Goal: Communication & Community: Ask a question

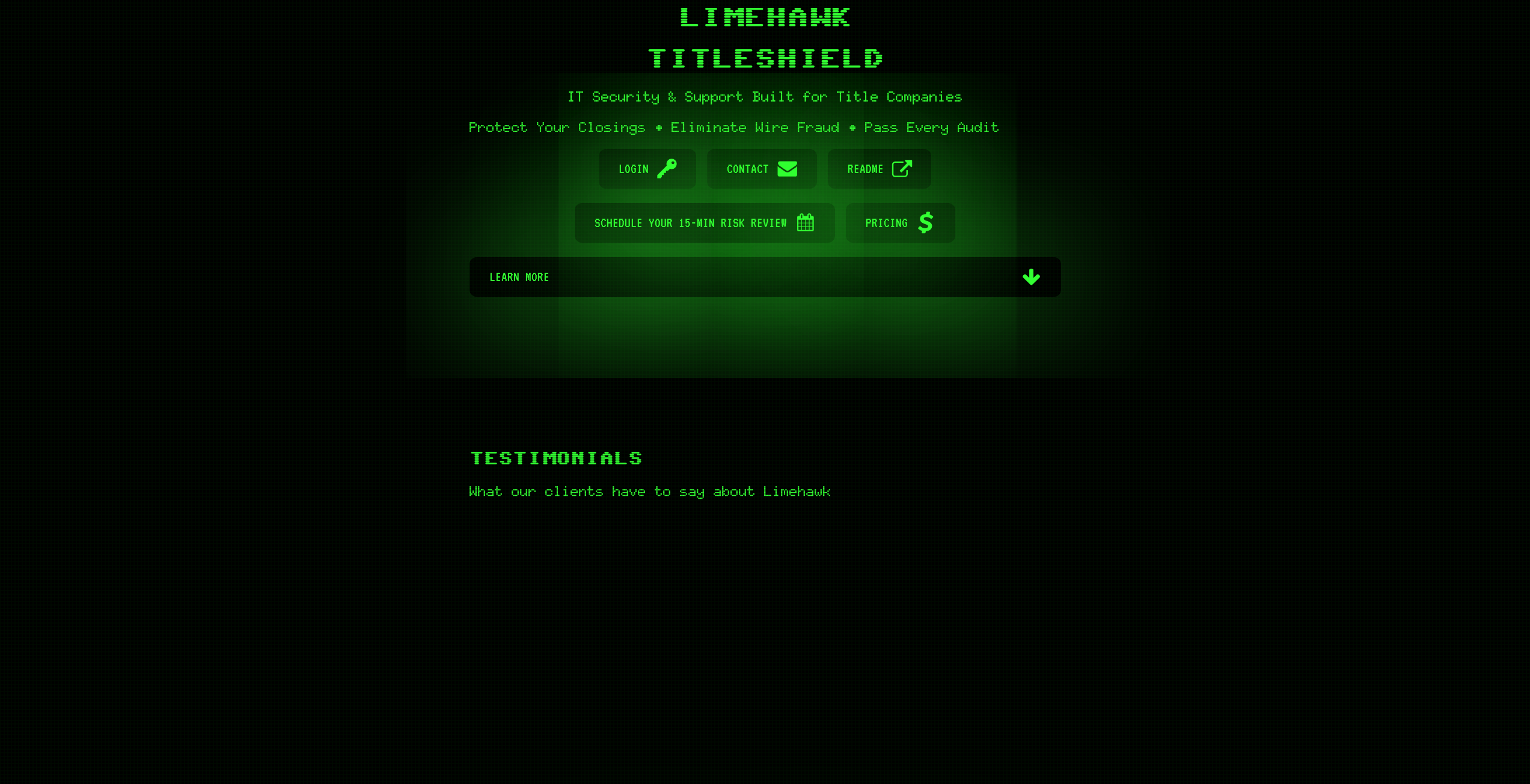
scroll to position [180, 0]
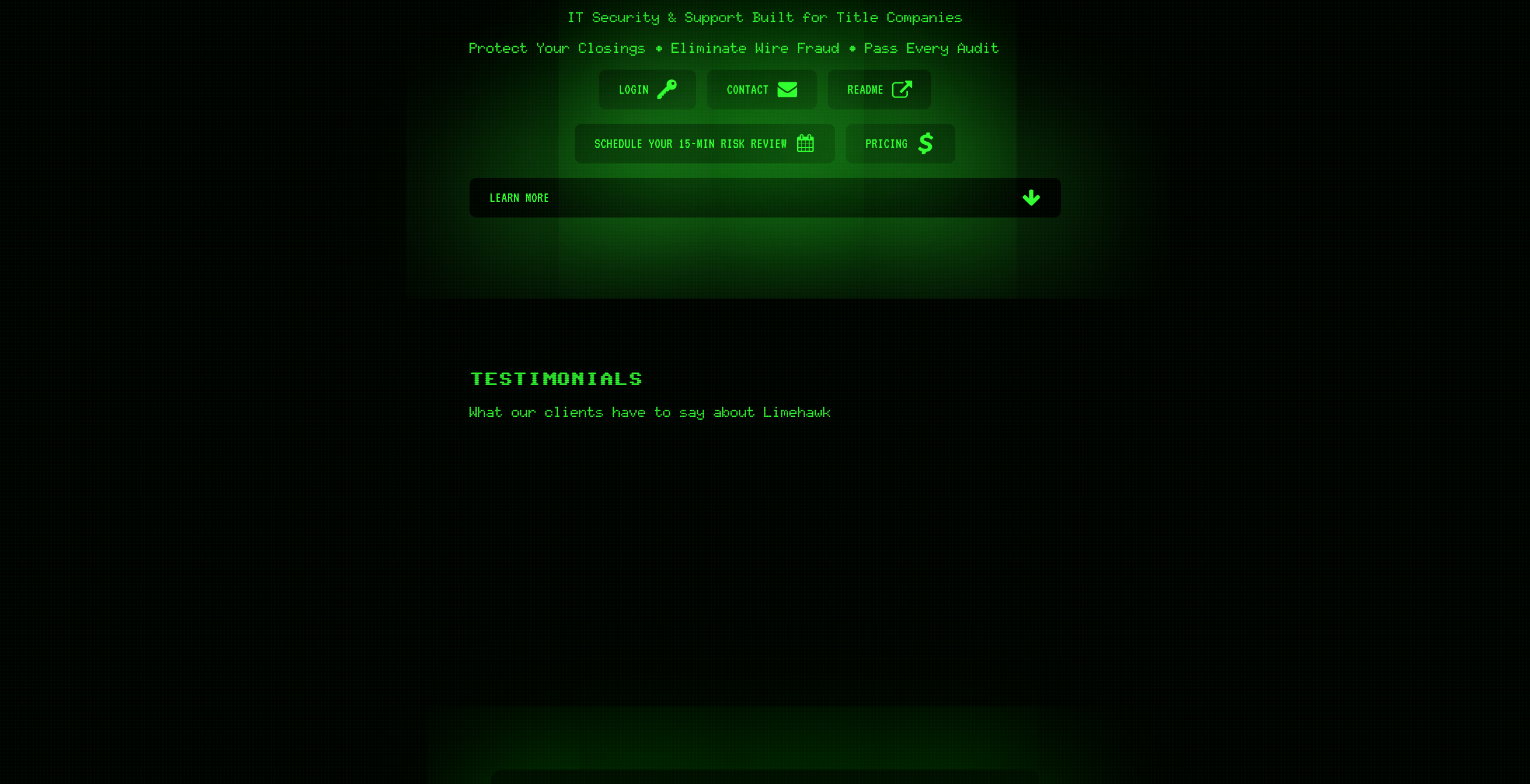
scroll to position [240, 0]
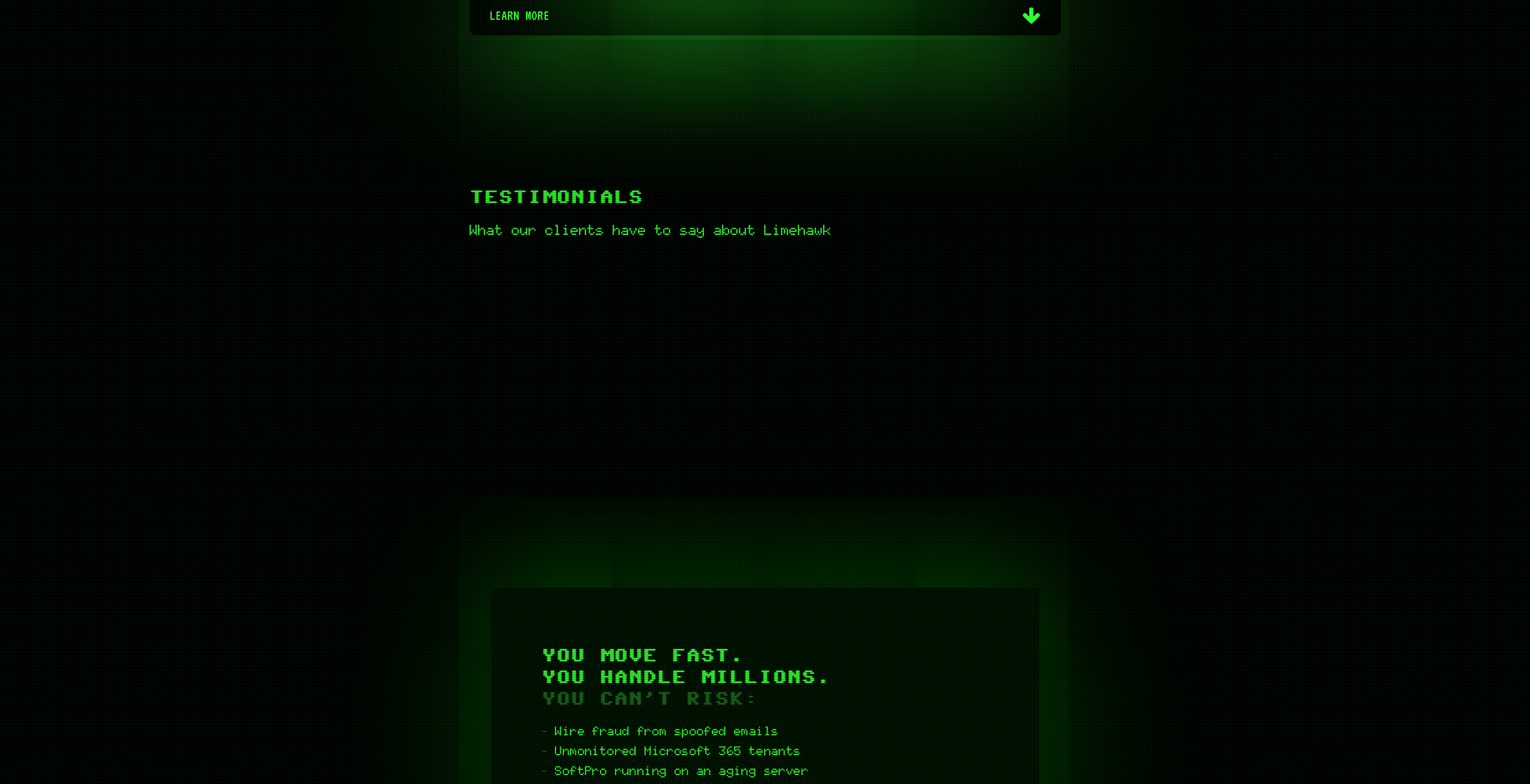
scroll to position [421, 0]
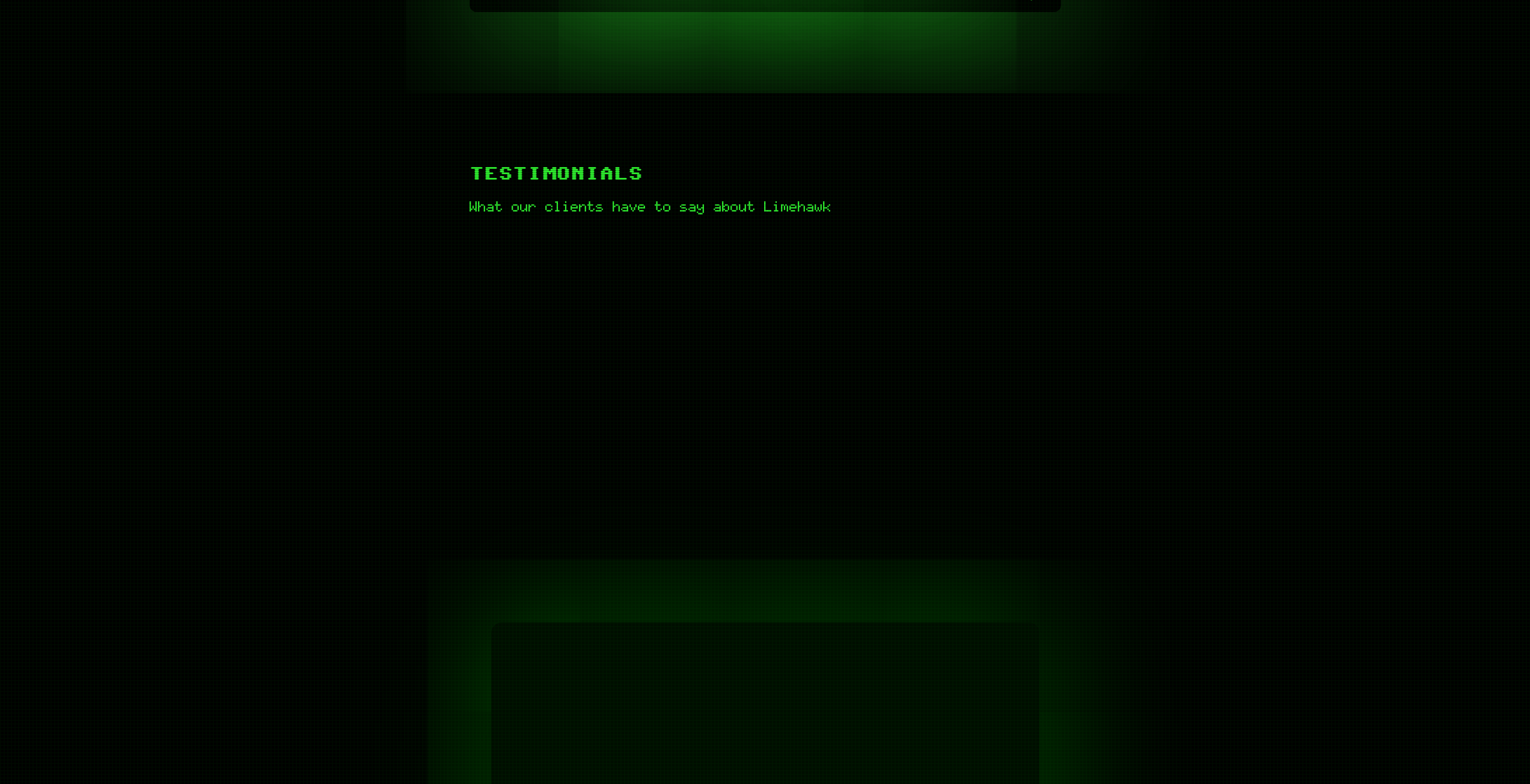
scroll to position [541, 0]
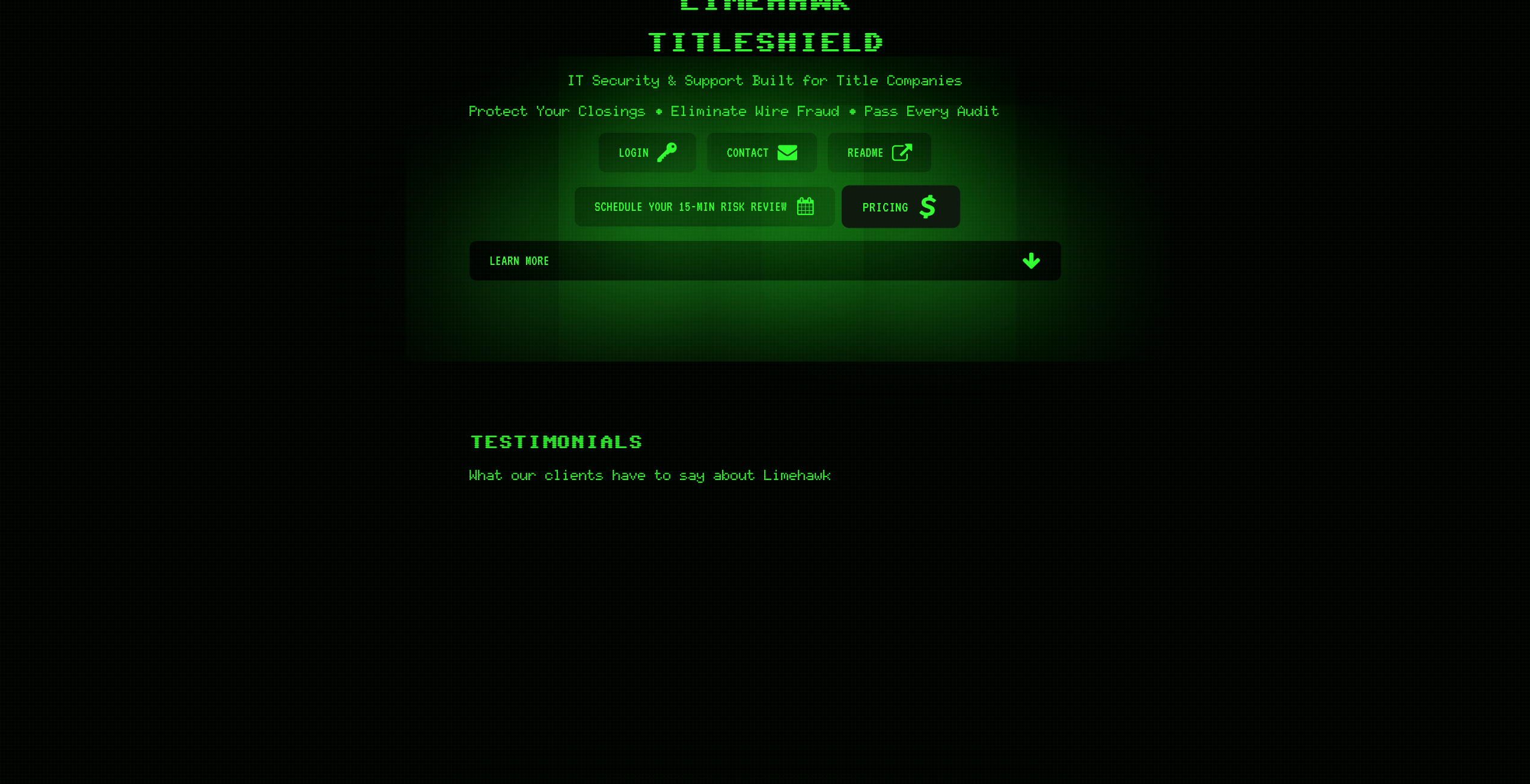
scroll to position [301, 0]
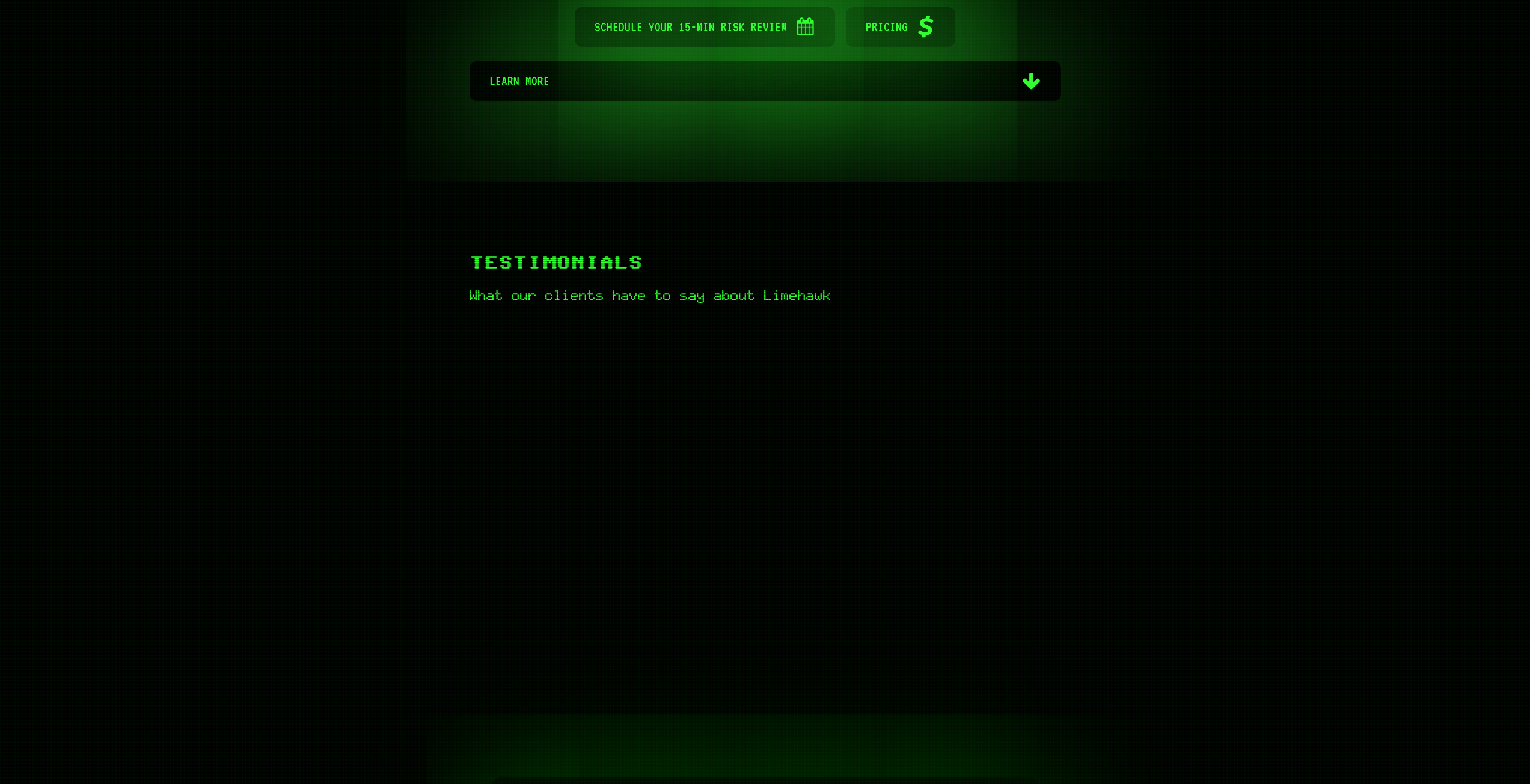
scroll to position [361, 0]
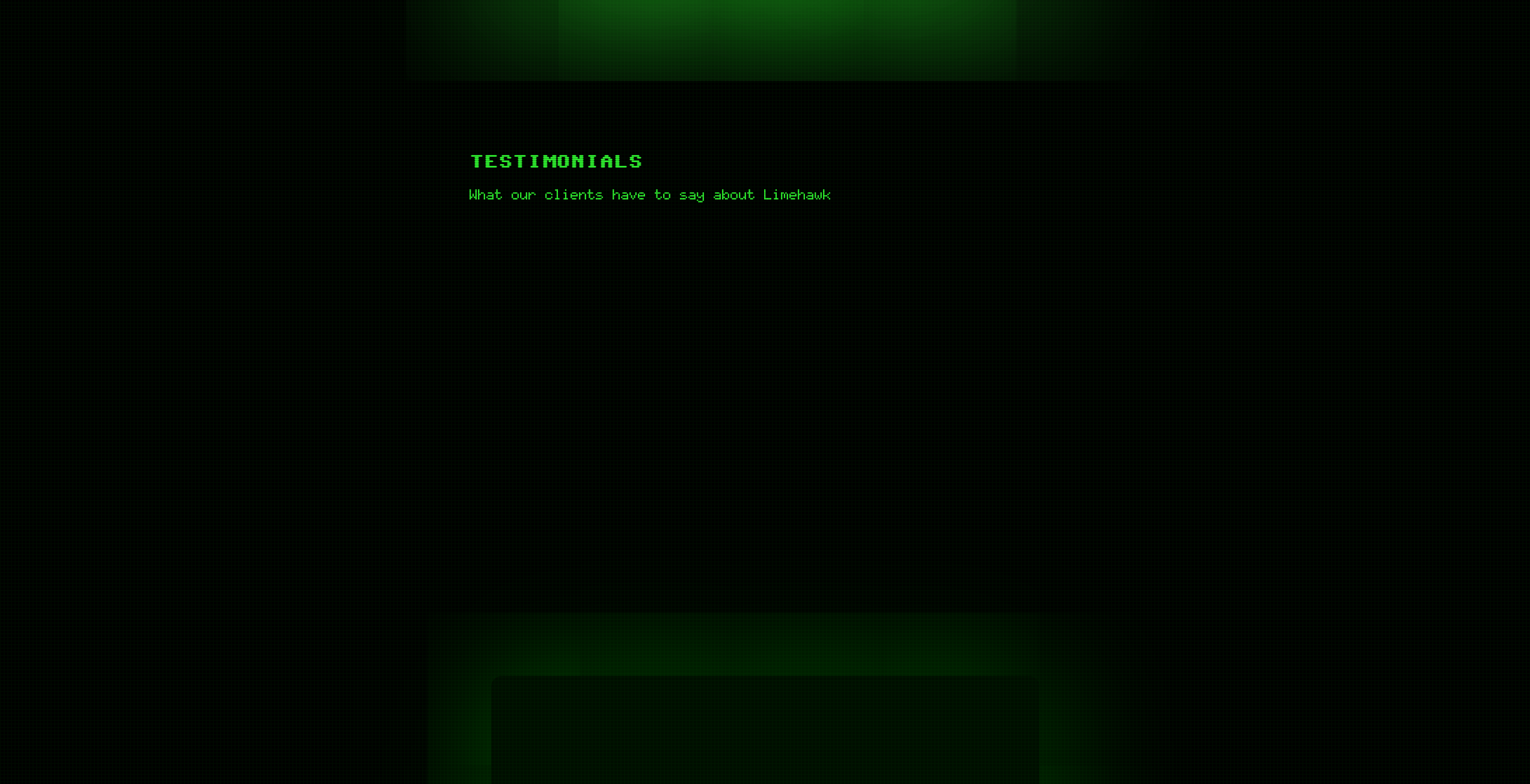
scroll to position [481, 0]
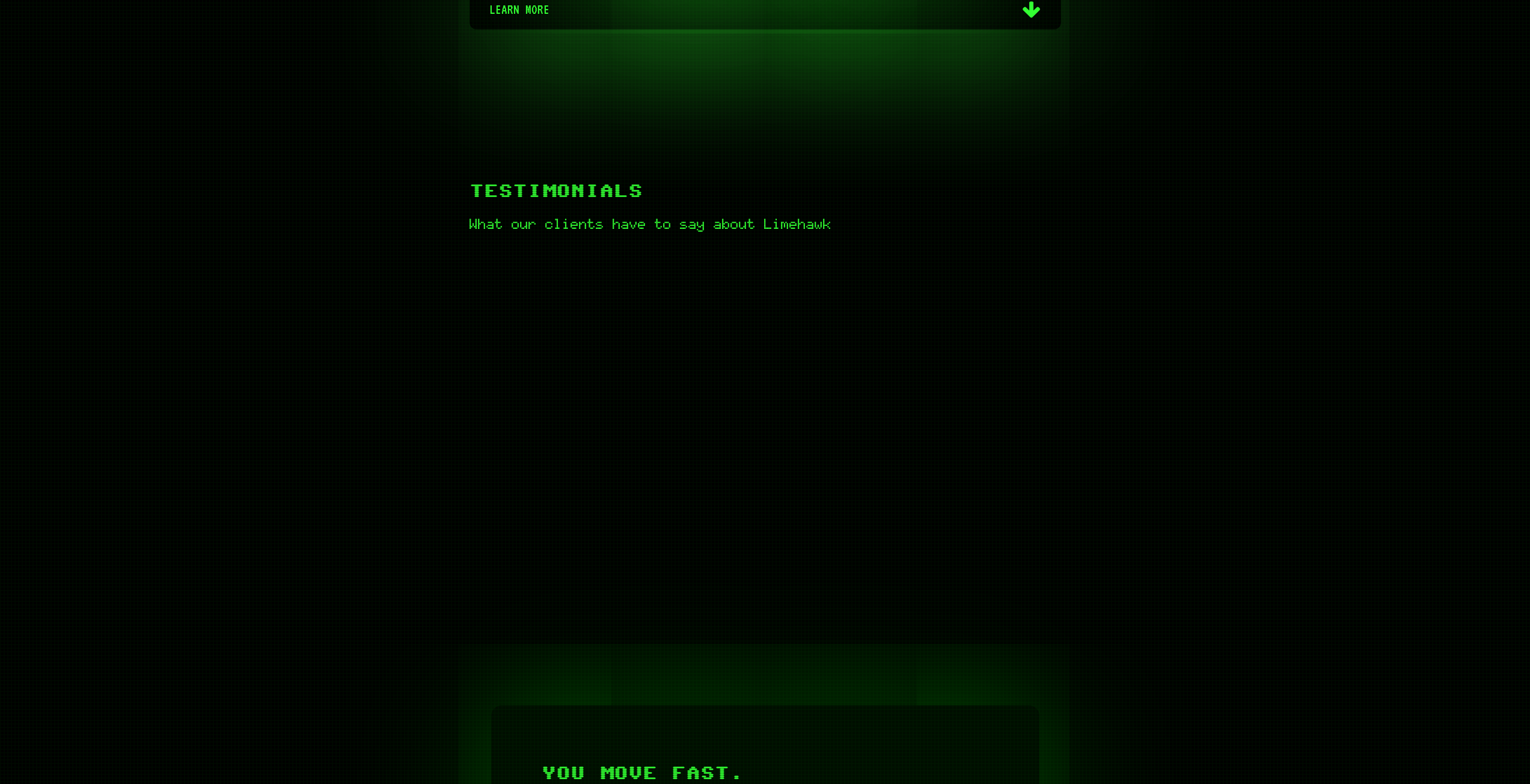
scroll to position [421, 0]
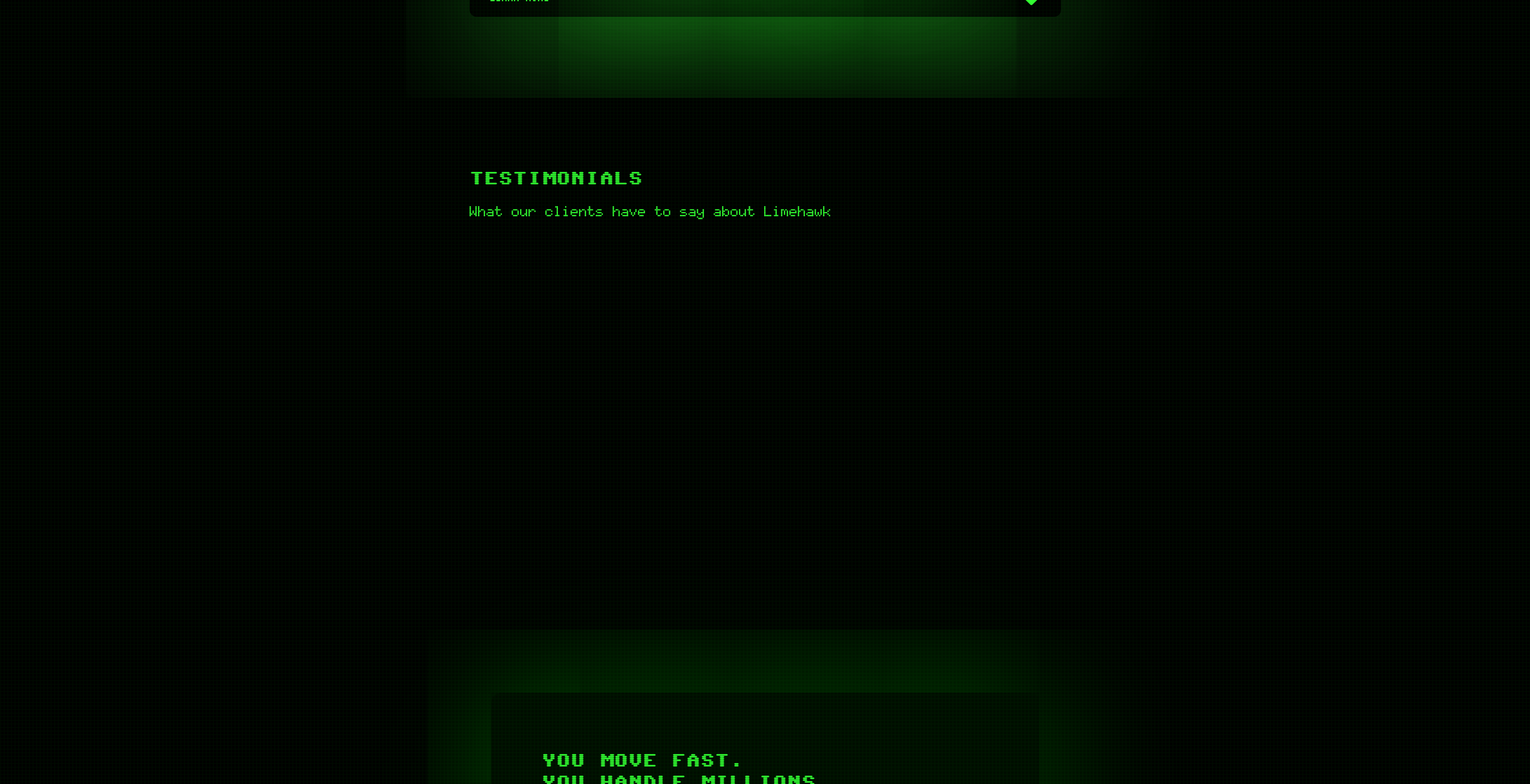
scroll to position [481, 0]
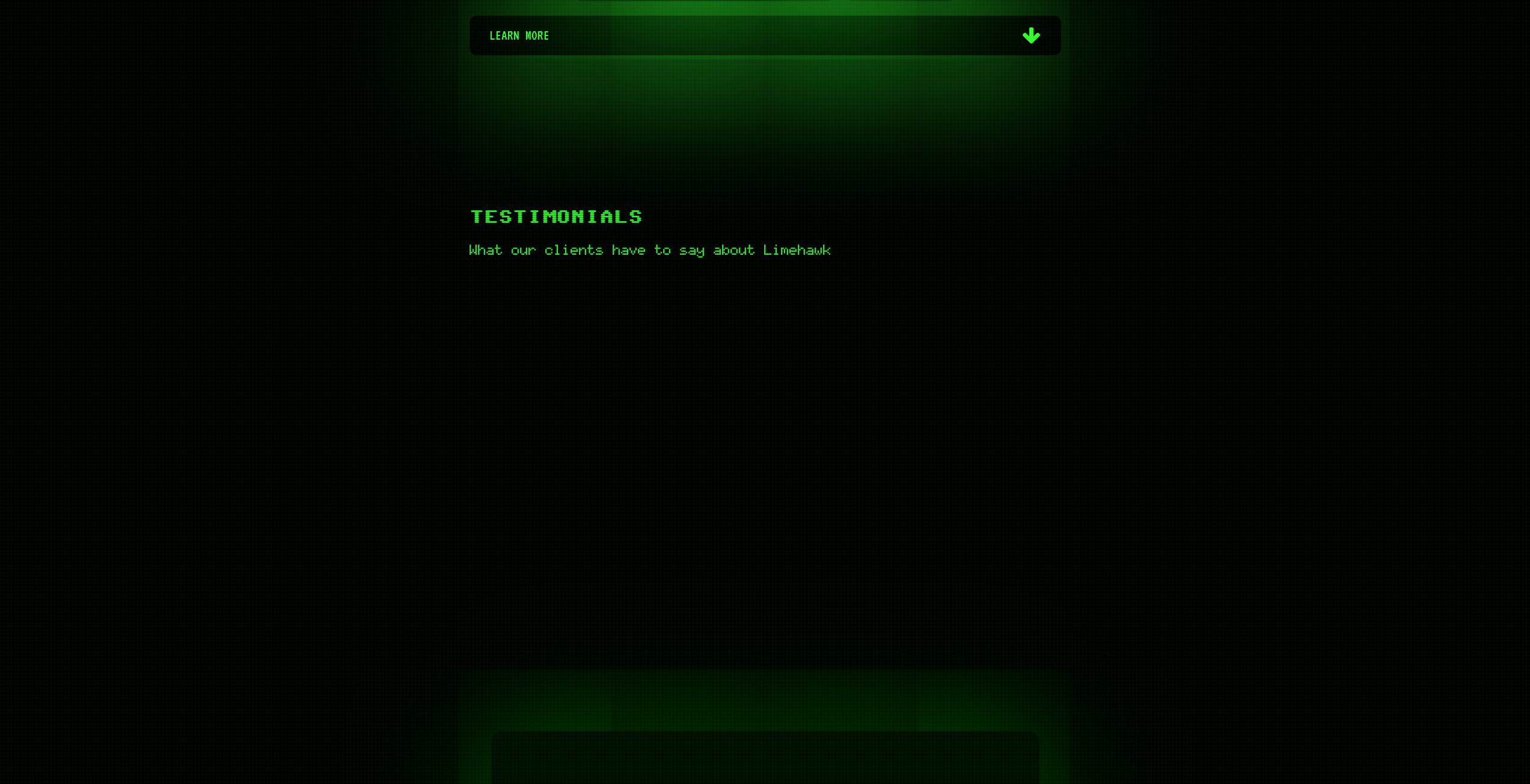
scroll to position [481, 0]
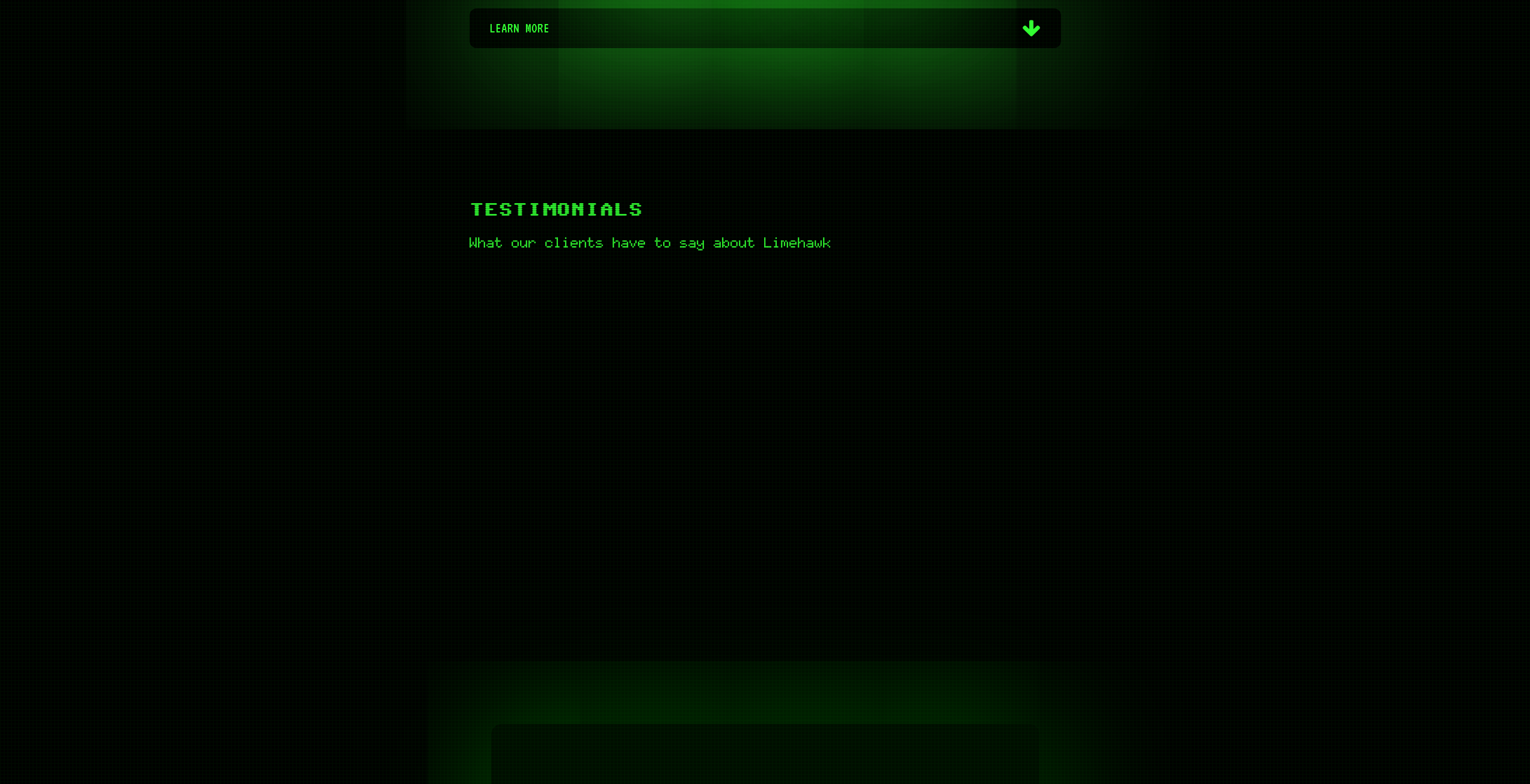
scroll to position [481, 0]
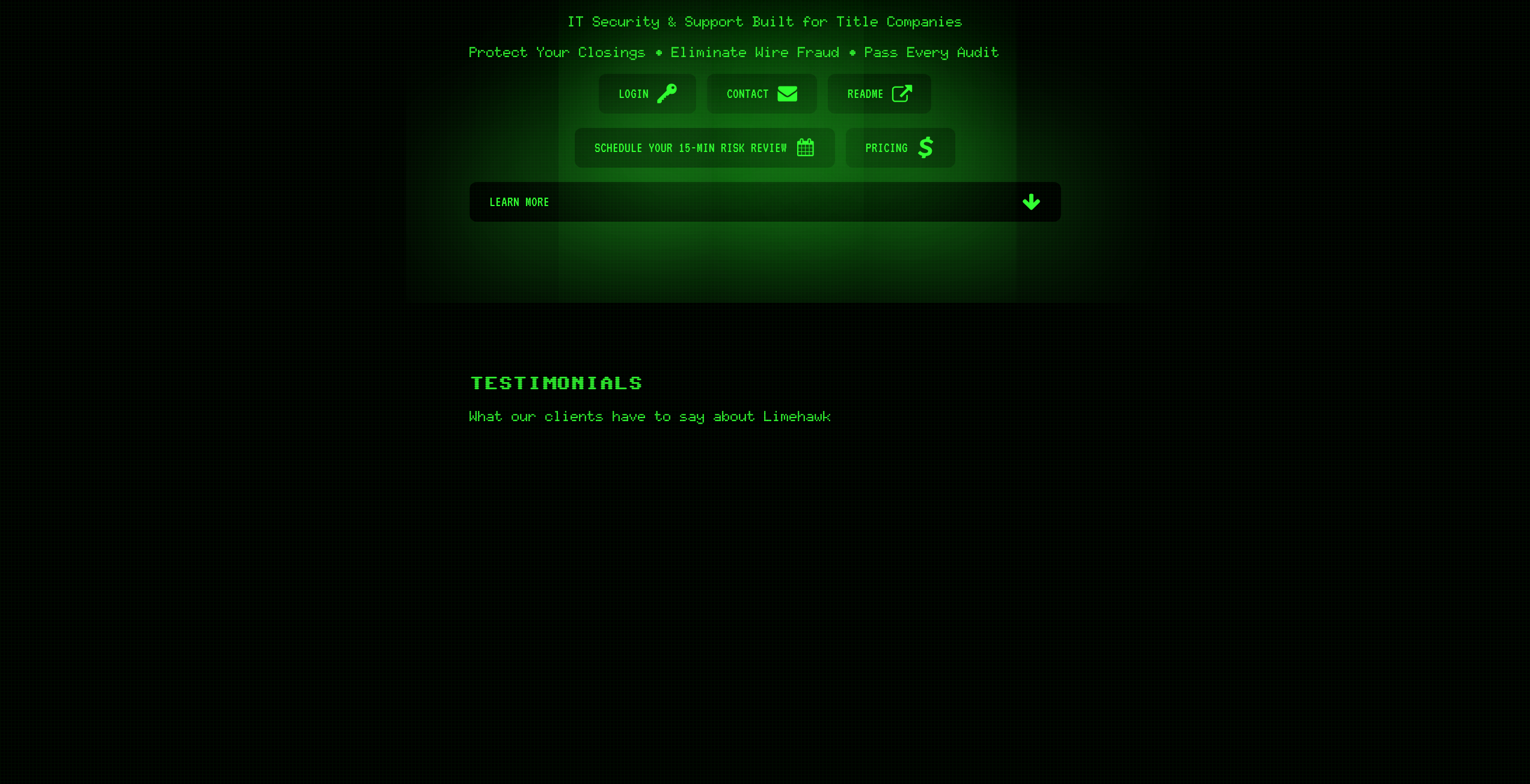
scroll to position [240, 0]
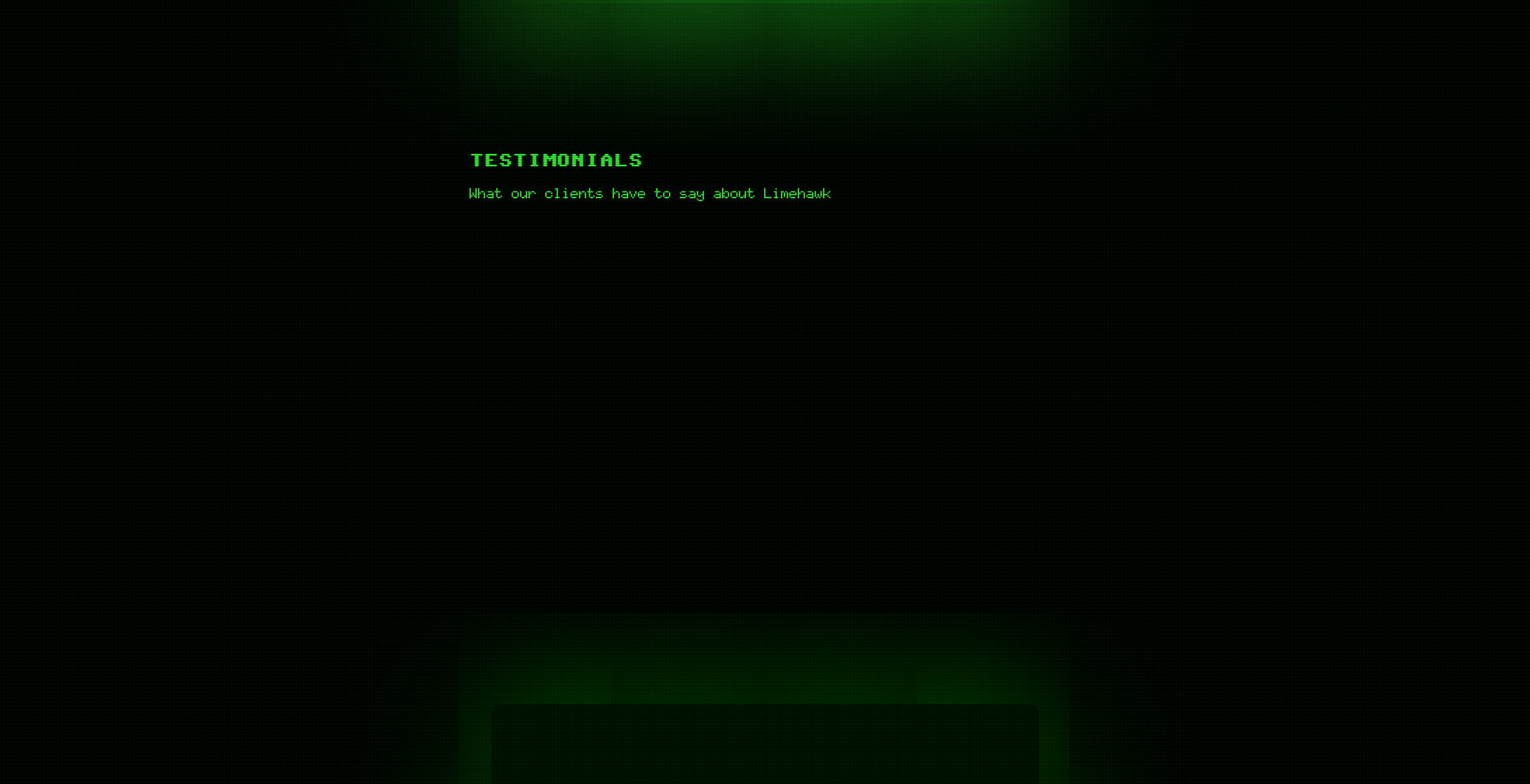
scroll to position [481, 0]
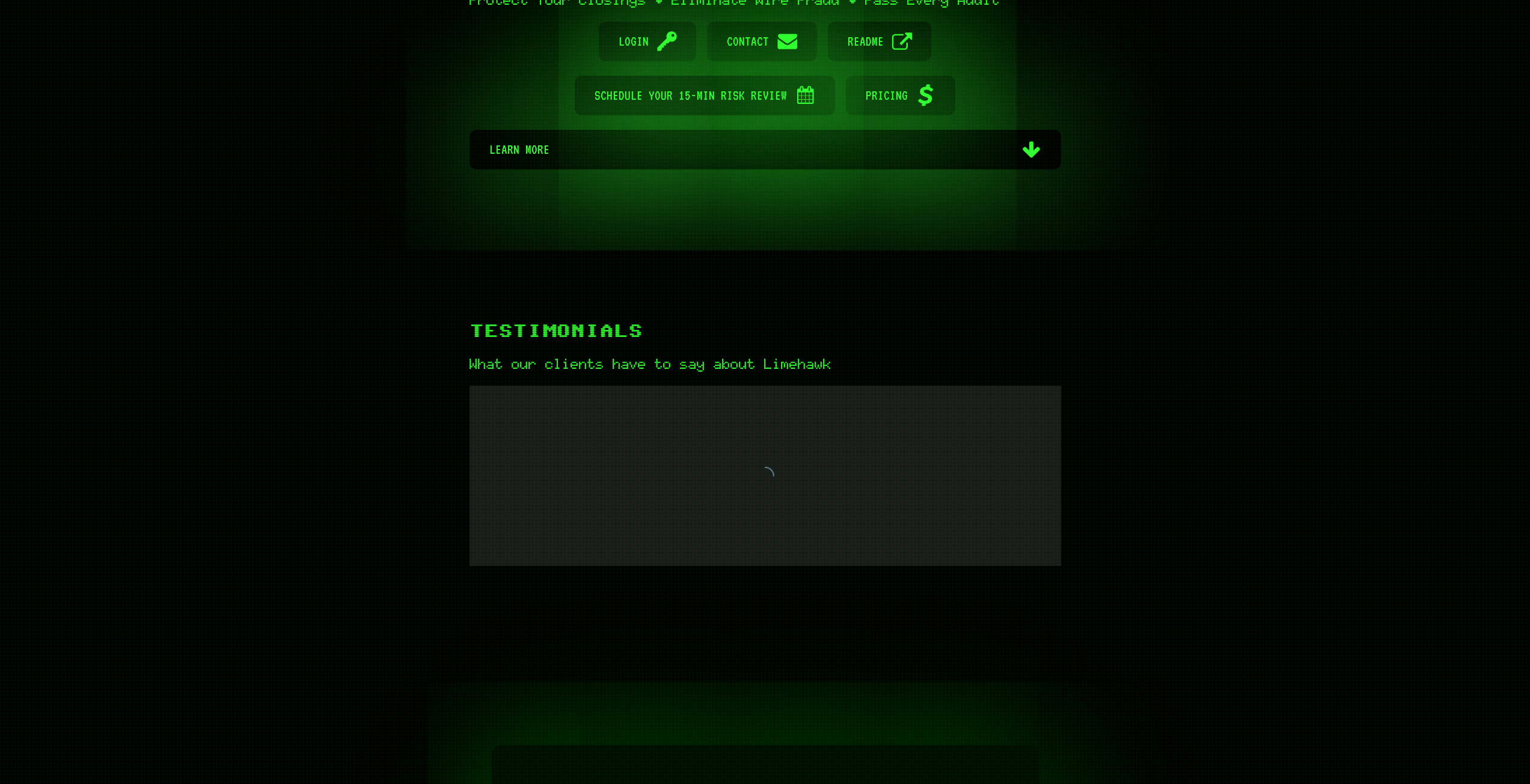
scroll to position [301, 0]
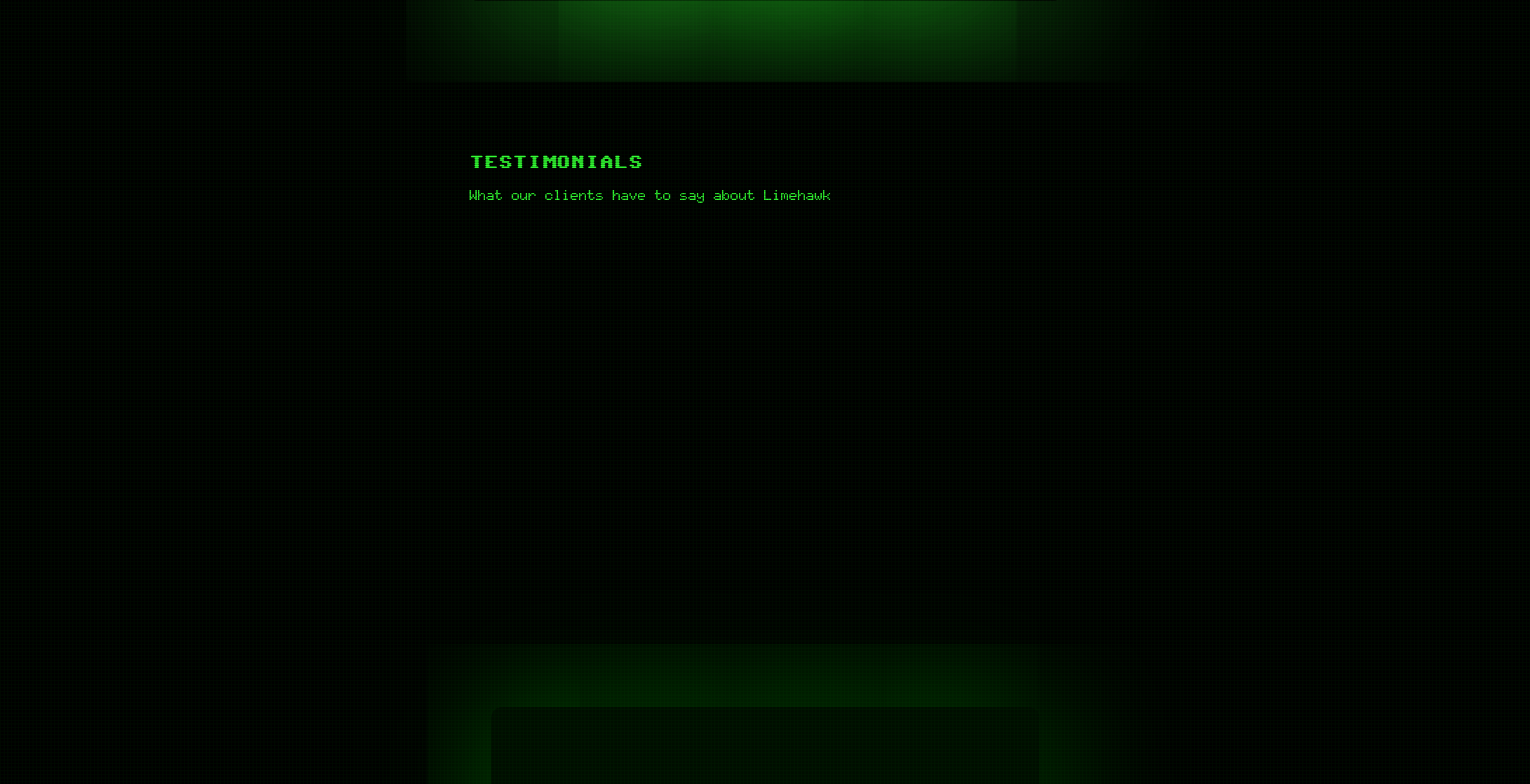
scroll to position [481, 0]
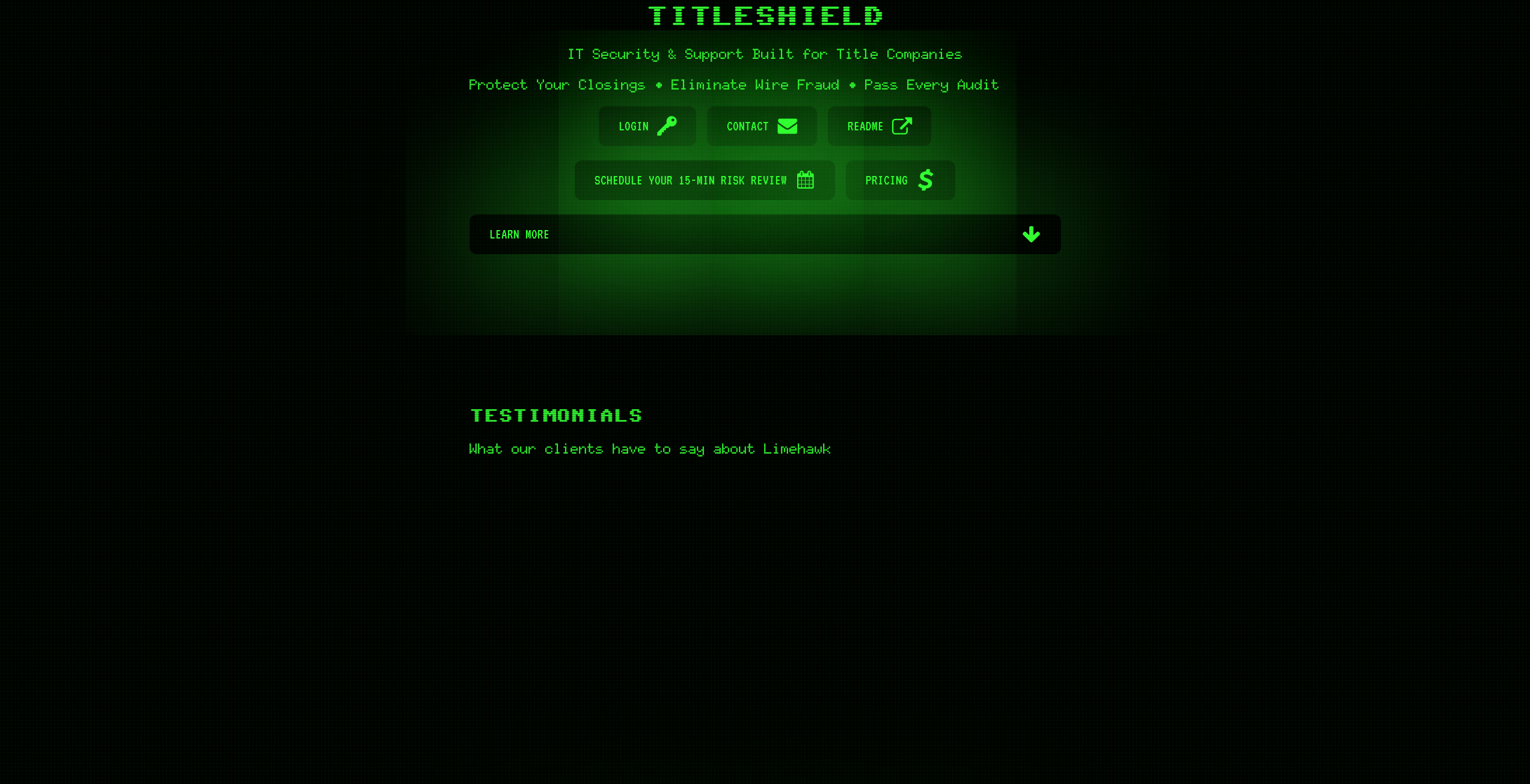
scroll to position [361, 0]
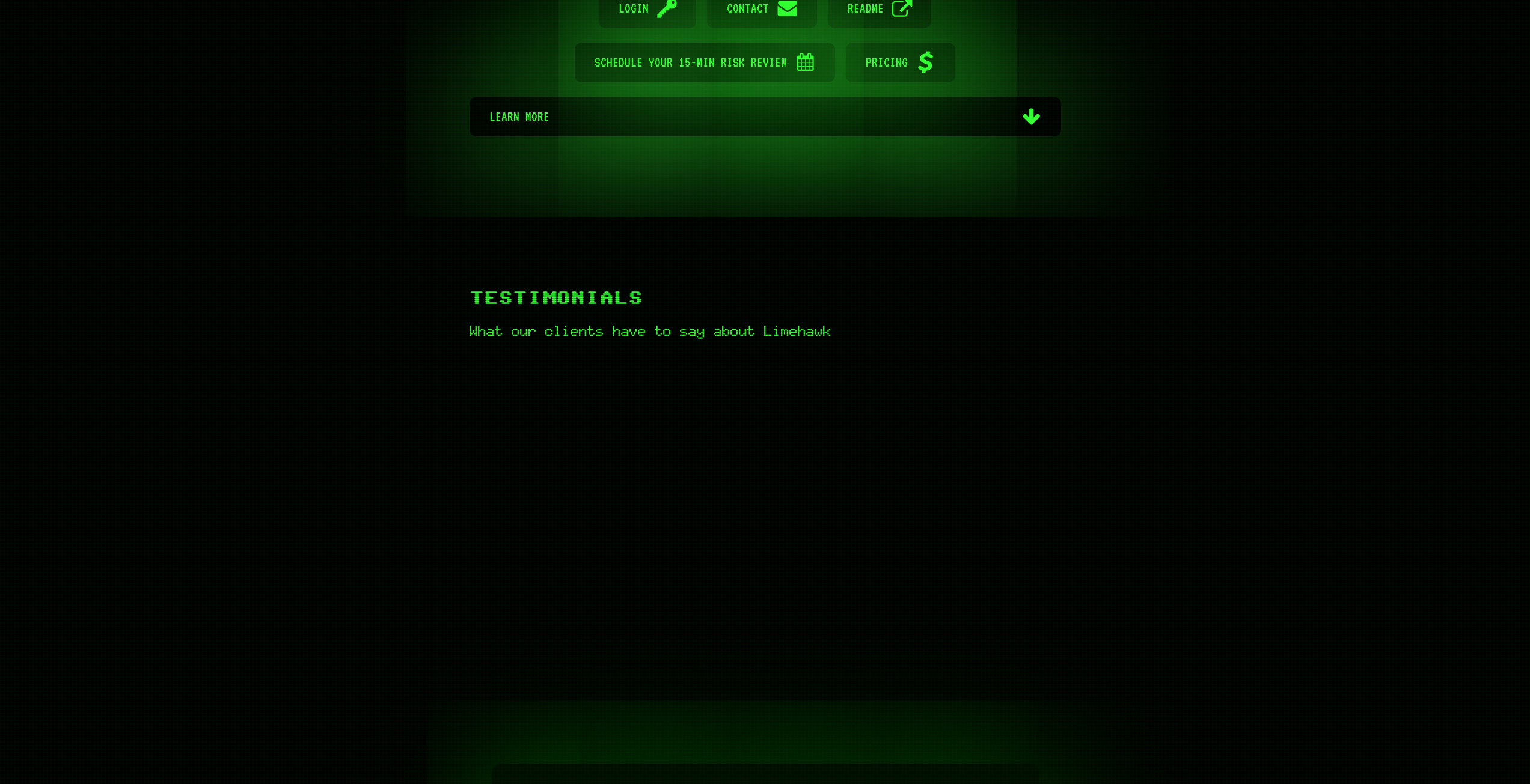
scroll to position [361, 0]
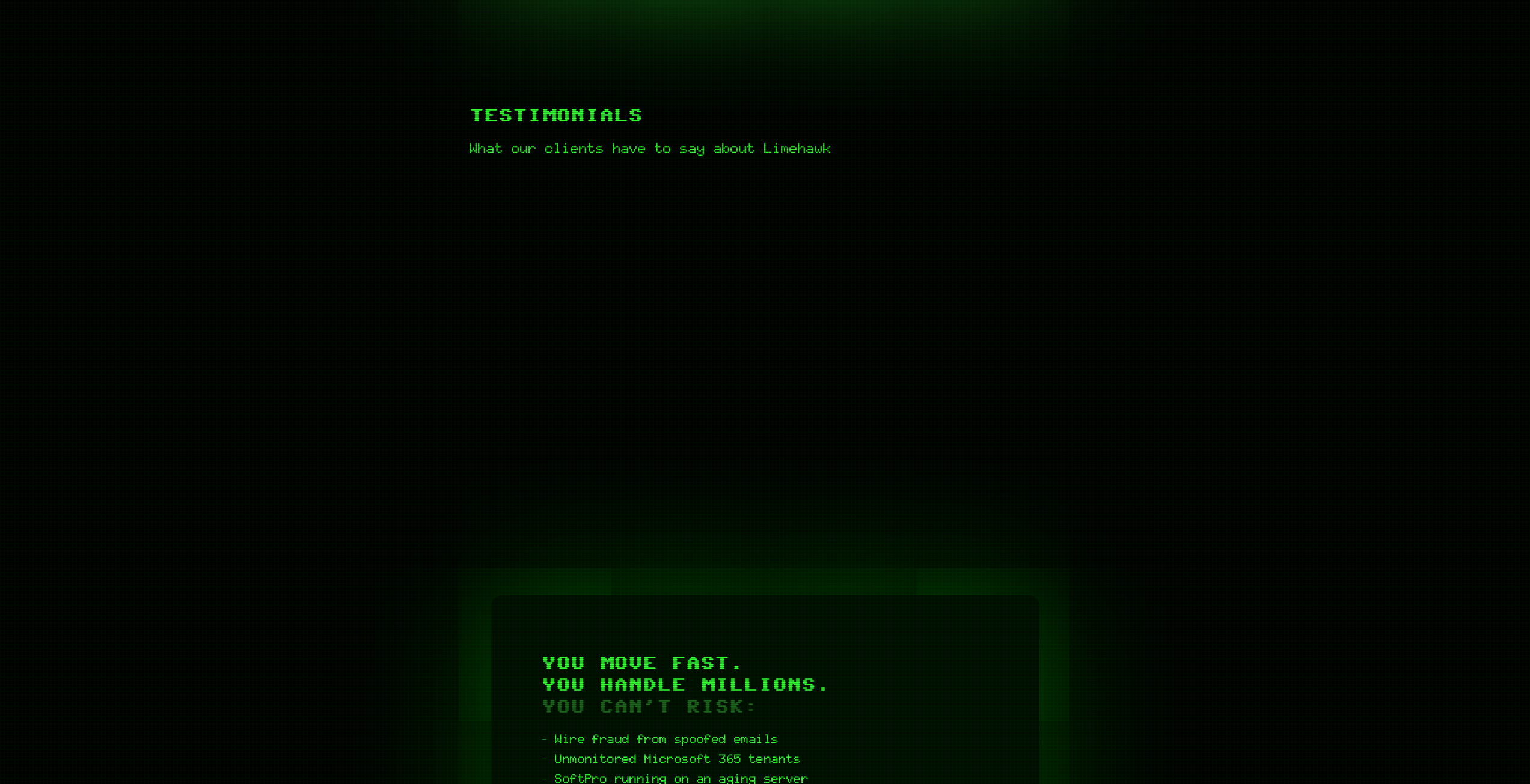
scroll to position [481, 0]
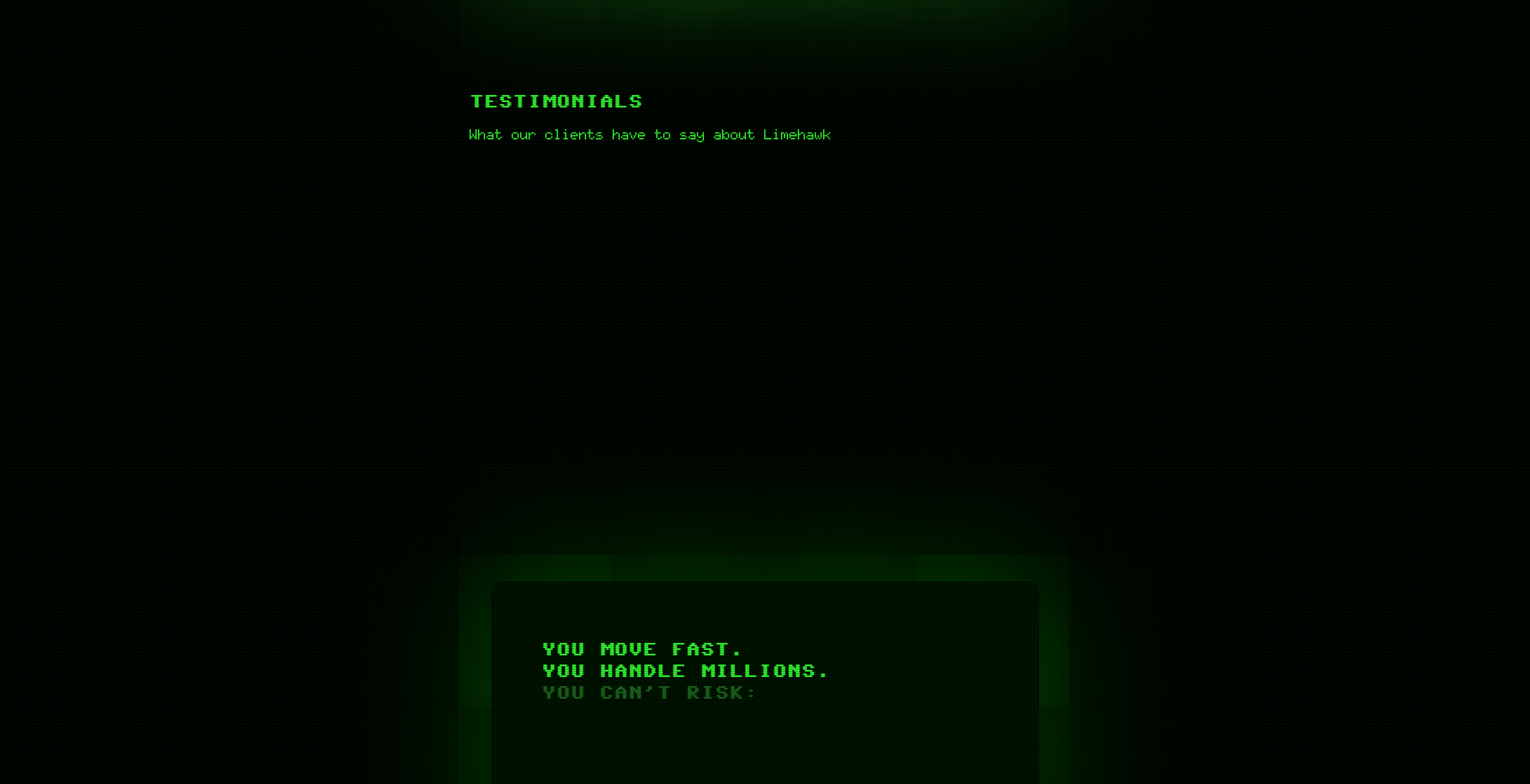
scroll to position [541, 0]
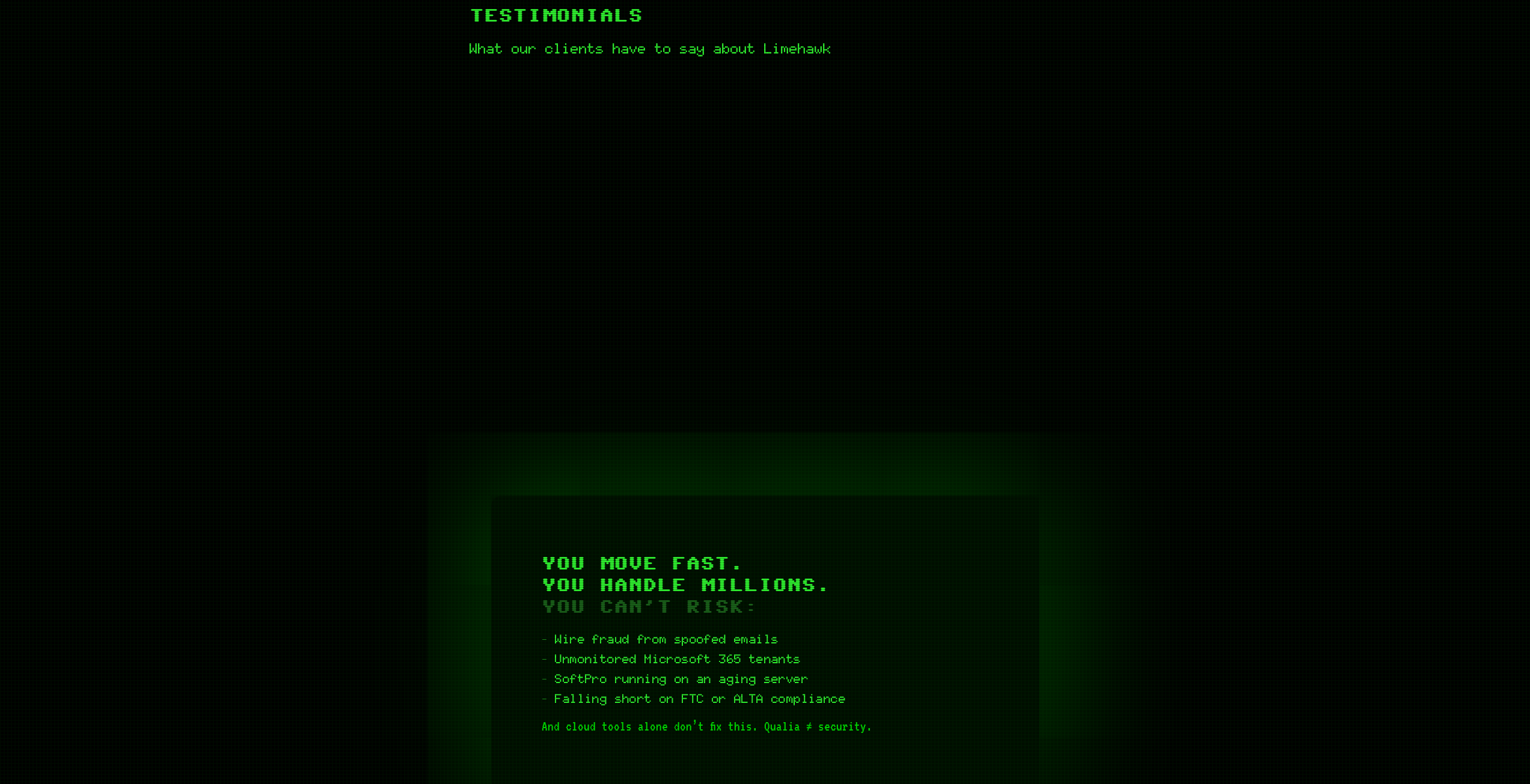
scroll to position [601, 0]
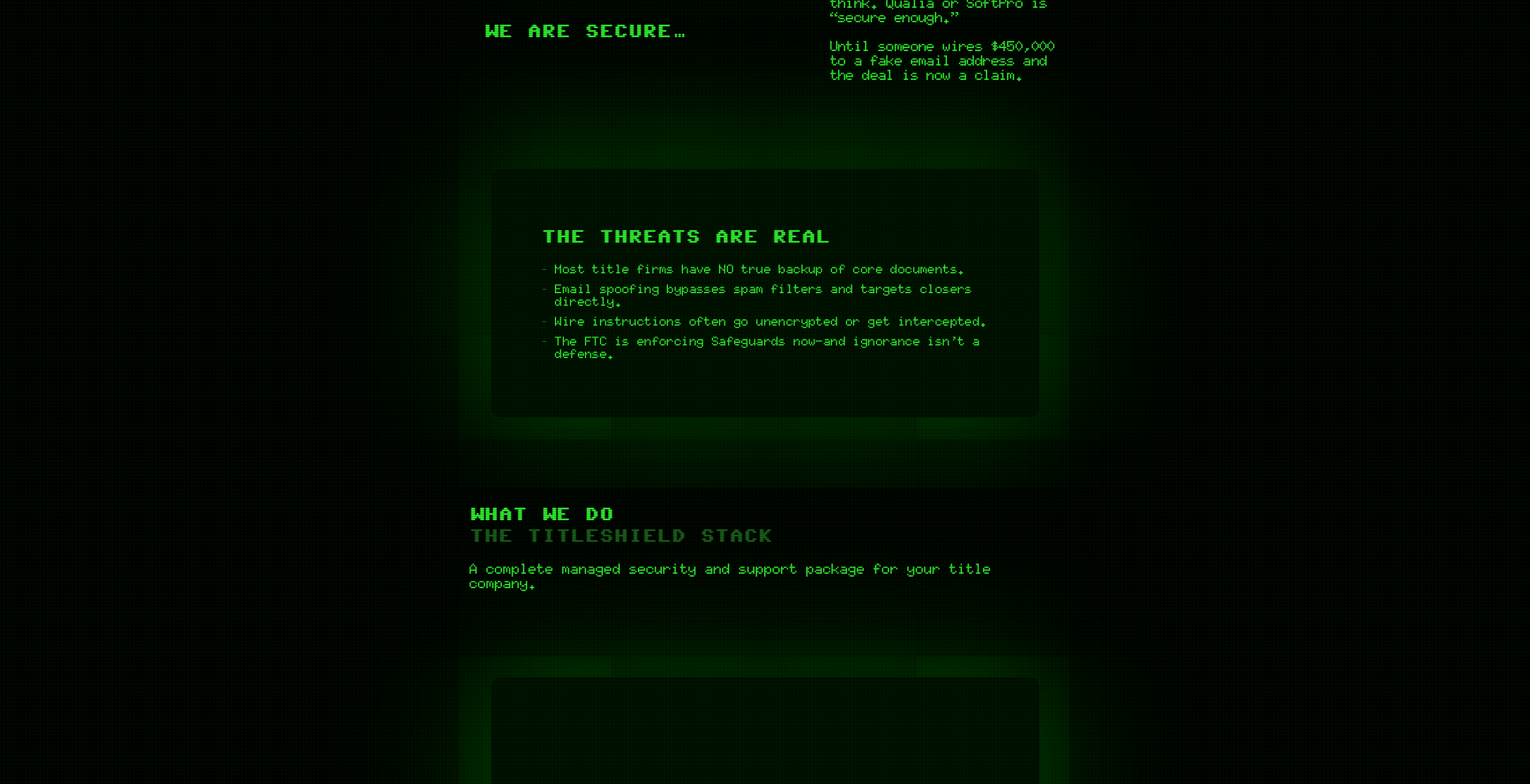
scroll to position [1502, 0]
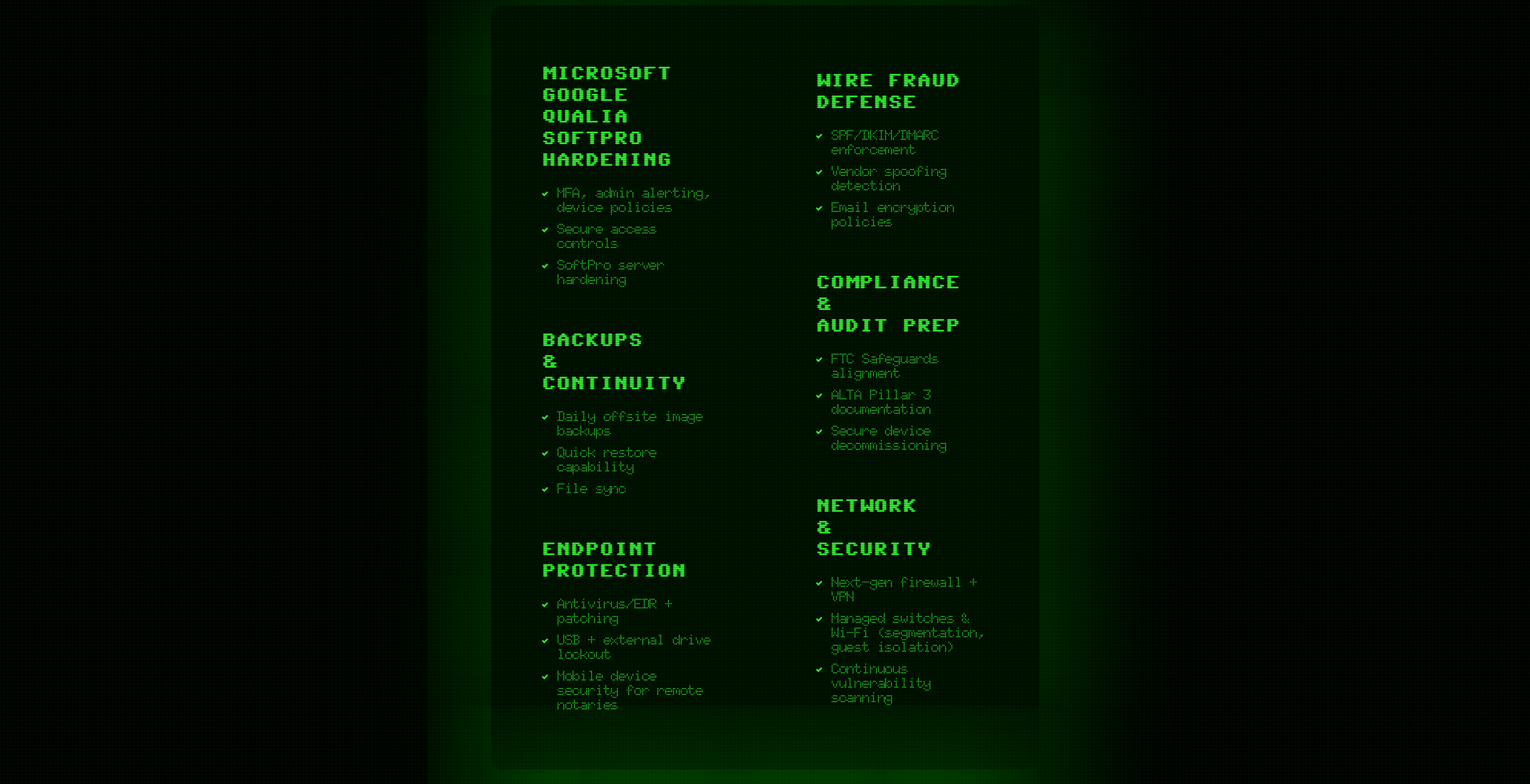
scroll to position [2163, 0]
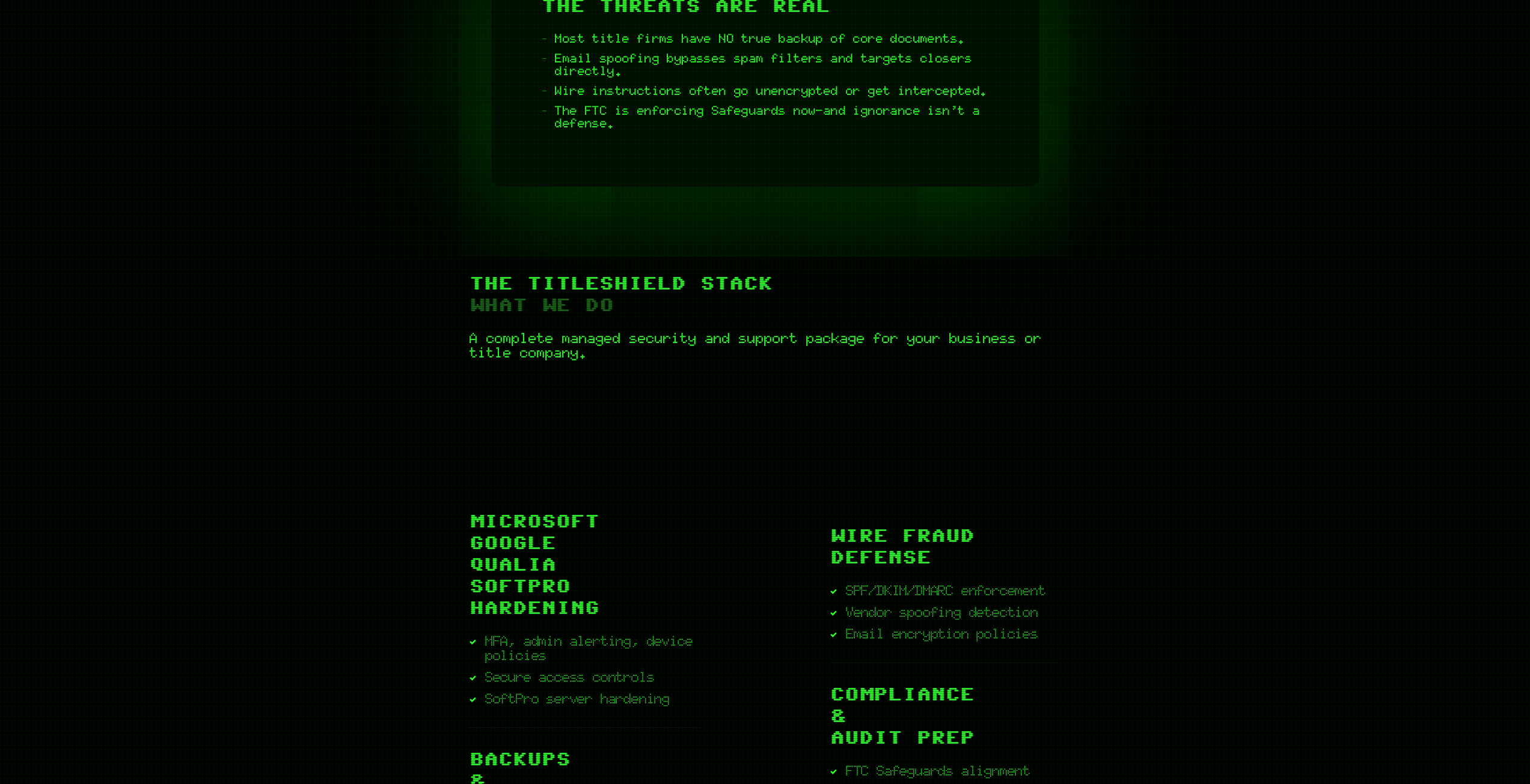
scroll to position [1742, 0]
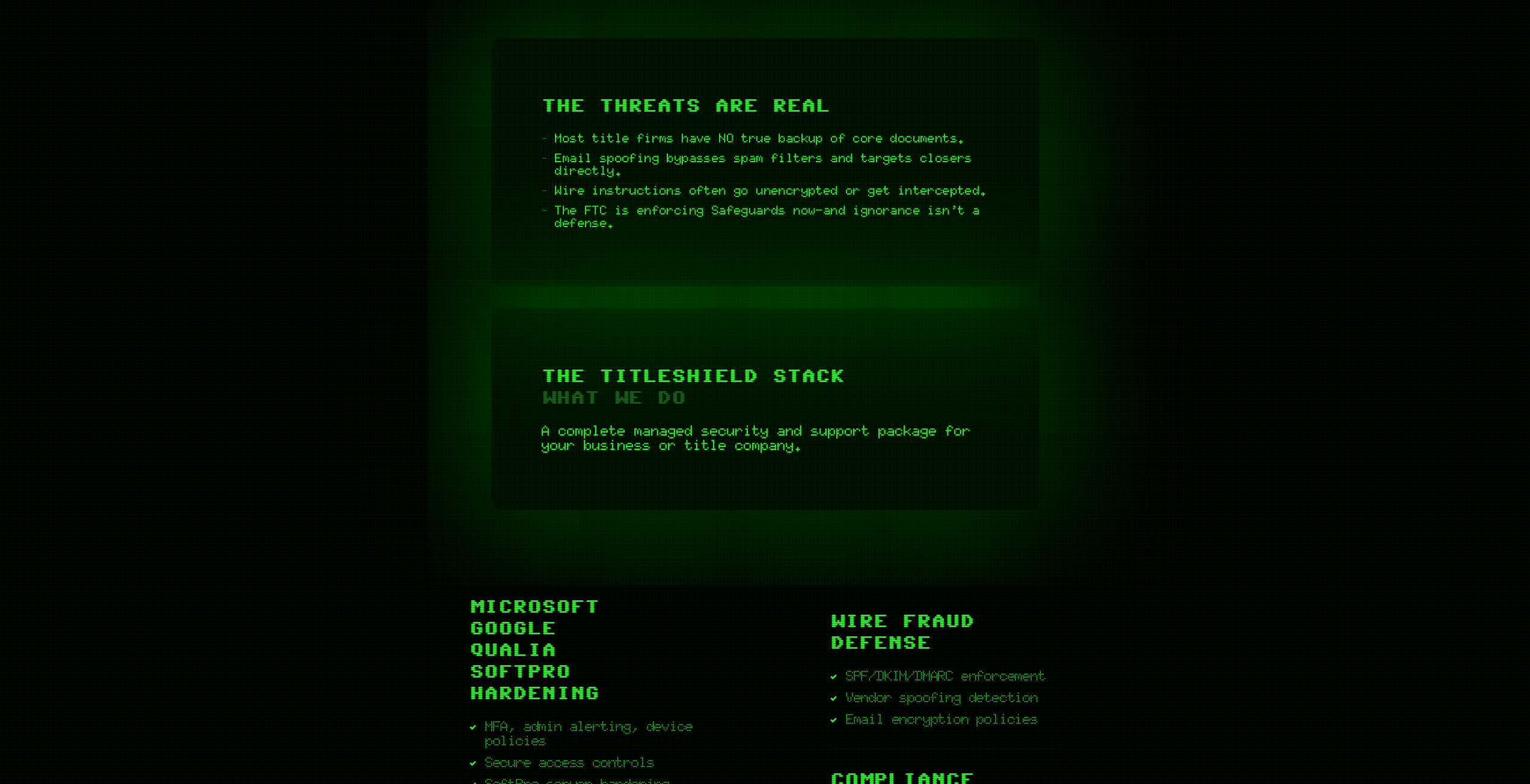
scroll to position [1622, 0]
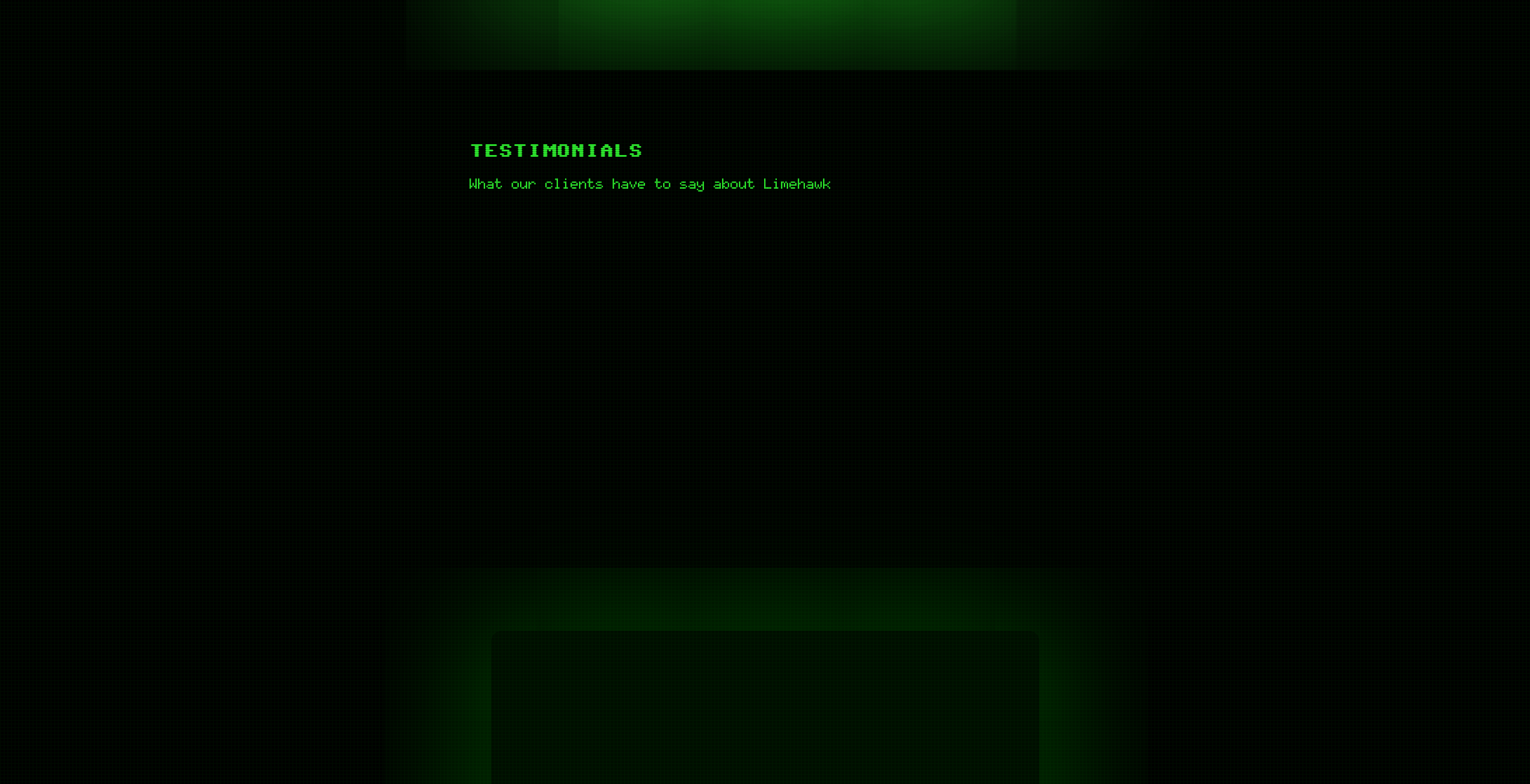
scroll to position [481, 0]
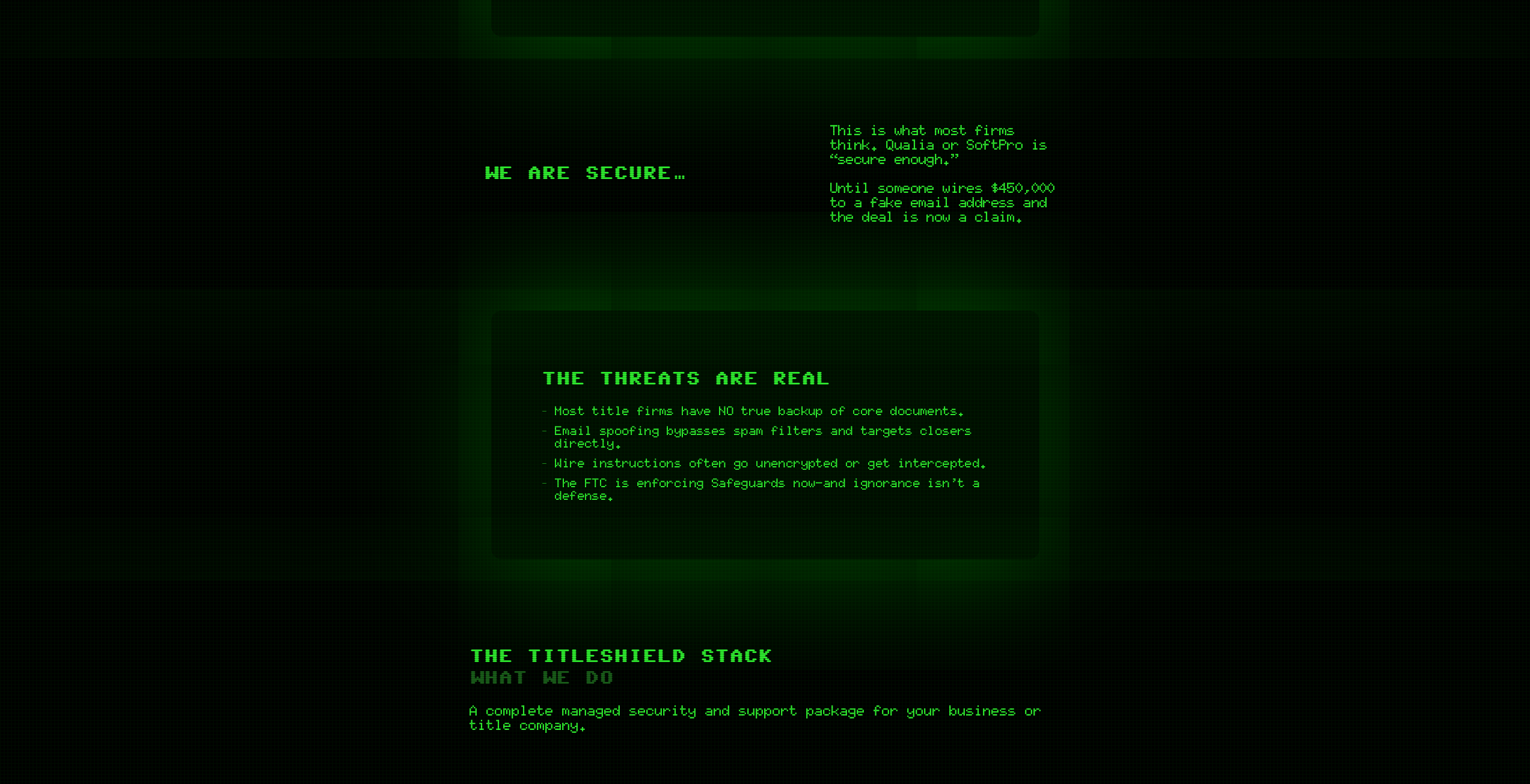
scroll to position [1622, 0]
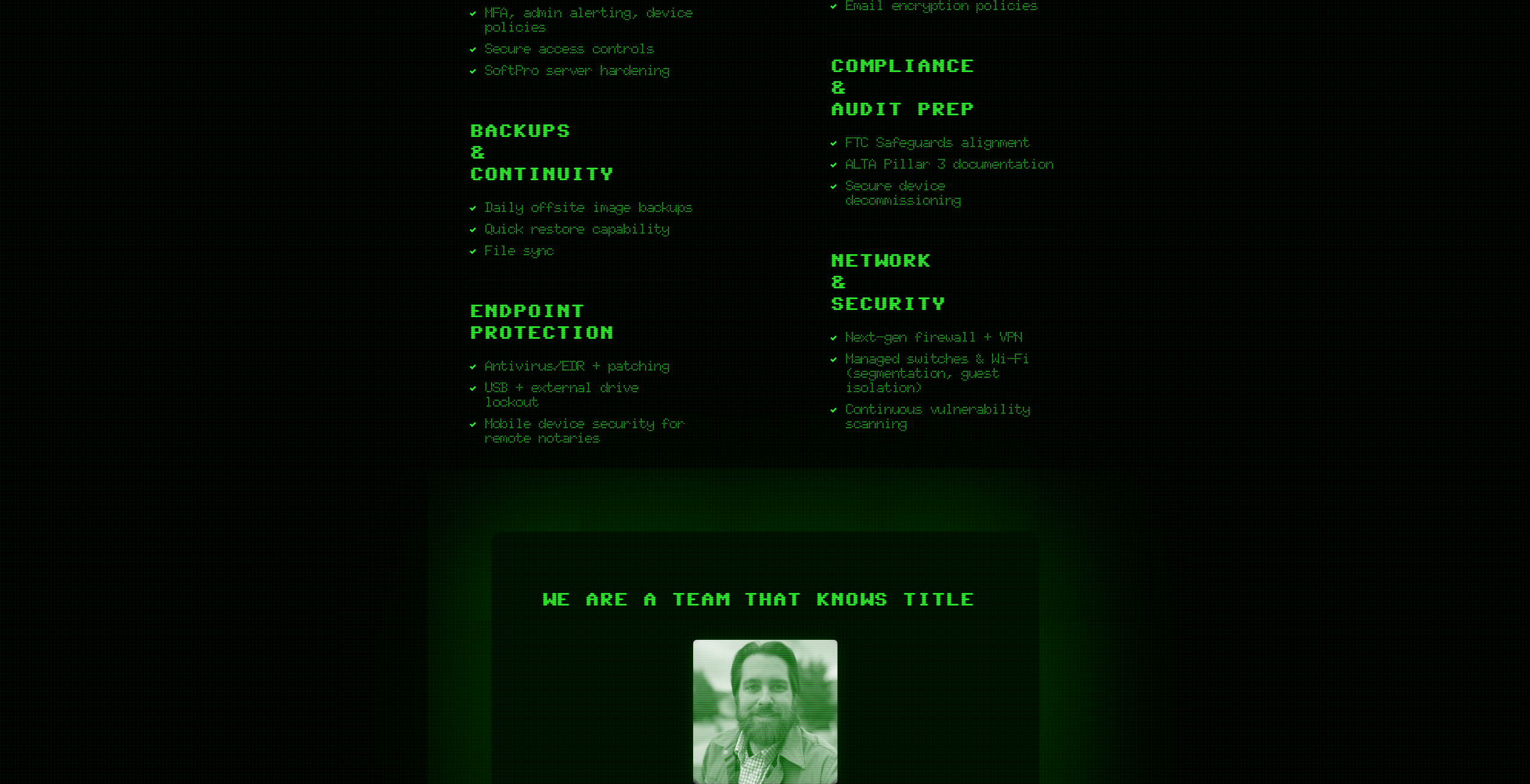
scroll to position [2644, 0]
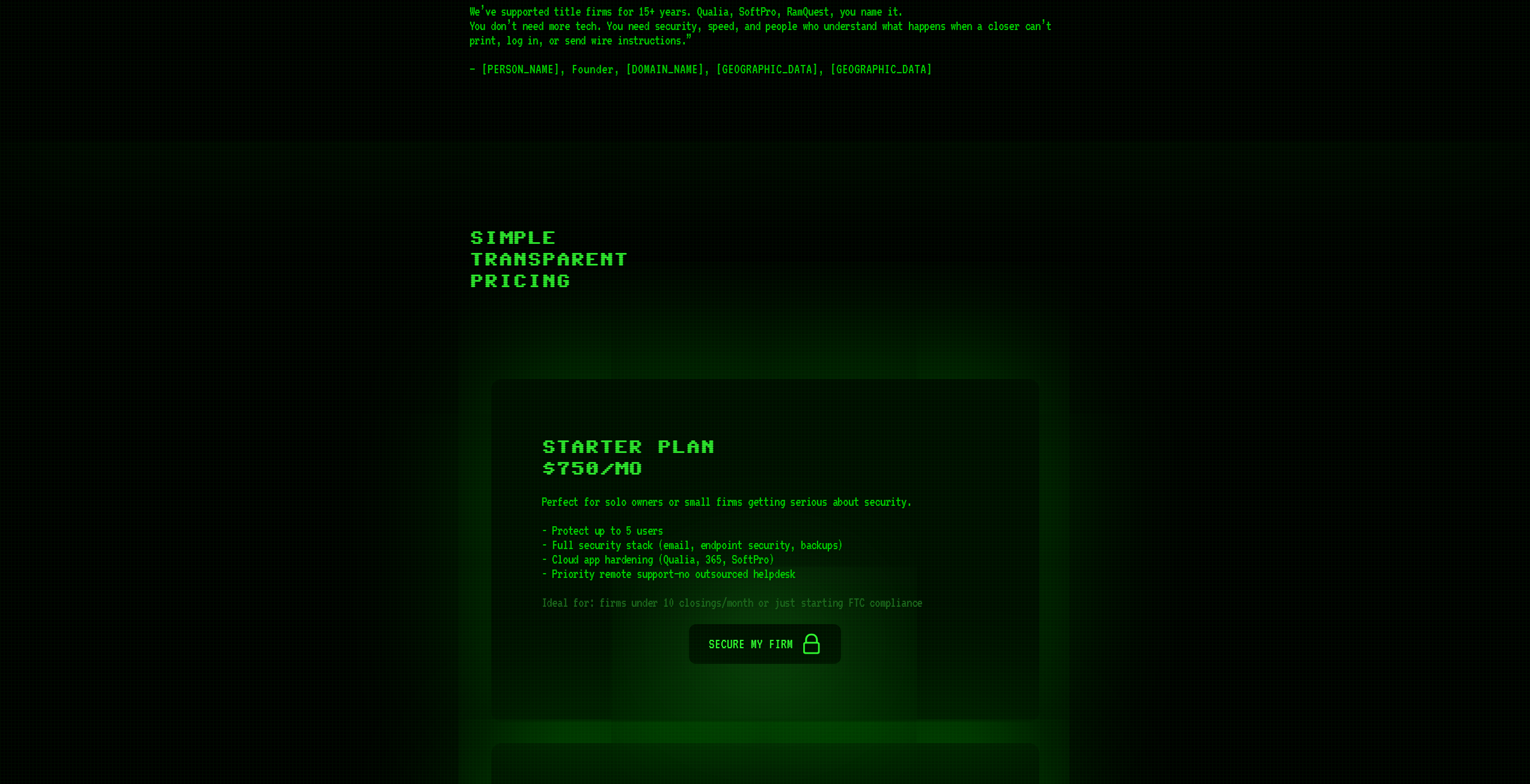
scroll to position [3245, 0]
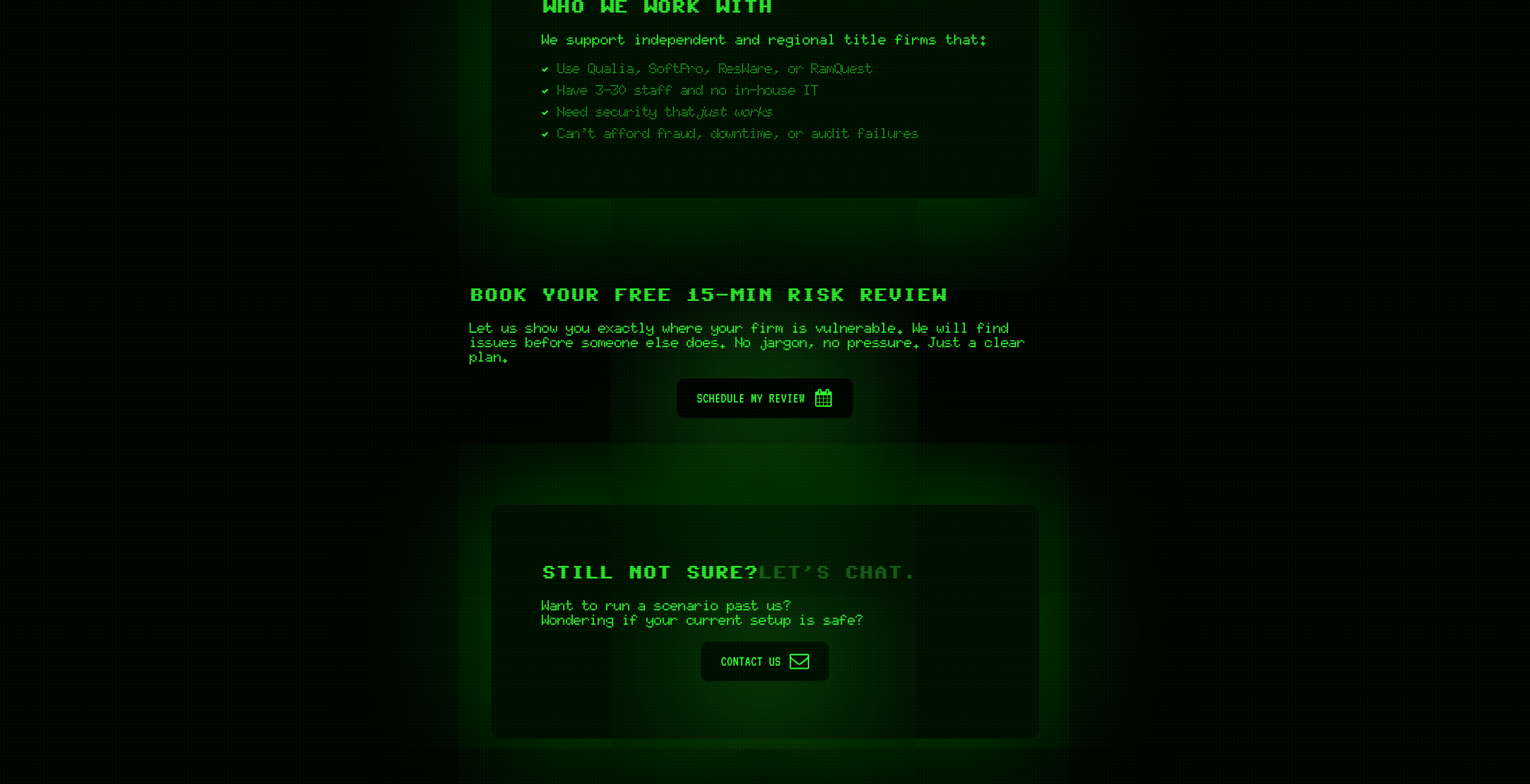
scroll to position [4747, 0]
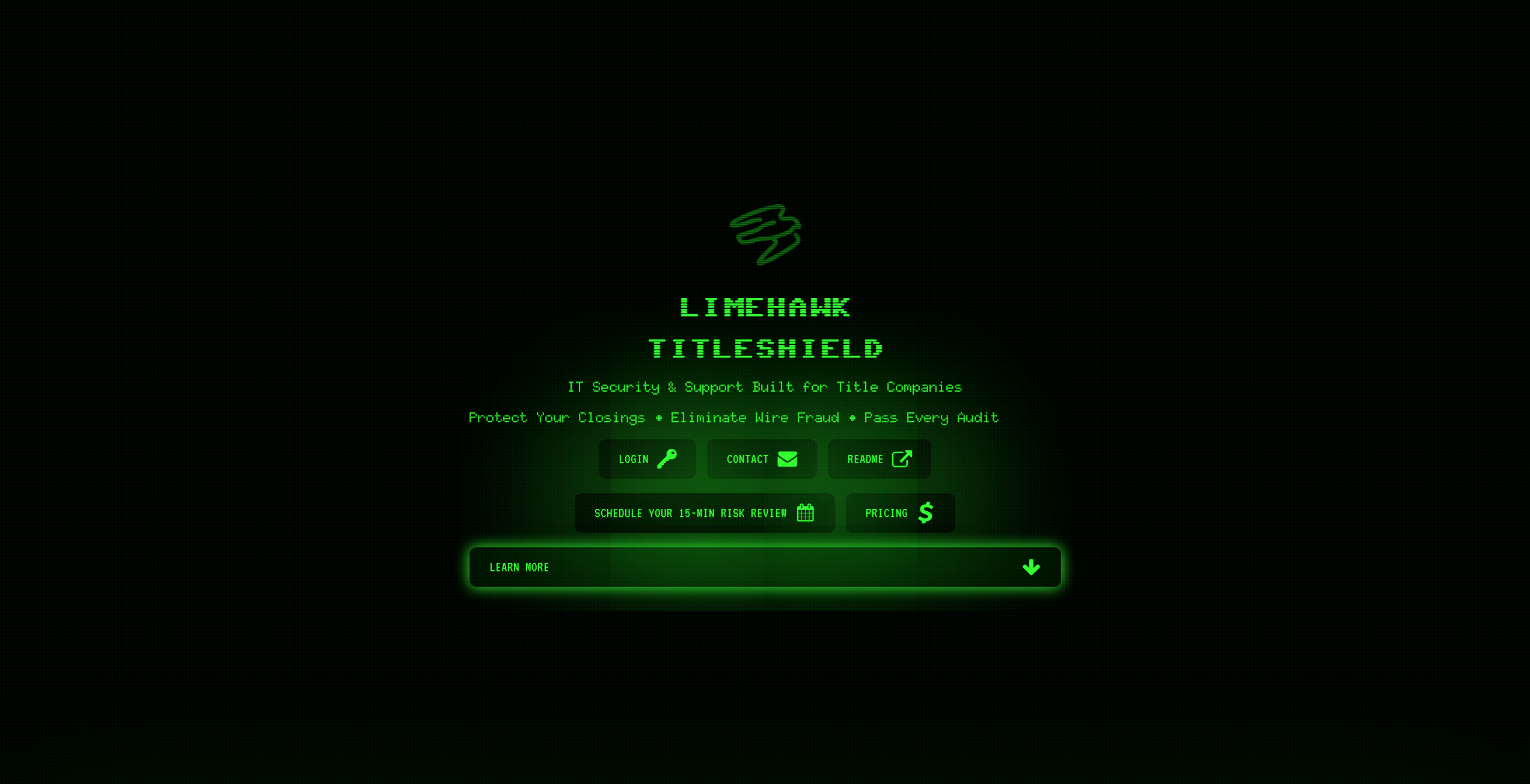
click at [1014, 570] on link "Arrow Down Learn more" at bounding box center [765, 567] width 592 height 40
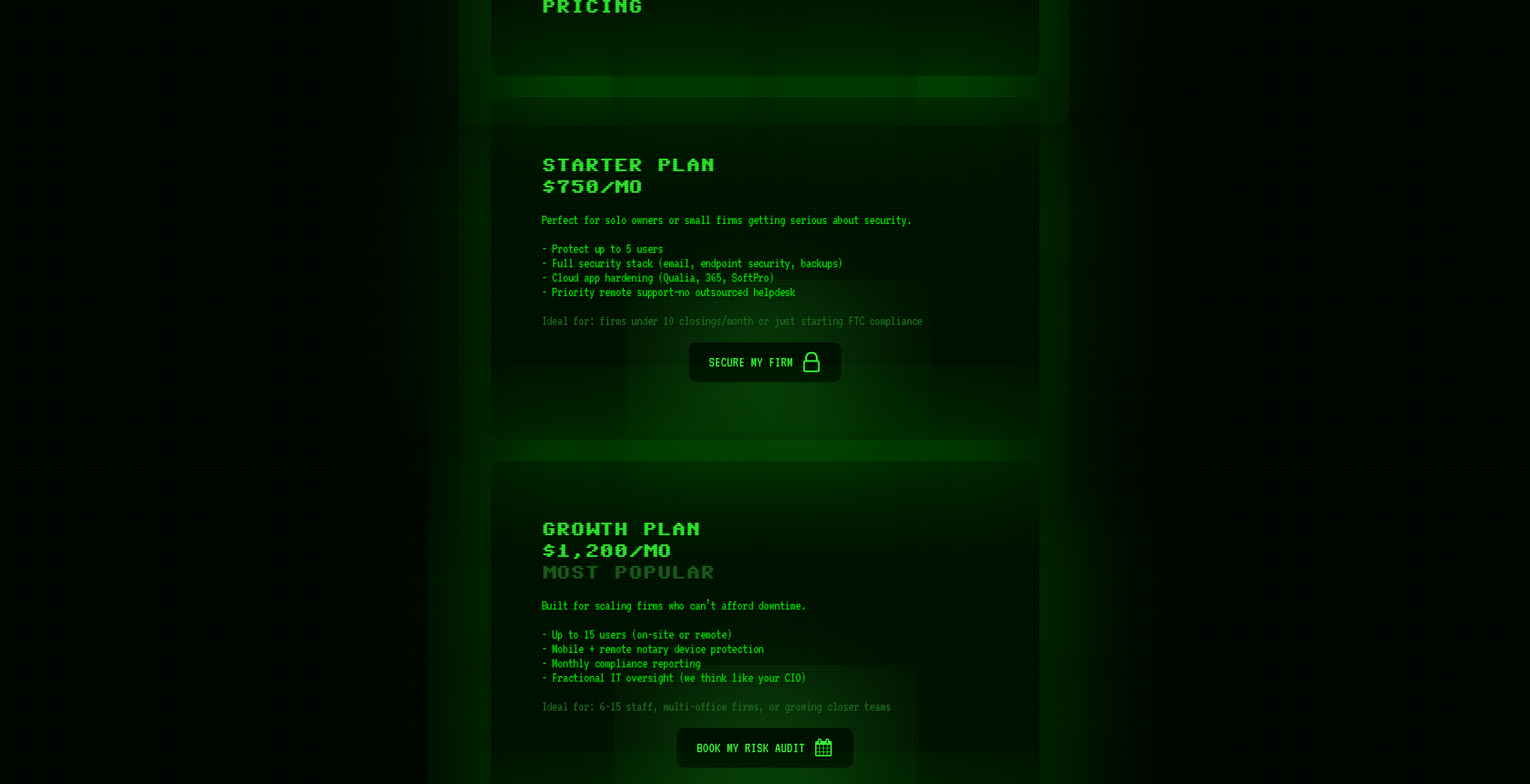
scroll to position [3509, 0]
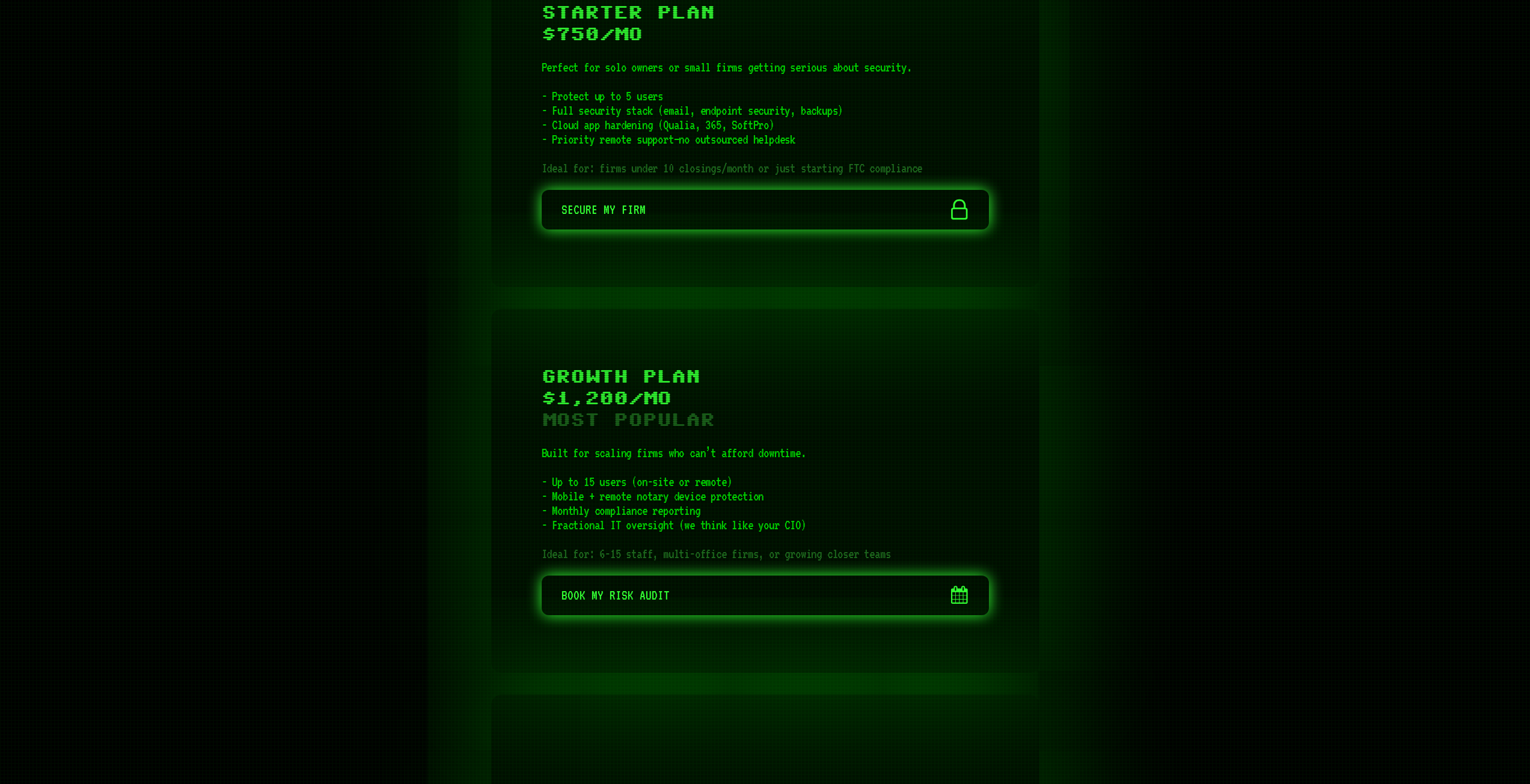
scroll to position [3725, 0]
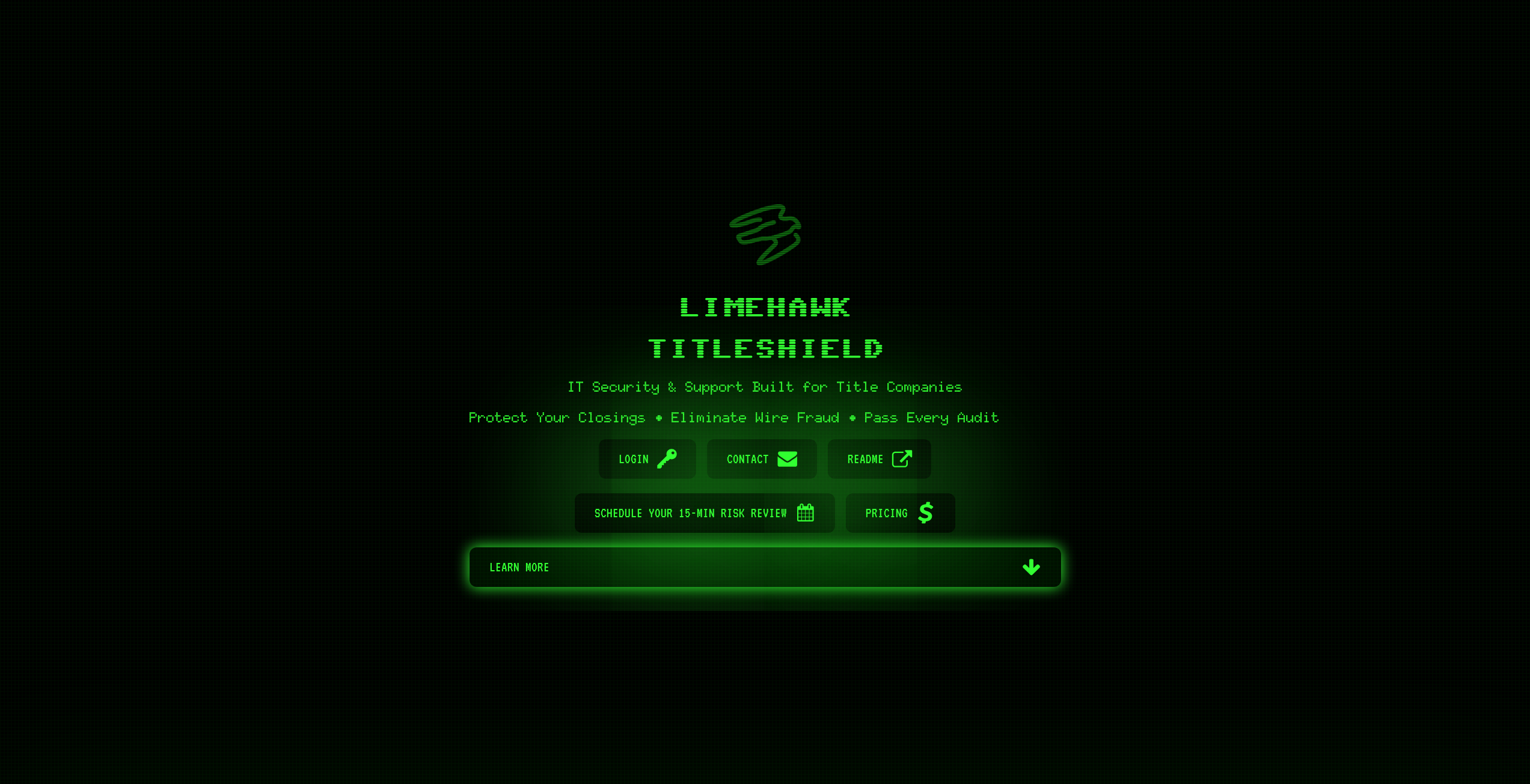
click at [1013, 552] on link "Arrow Down Learn more" at bounding box center [765, 567] width 592 height 40
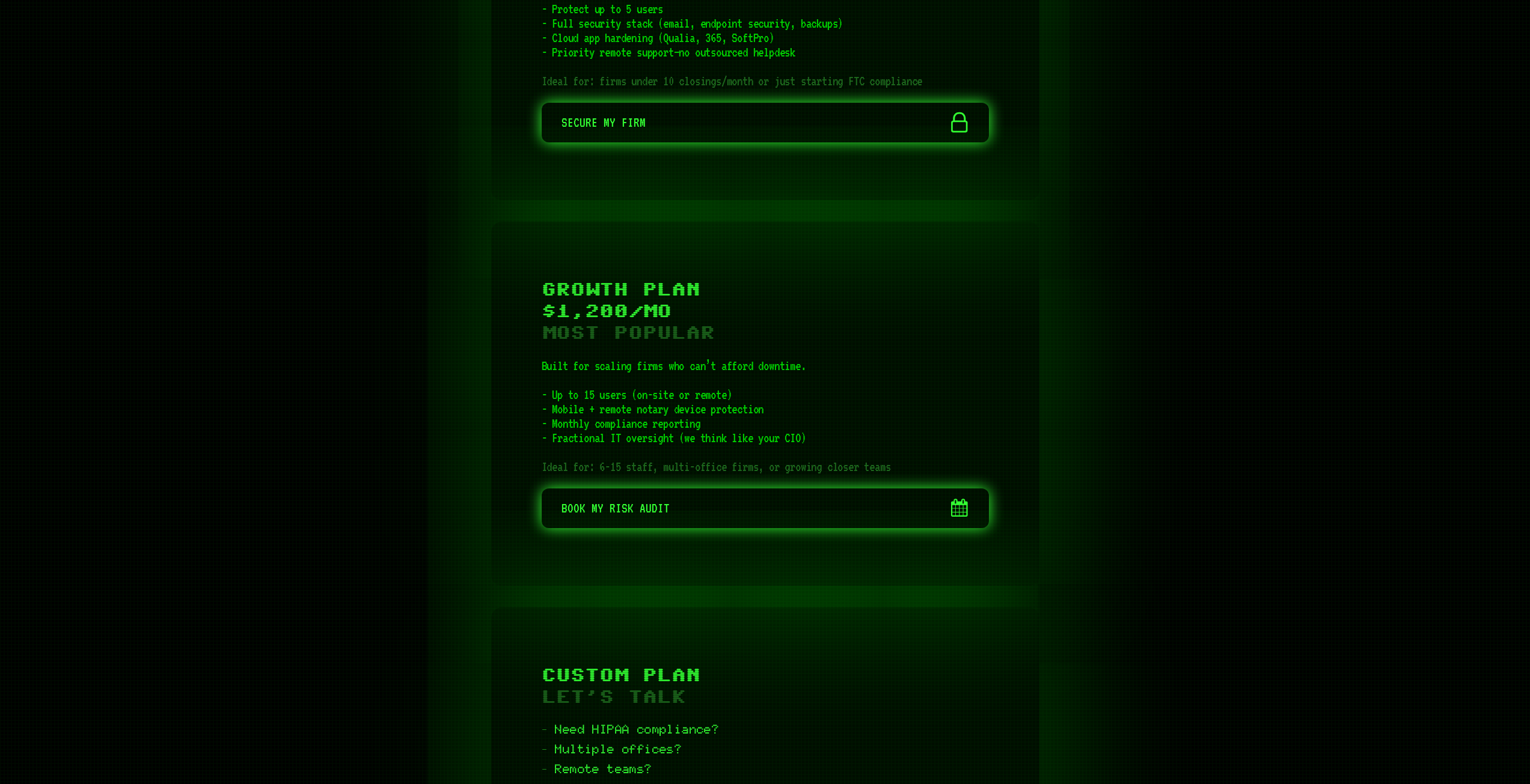
scroll to position [3750, 0]
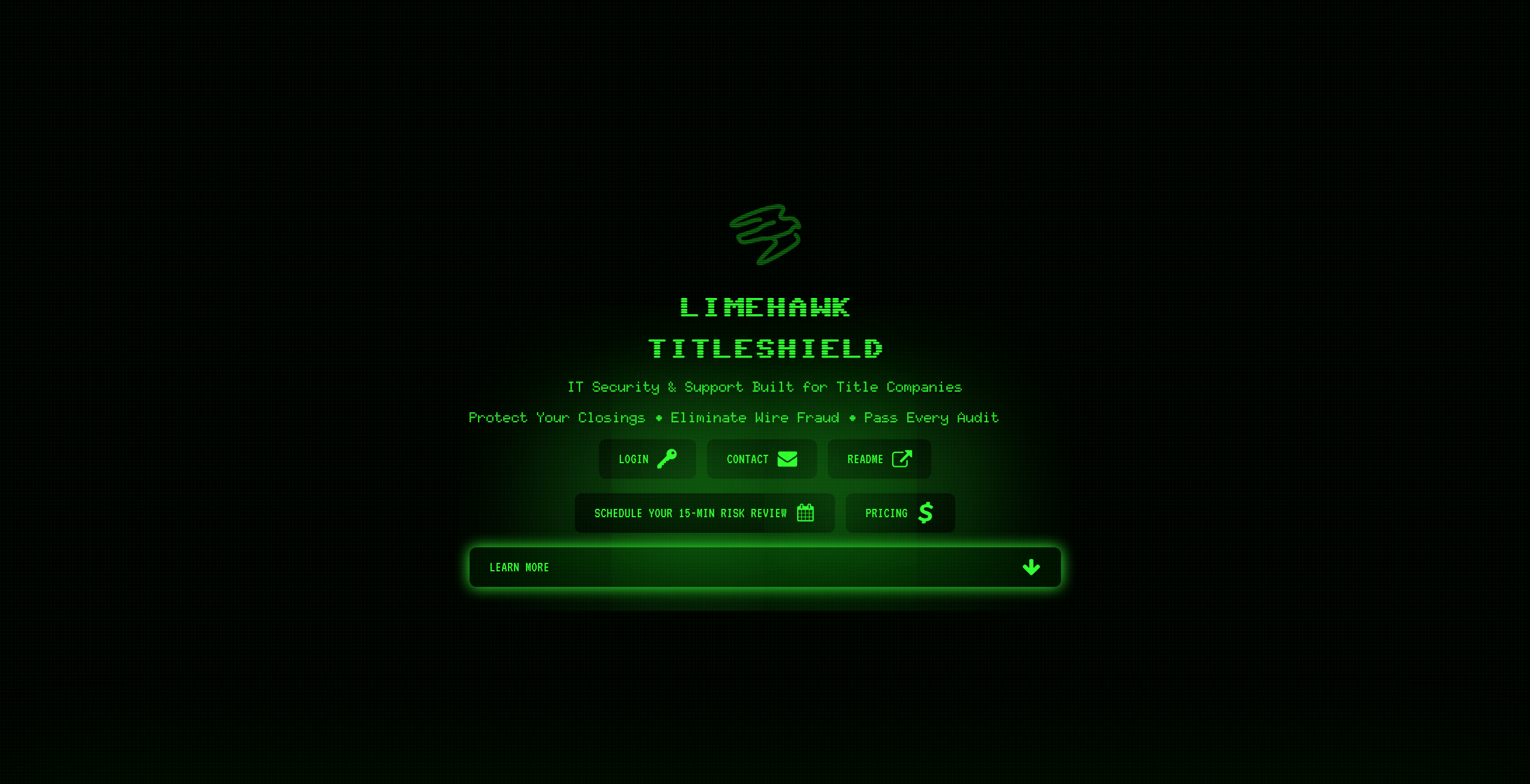
click at [655, 570] on span "Learn more" at bounding box center [751, 567] width 524 height 40
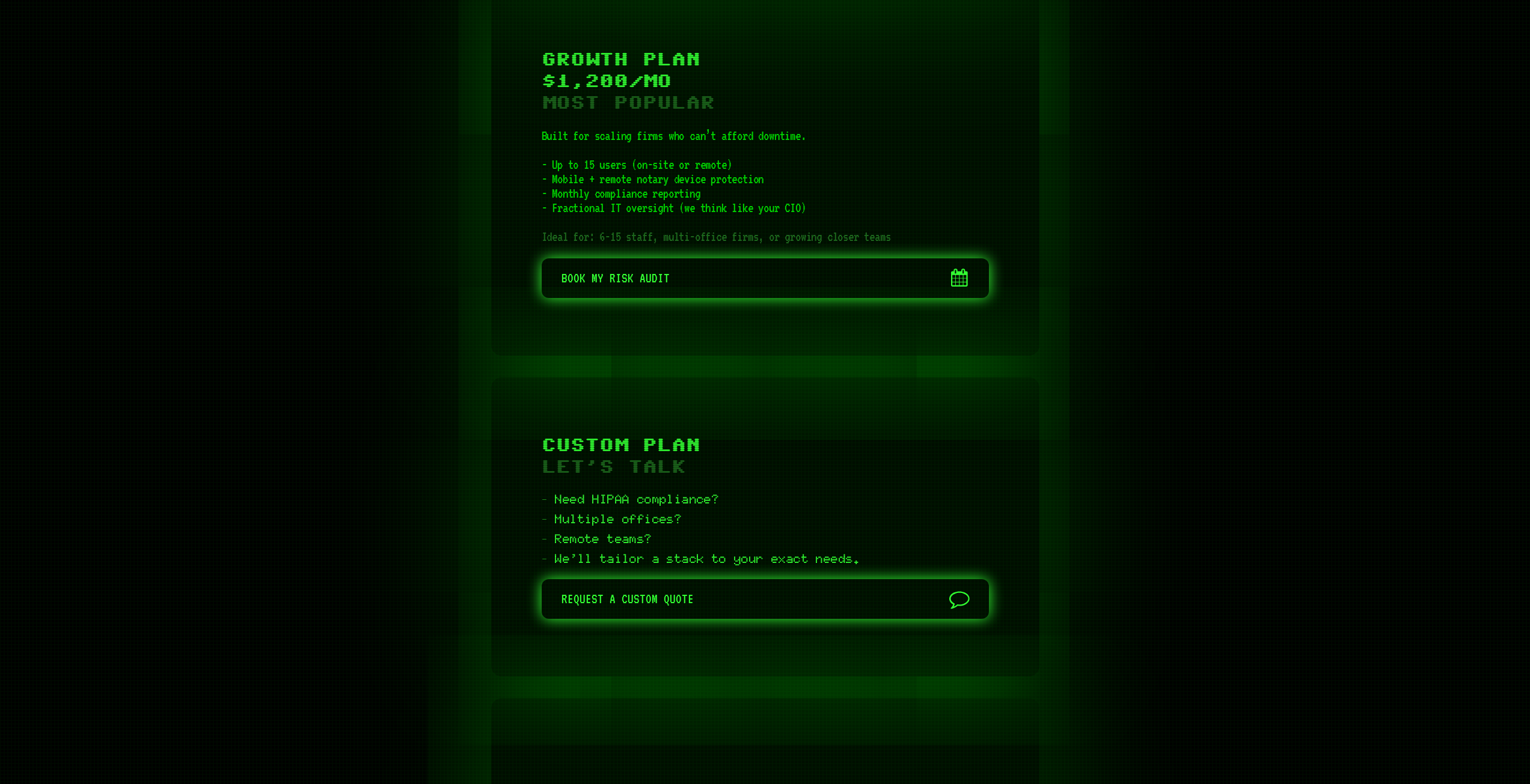
scroll to position [3990, 0]
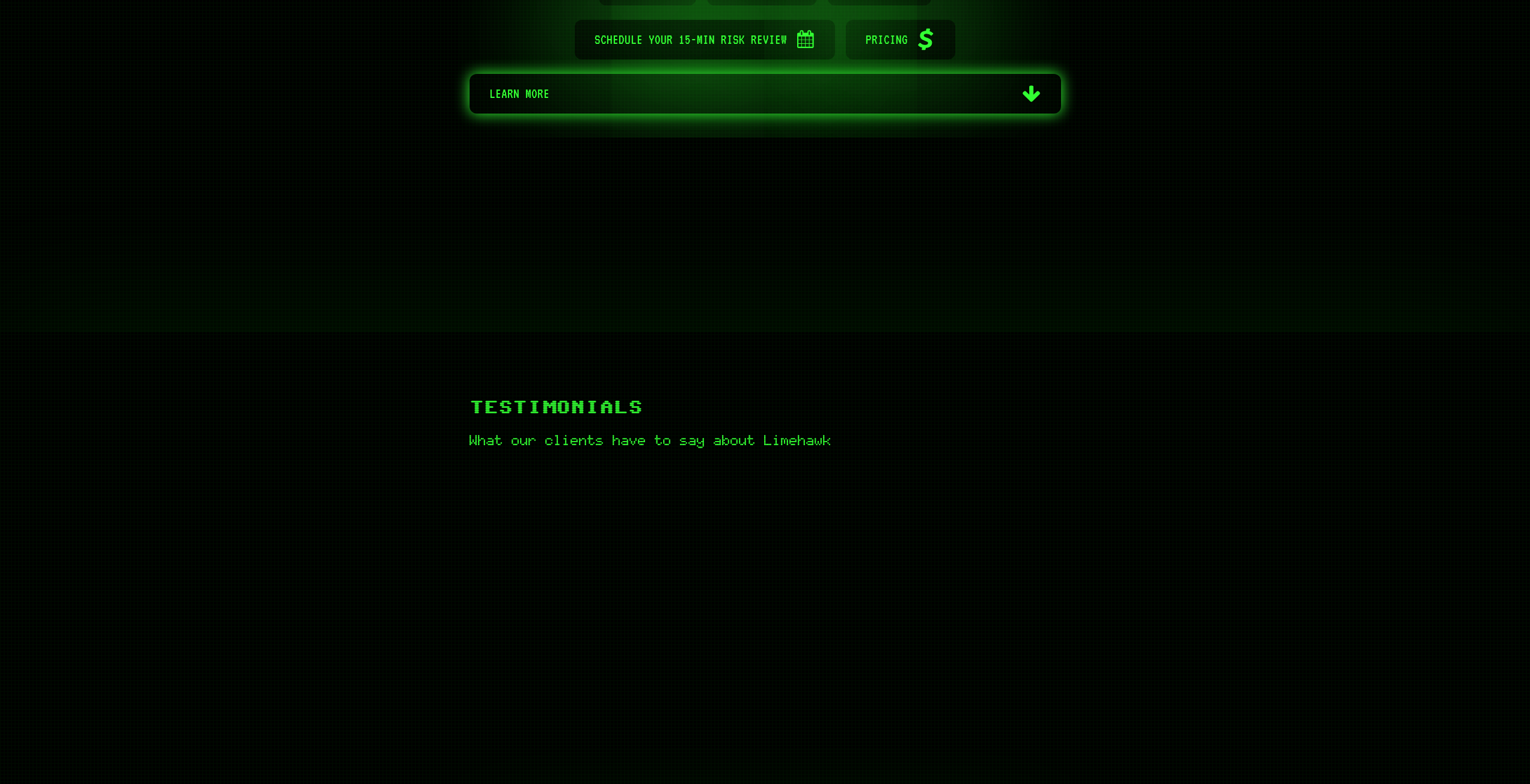
scroll to position [481, 0]
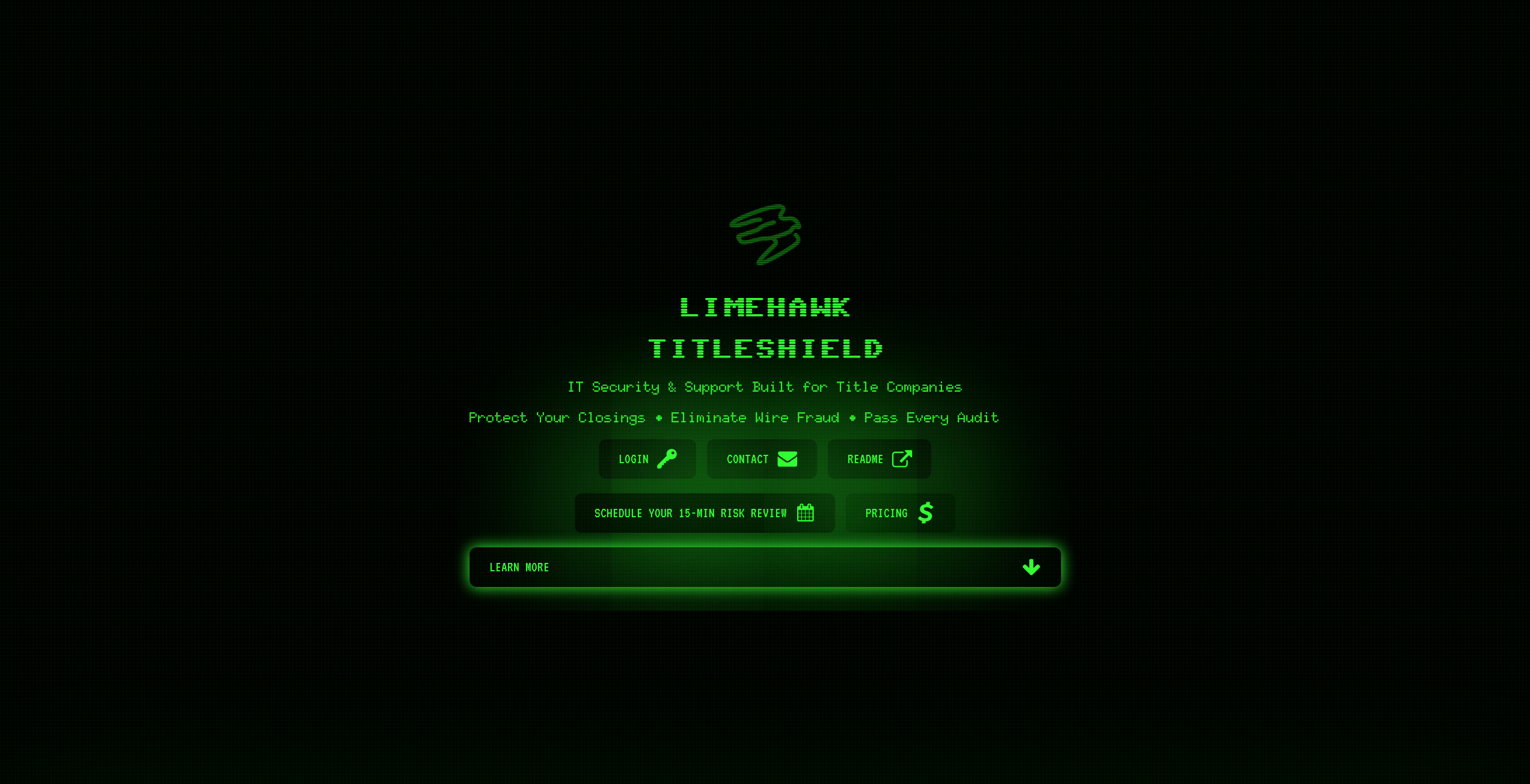
click at [902, 514] on span "Pricing" at bounding box center [887, 513] width 42 height 40
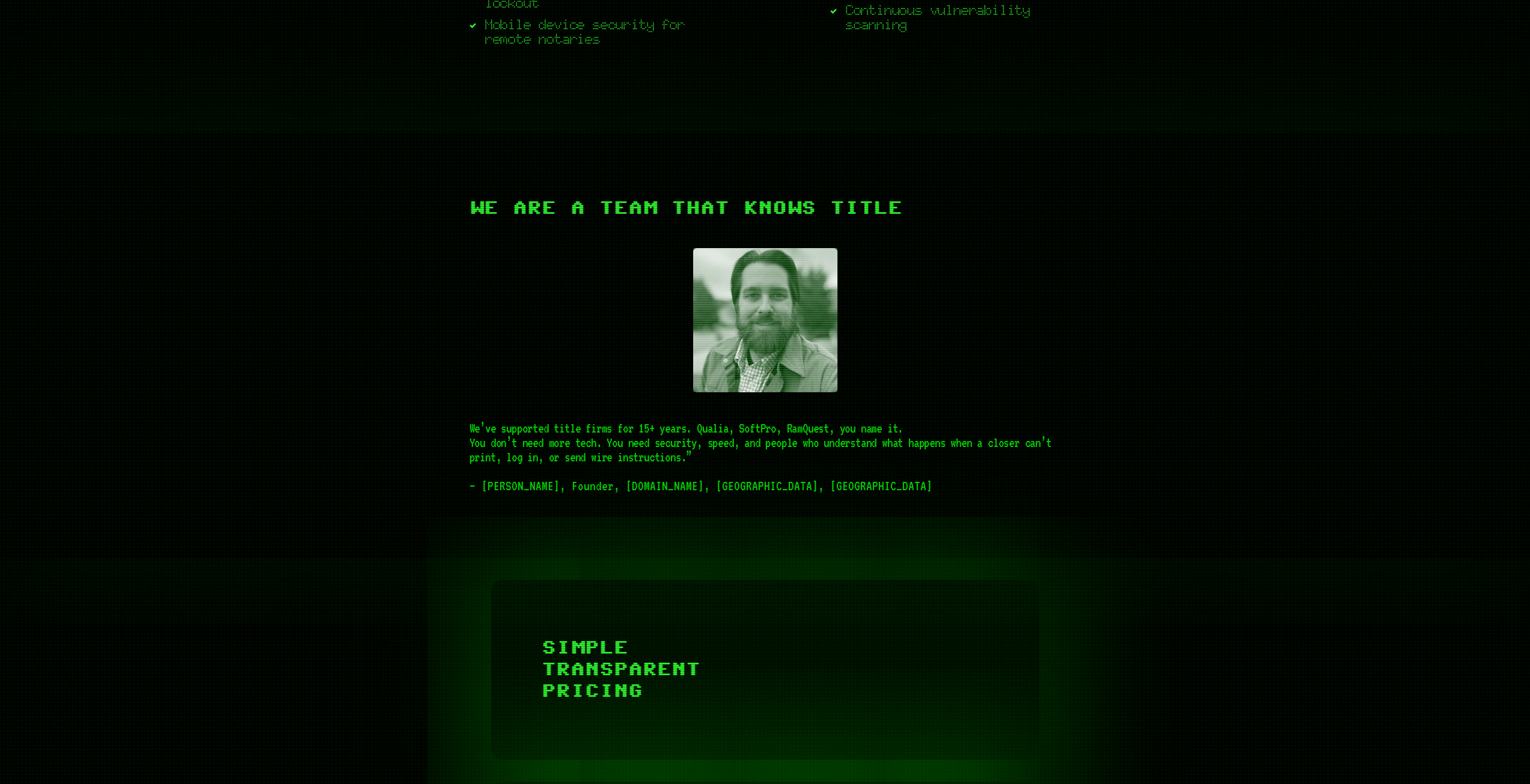
scroll to position [3013, 0]
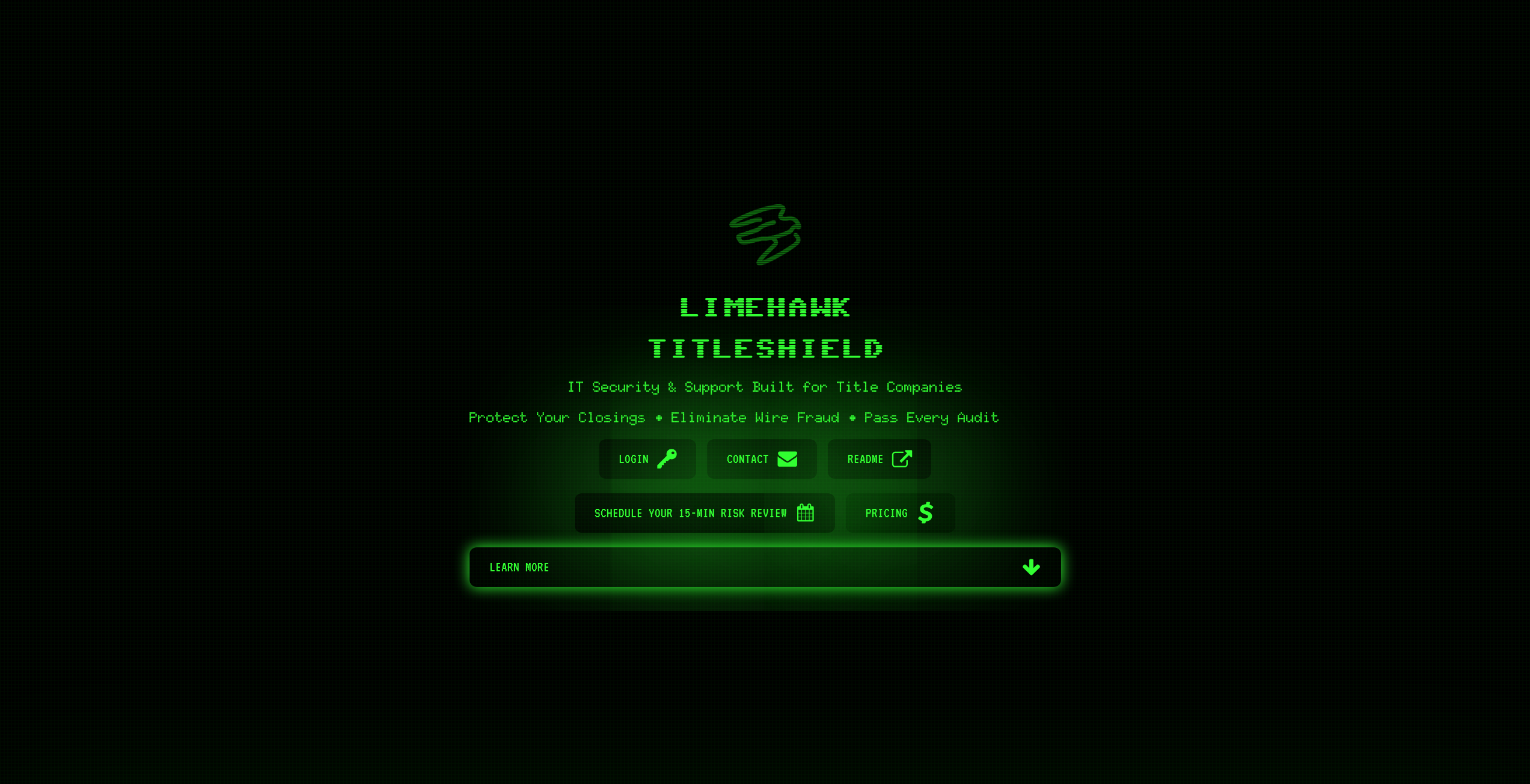
click at [880, 512] on span "Pricing" at bounding box center [887, 513] width 42 height 40
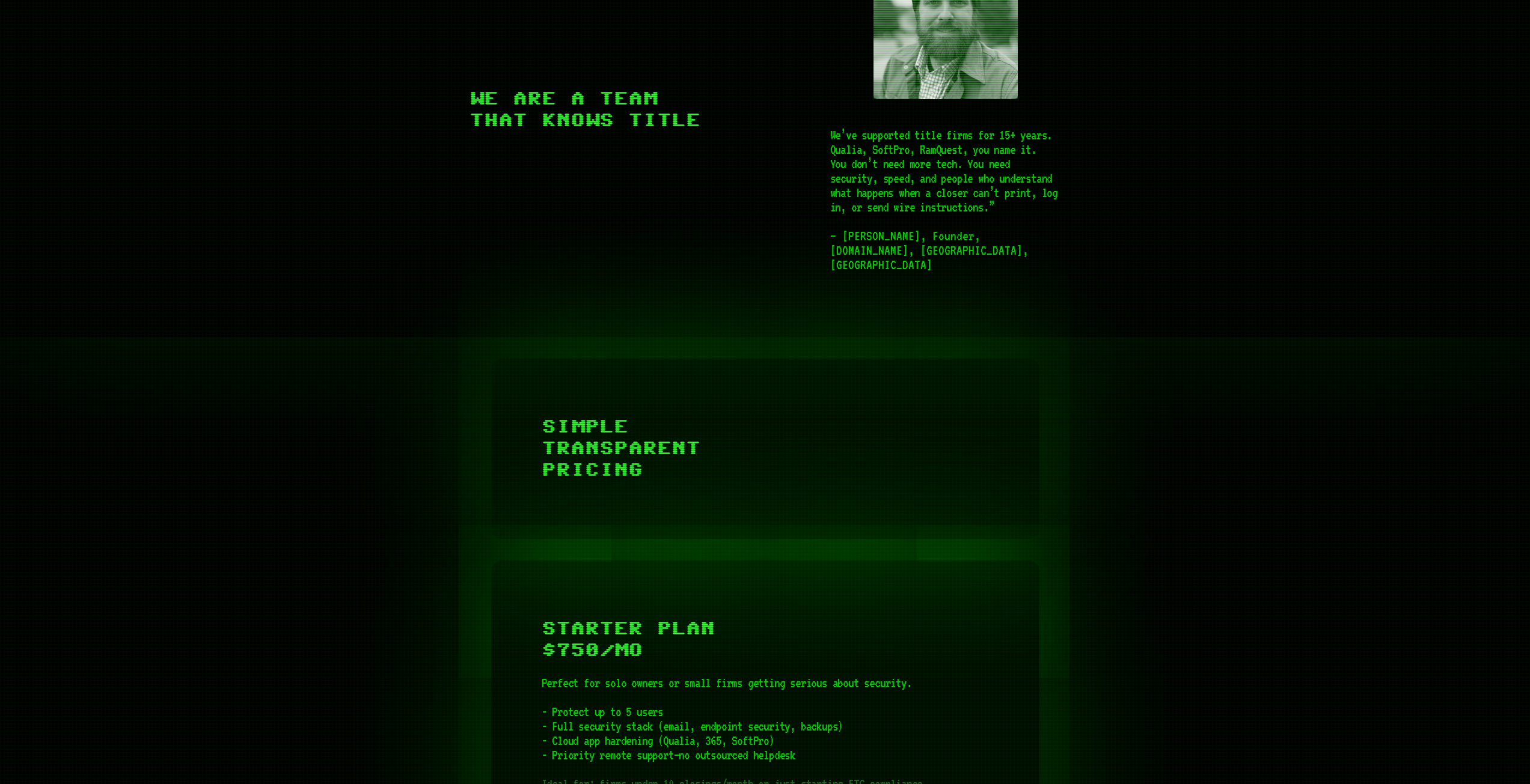
scroll to position [2943, 0]
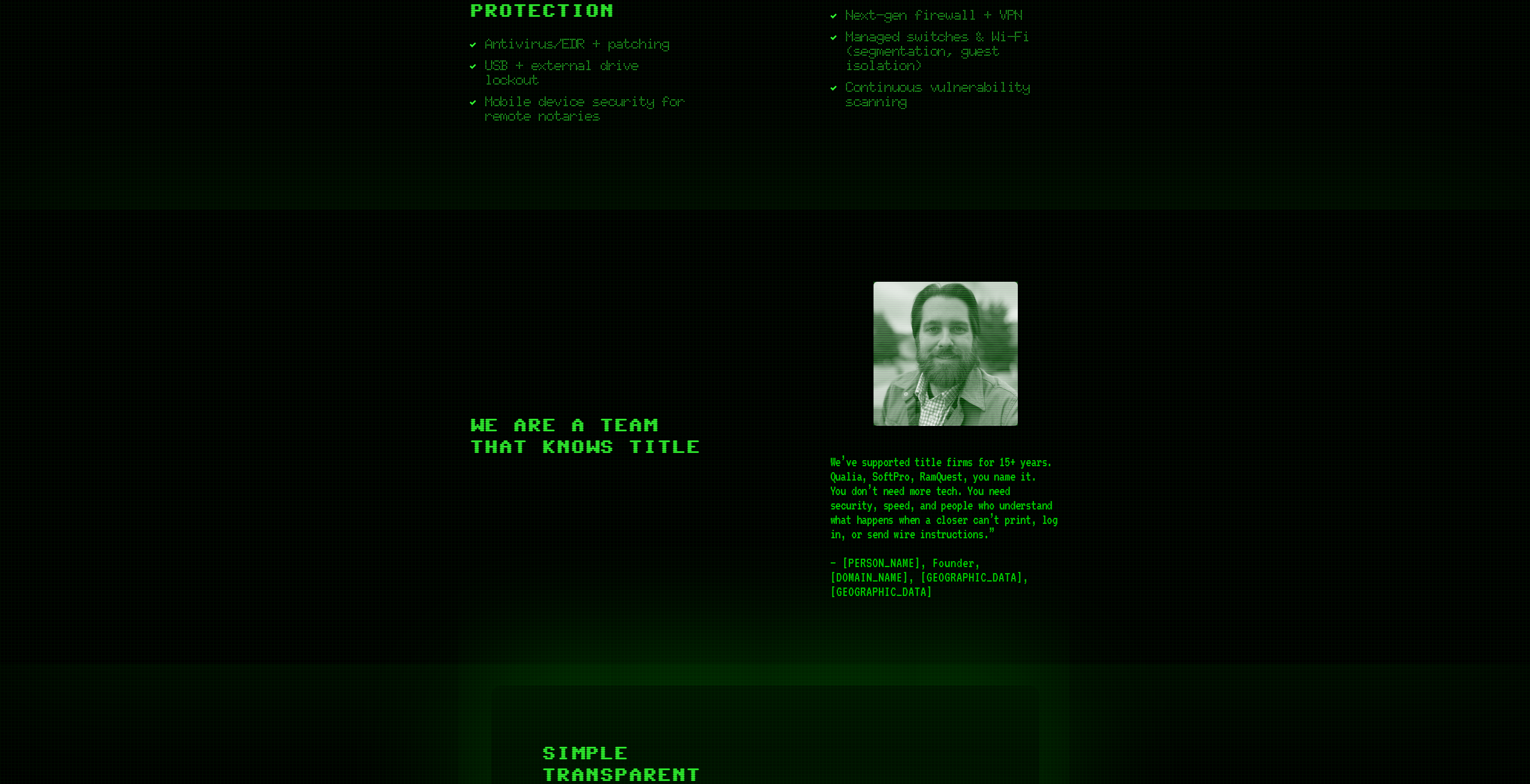
click at [899, 399] on img at bounding box center [945, 354] width 144 height 144
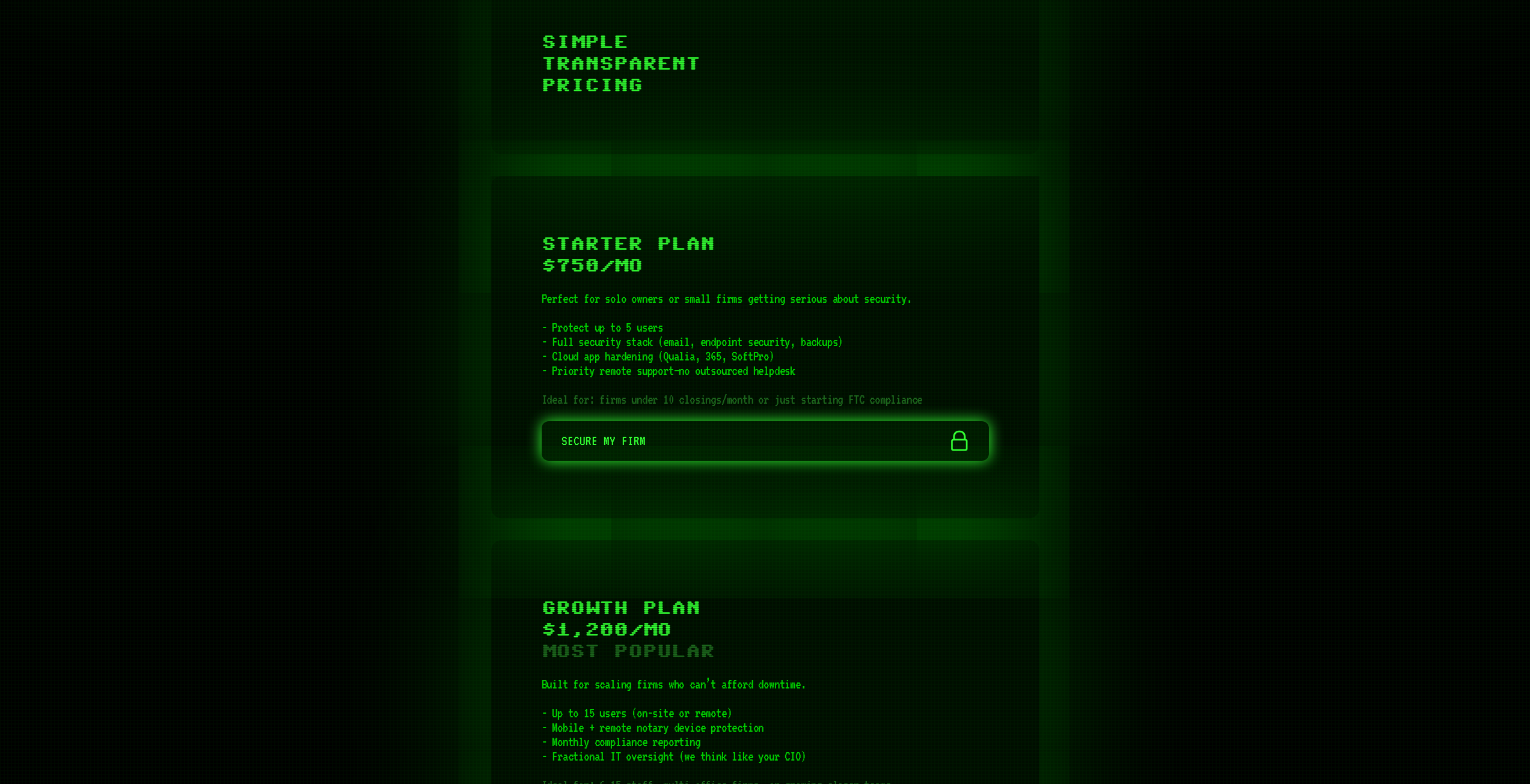
scroll to position [3665, 0]
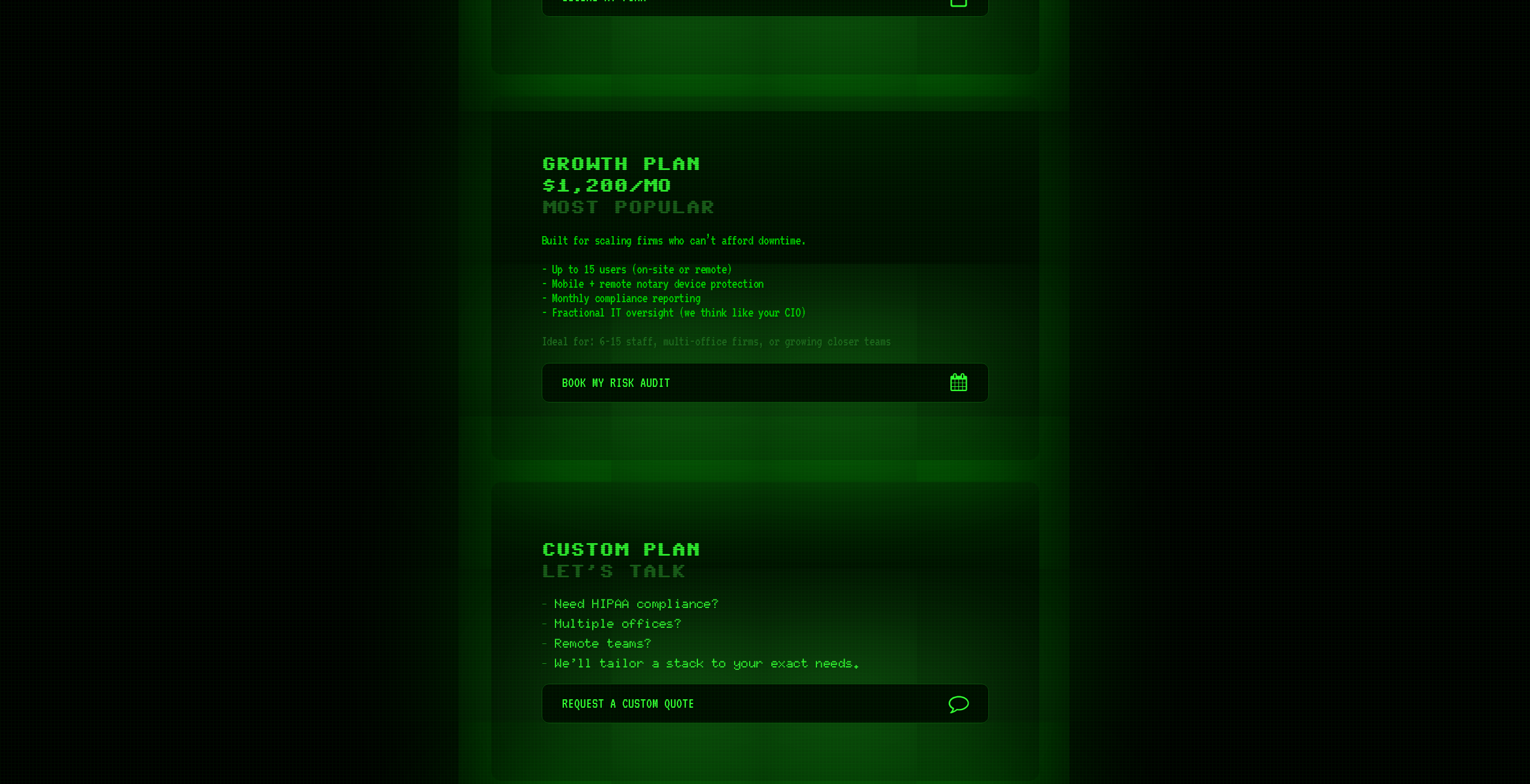
scroll to position [4149, 0]
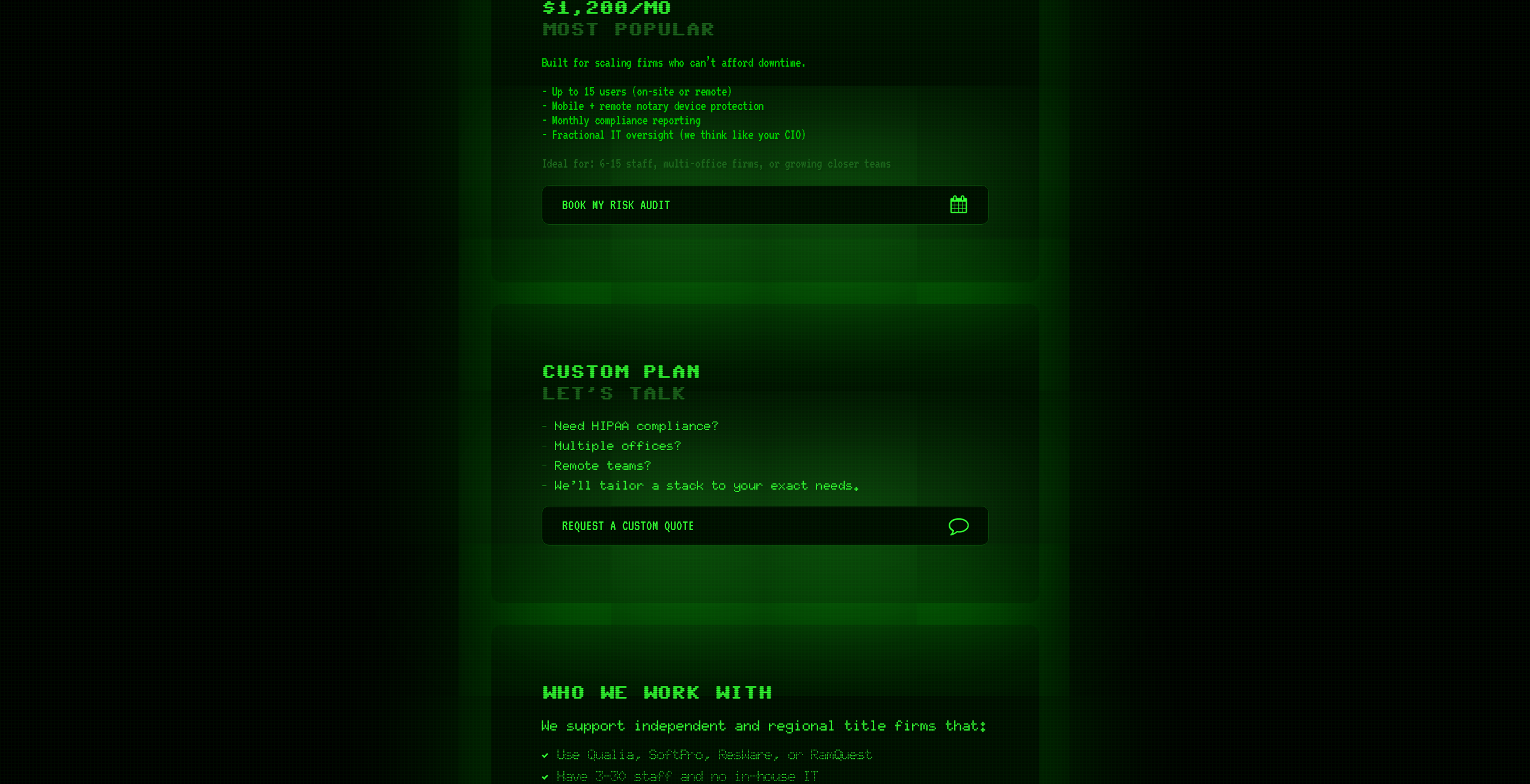
scroll to position [4446, 0]
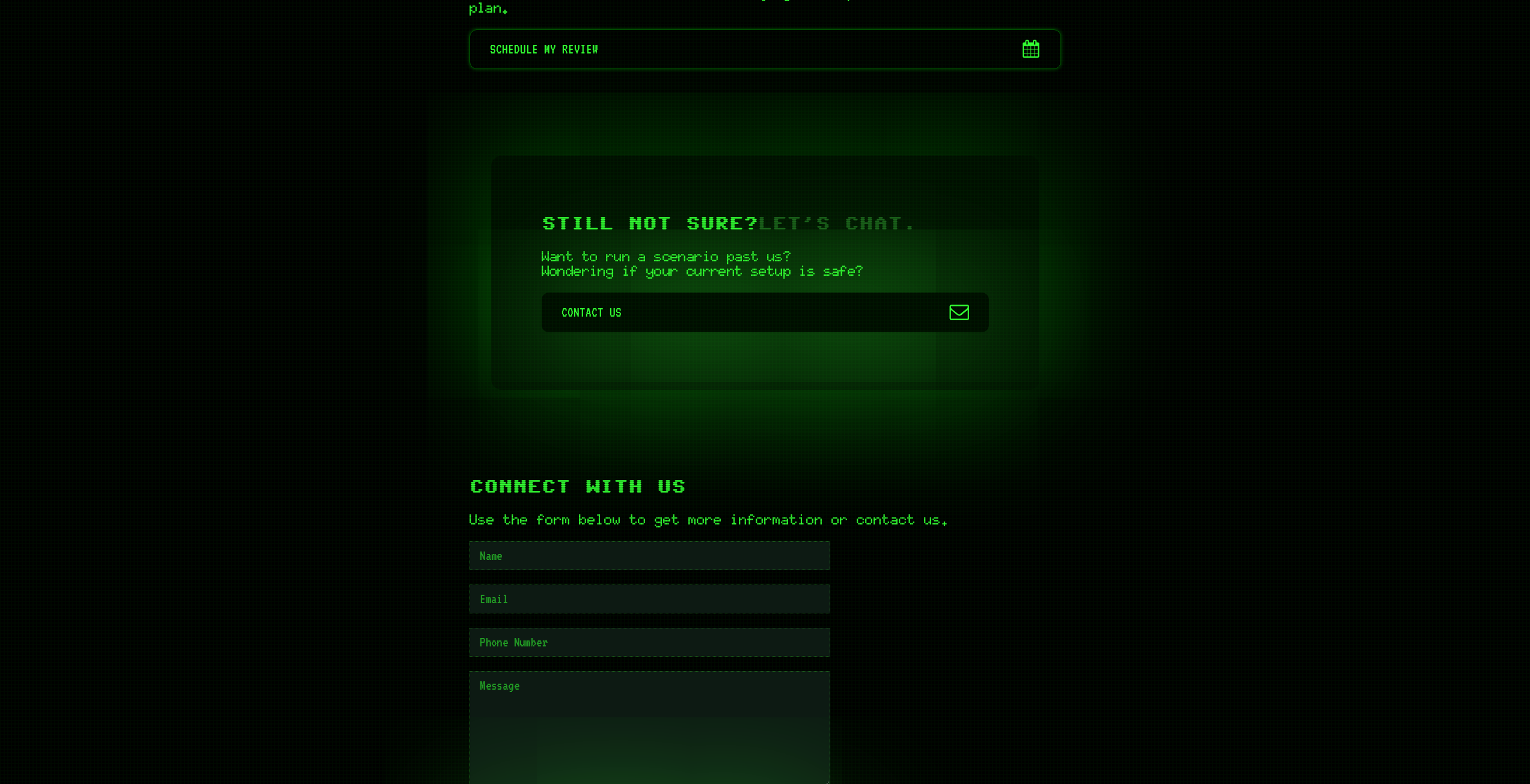
scroll to position [5315, 0]
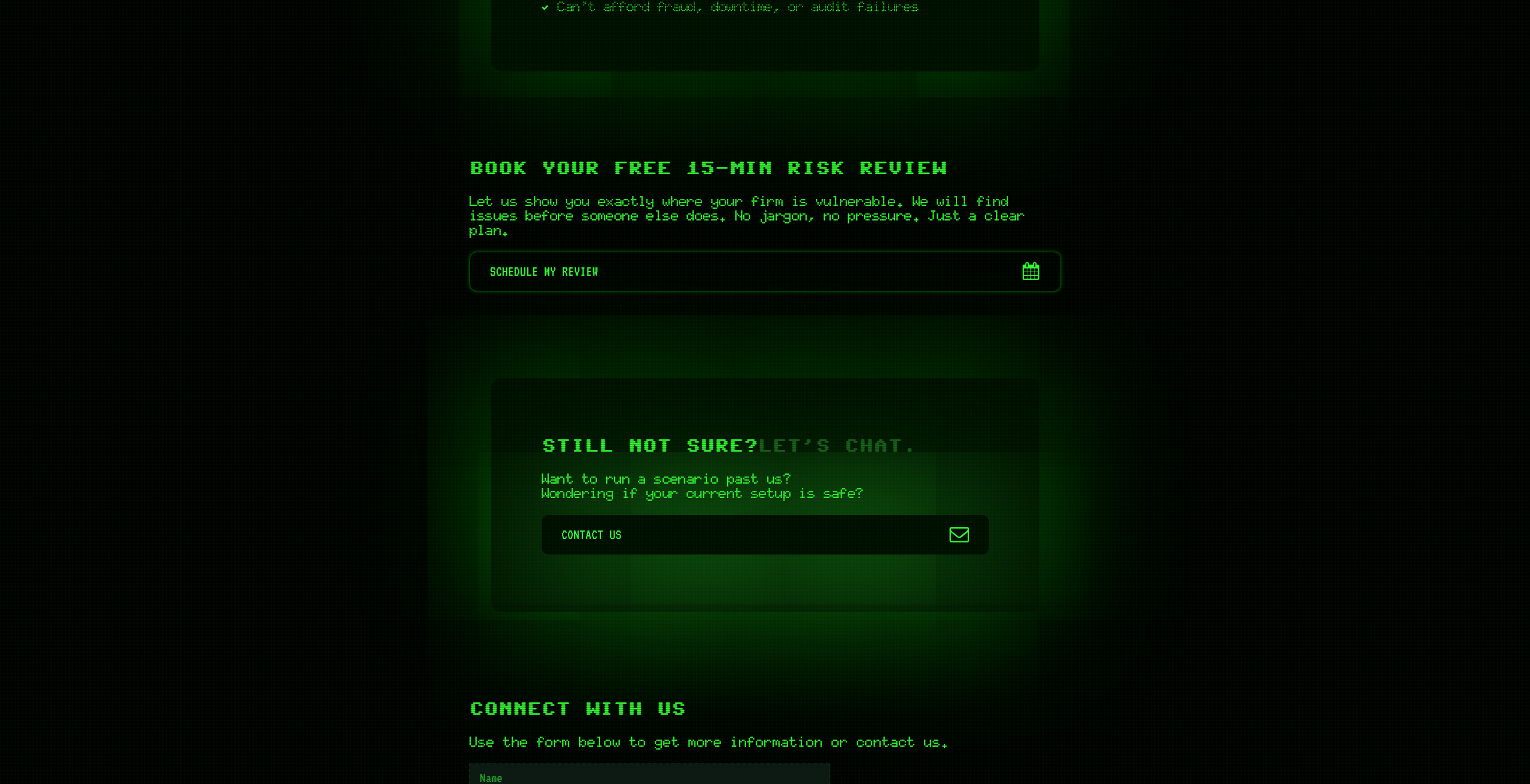
scroll to position [5096, 0]
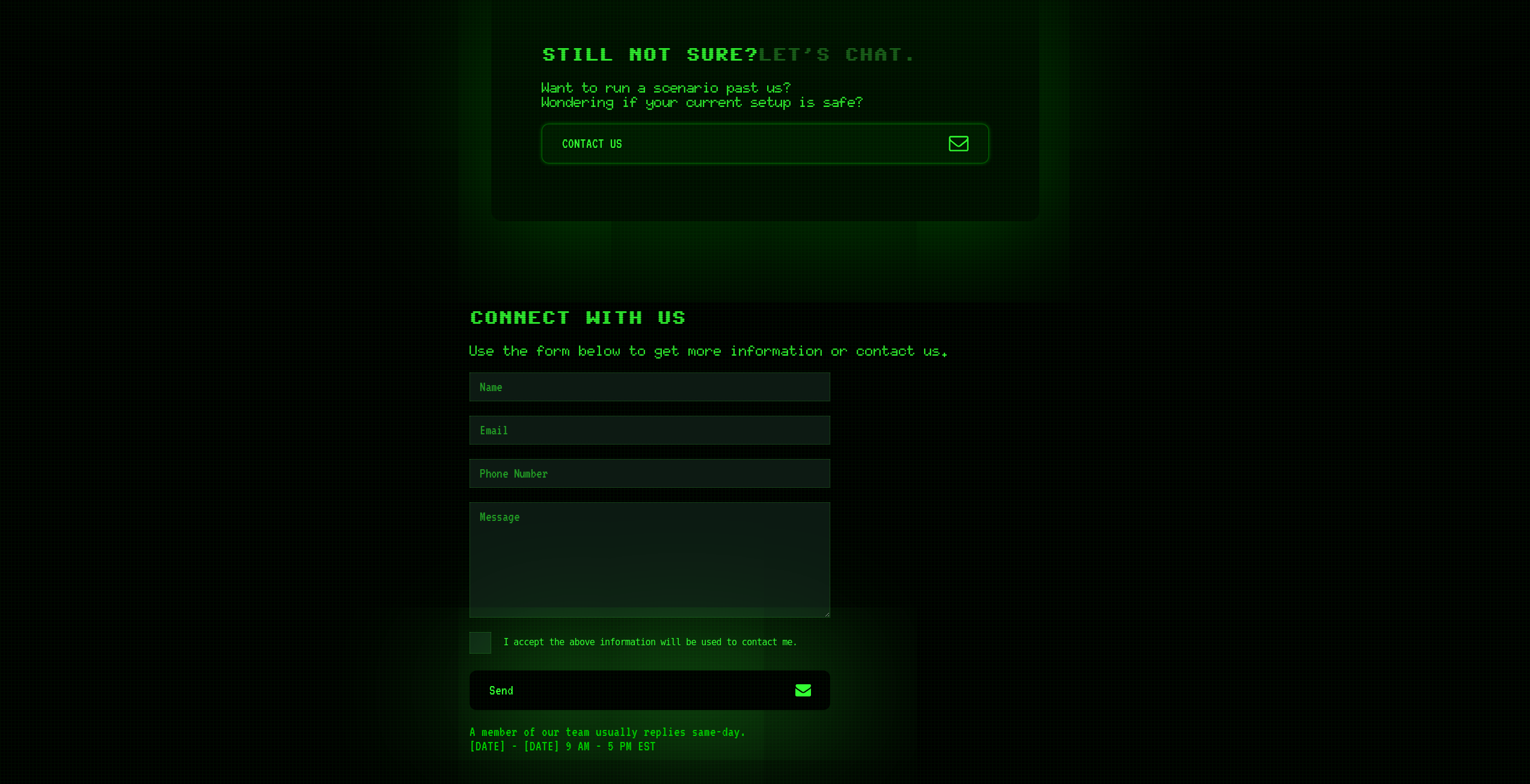
scroll to position [5496, 0]
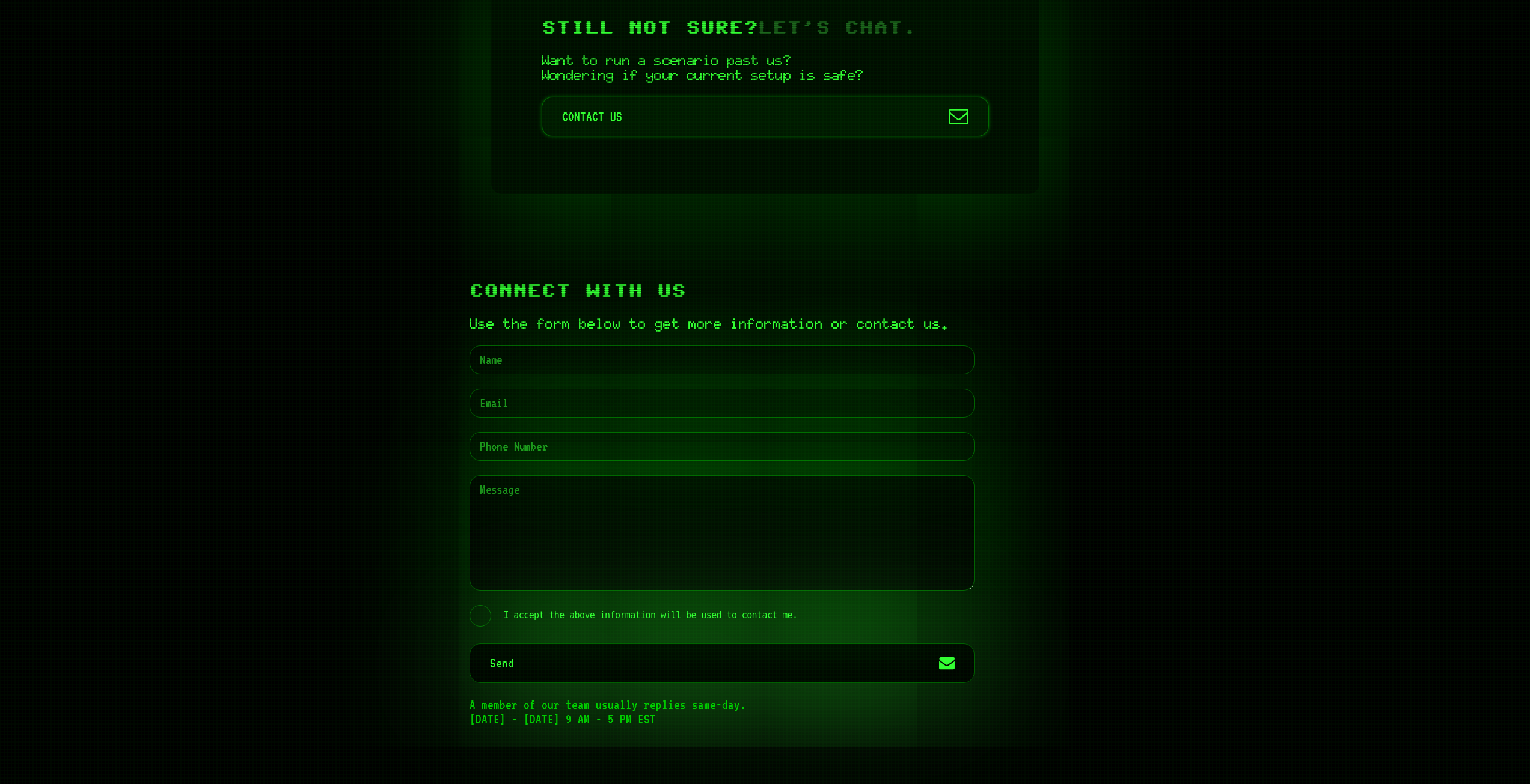
scroll to position [5528, 0]
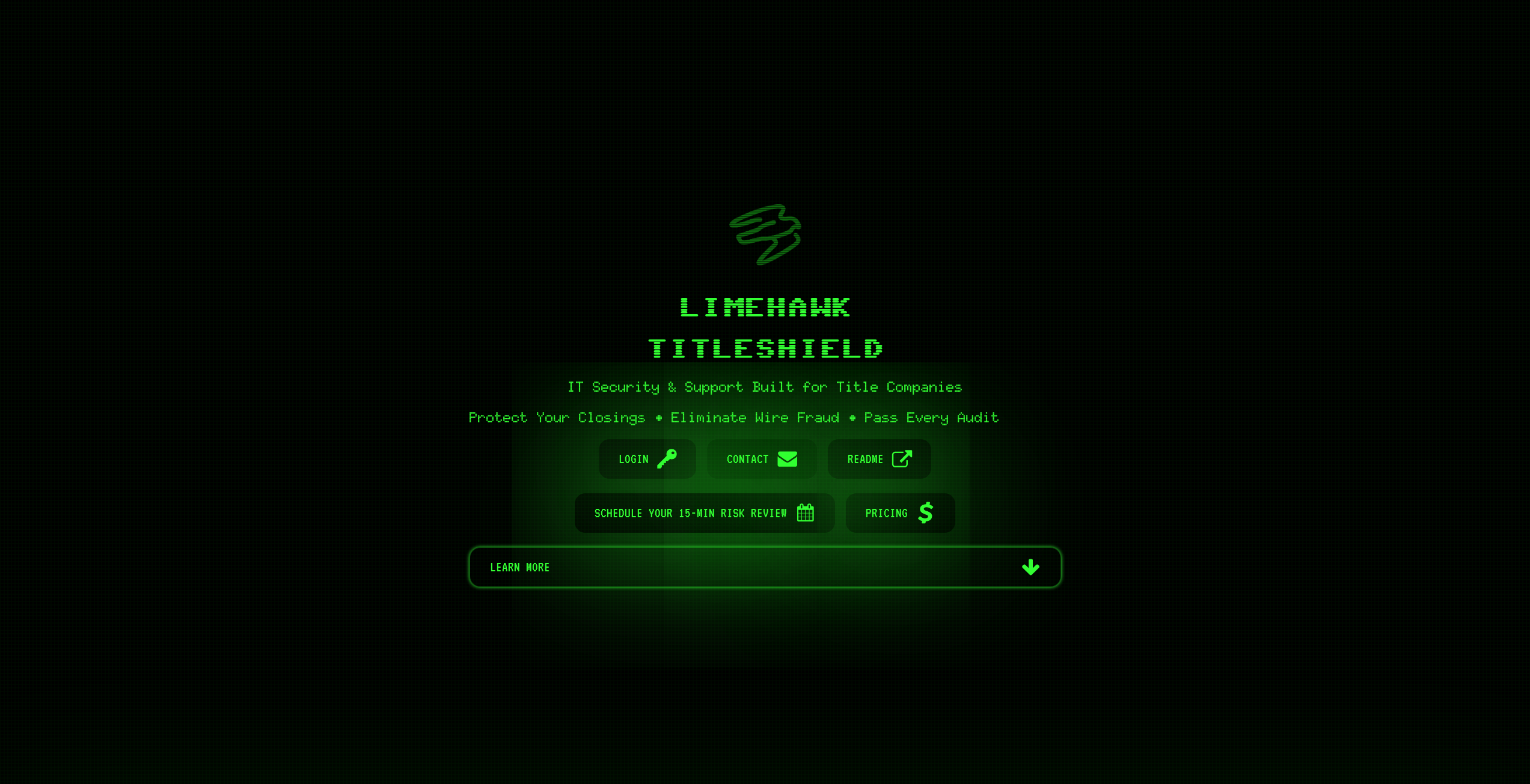
click at [760, 461] on span "Contact" at bounding box center [748, 459] width 42 height 40
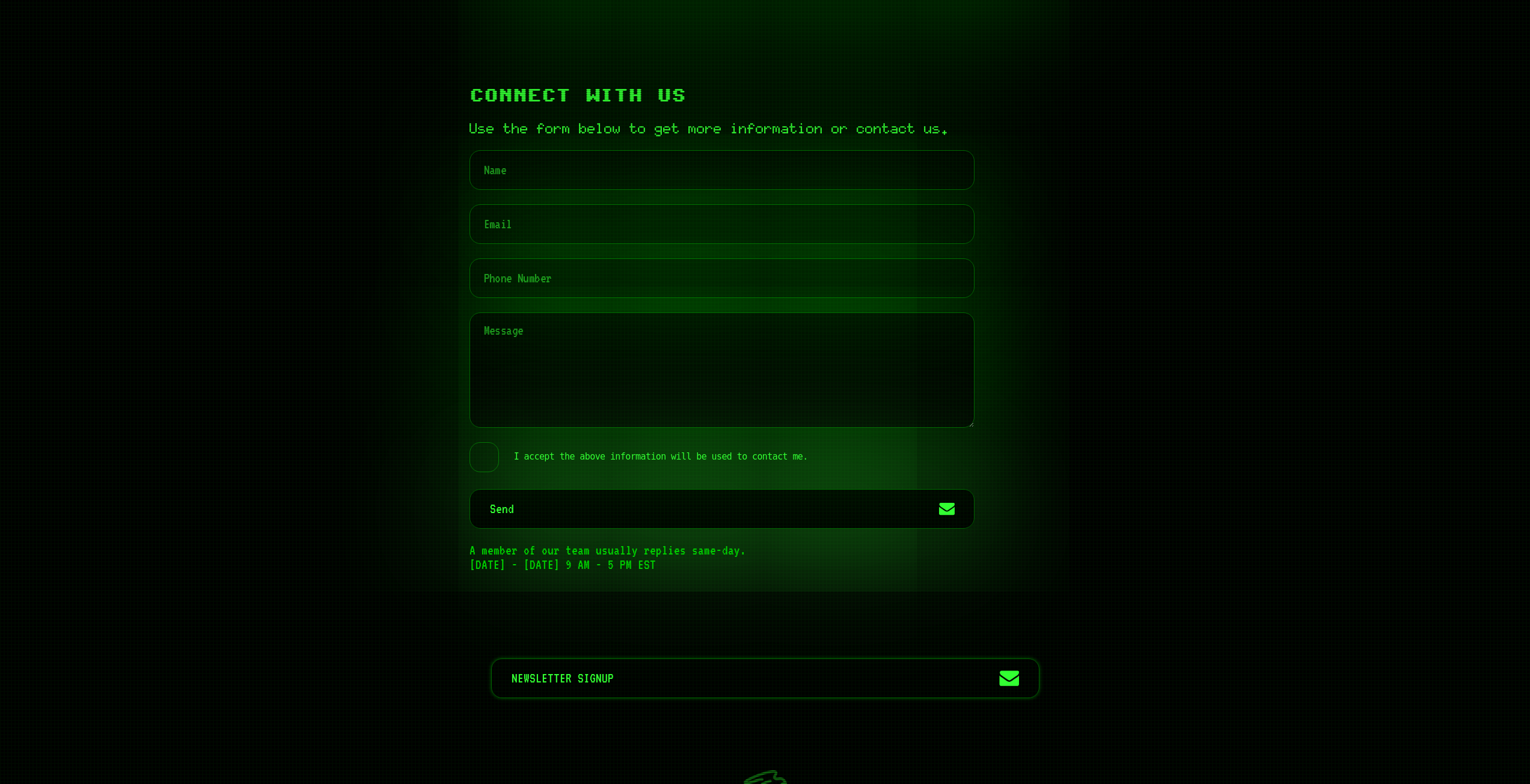
scroll to position [5738, 0]
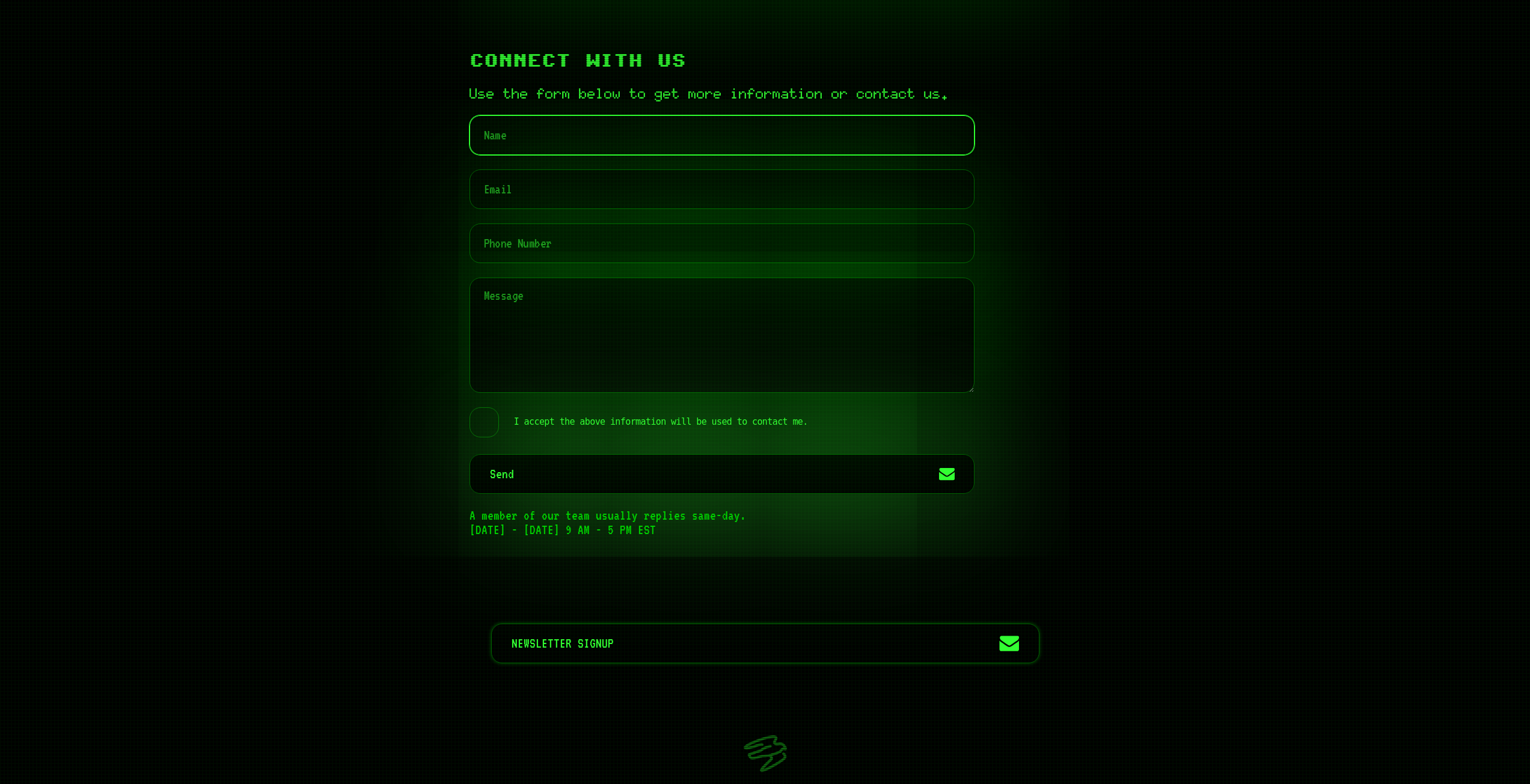
click at [584, 154] on input "text" at bounding box center [722, 135] width 505 height 40
type input "ddsasdasd"
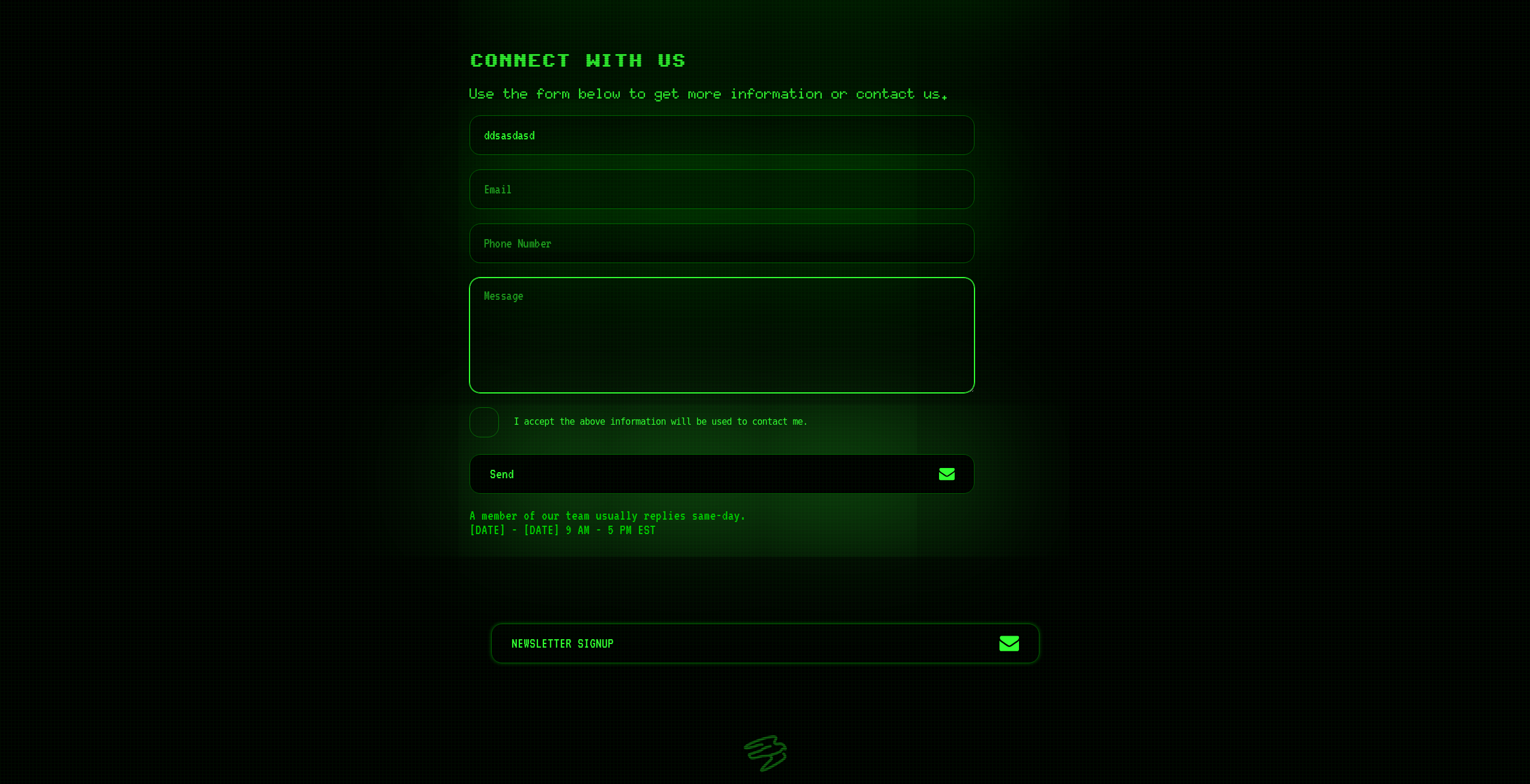
click at [602, 331] on textarea at bounding box center [722, 335] width 505 height 116
type textarea "asdasdsads"
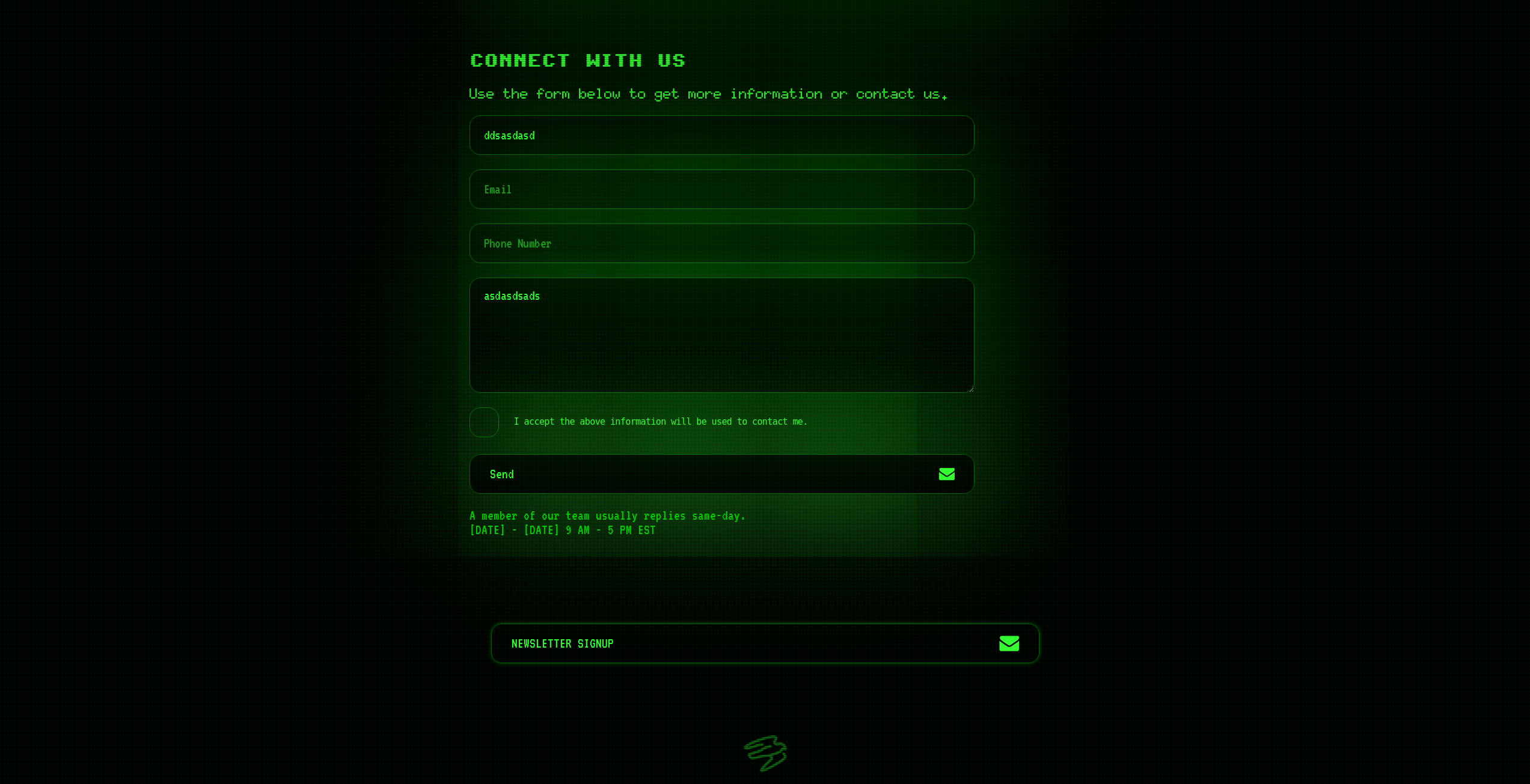
click at [484, 435] on label "I accept the above information will be used to contact me." at bounding box center [638, 423] width 338 height 30
click at [484, 409] on input "I accept the above information will be used to contact me." at bounding box center [479, 409] width 15 height 0
click at [484, 435] on label "I accept the above information will be used to contact me." at bounding box center [638, 423] width 338 height 30
click at [484, 409] on input "I accept the above information will be used to contact me." at bounding box center [479, 409] width 15 height 0
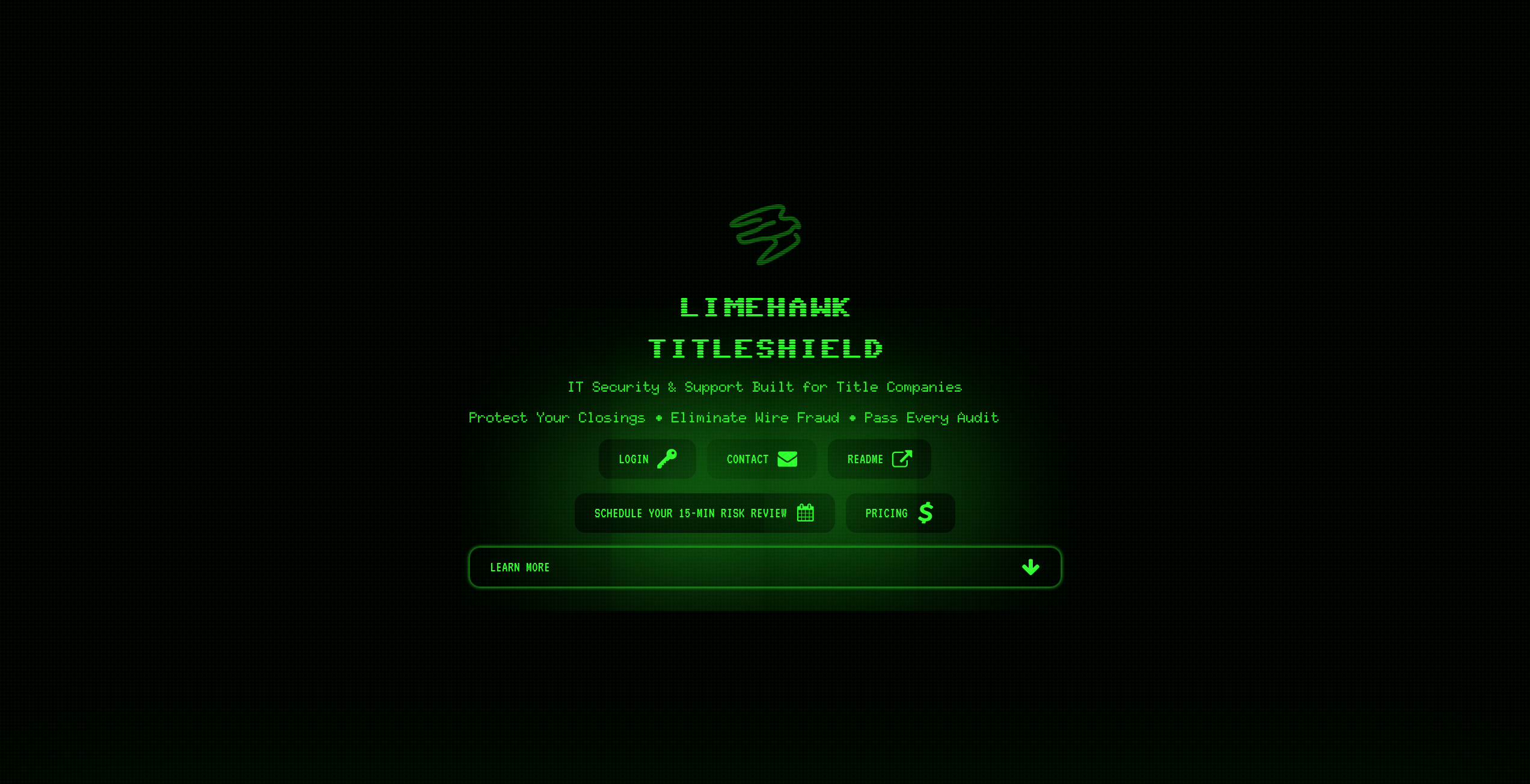
click at [757, 460] on span "Contact" at bounding box center [748, 459] width 42 height 40
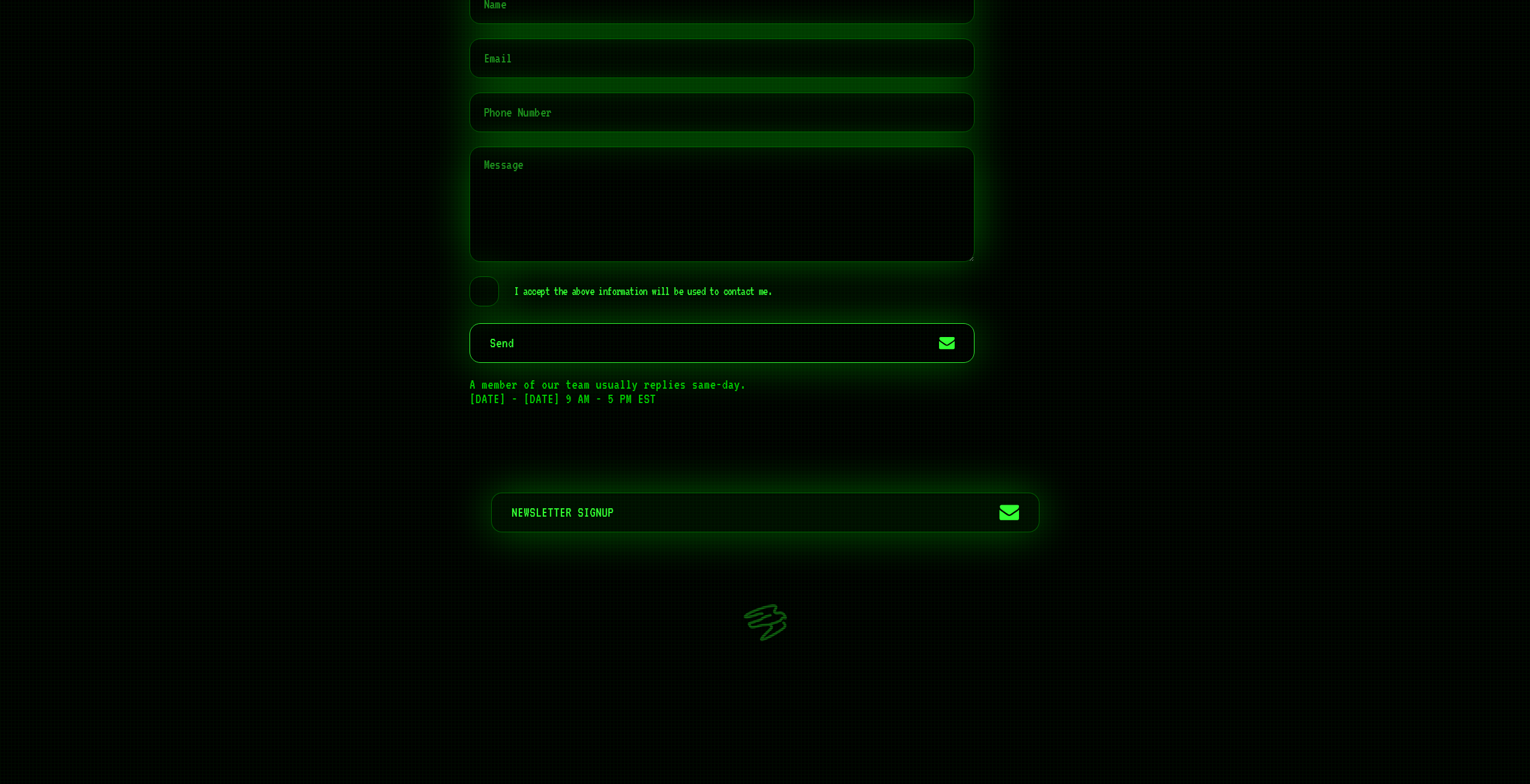
scroll to position [5878, 0]
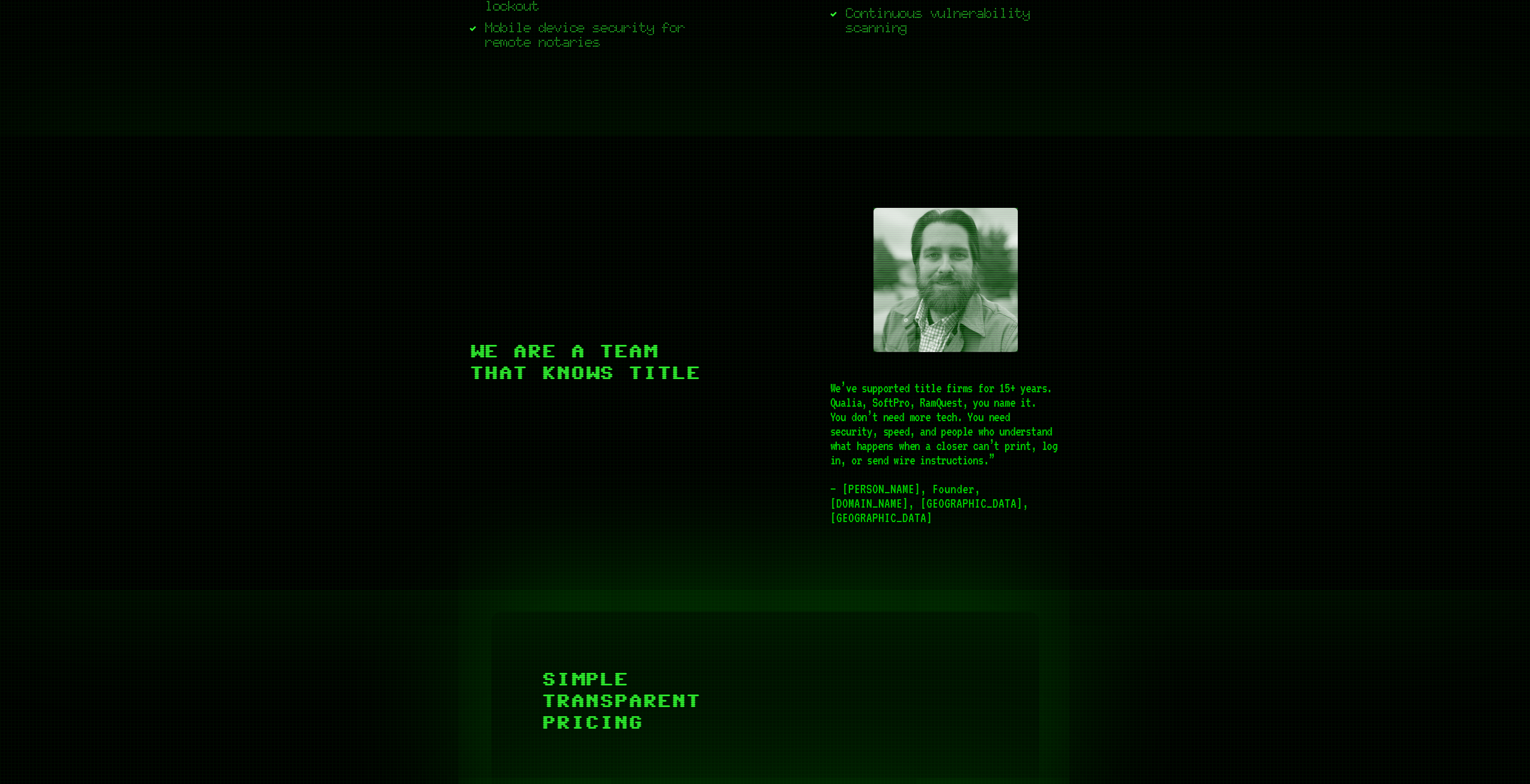
scroll to position [2999, 0]
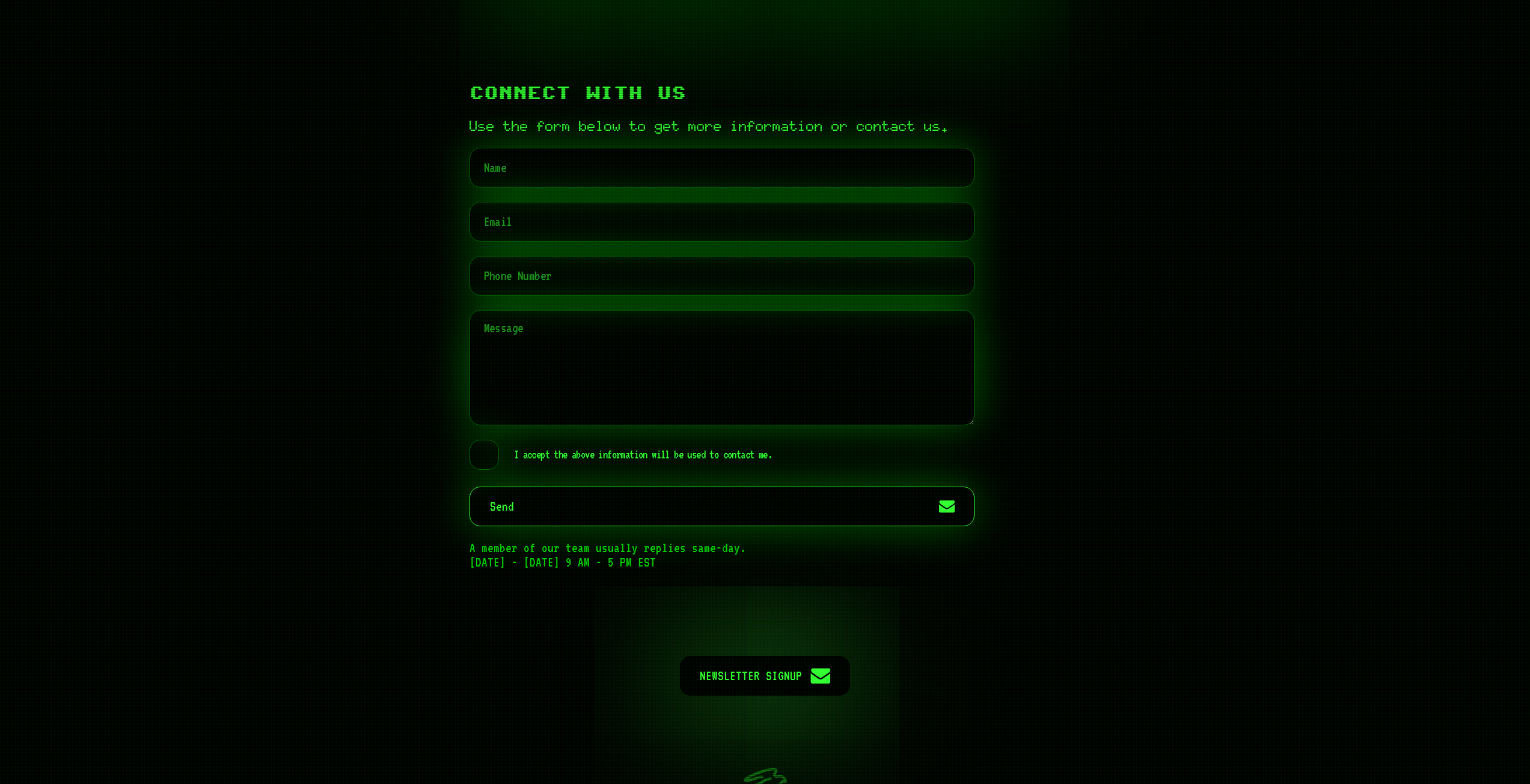
scroll to position [5695, 0]
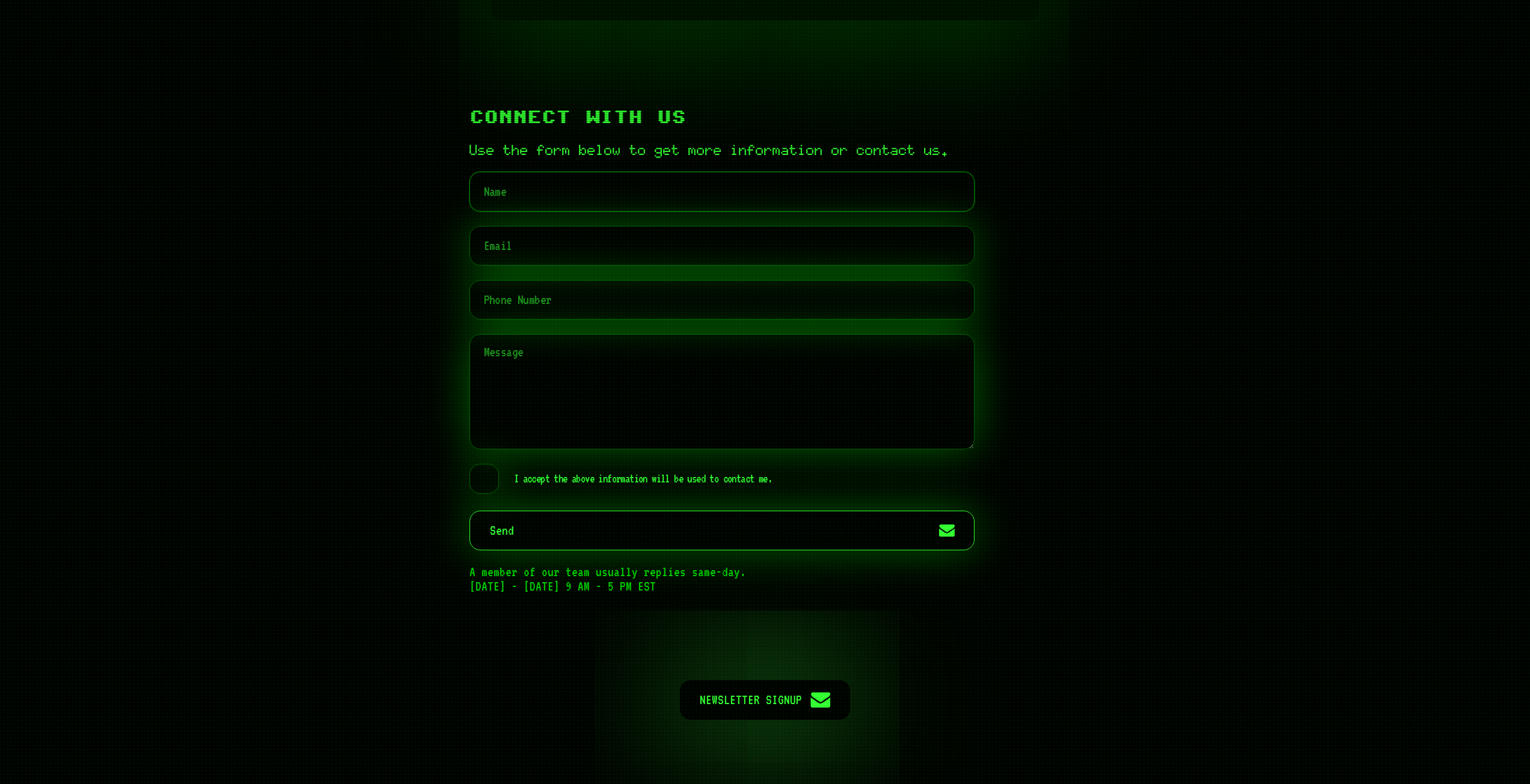
click at [761, 212] on input "text" at bounding box center [722, 191] width 505 height 40
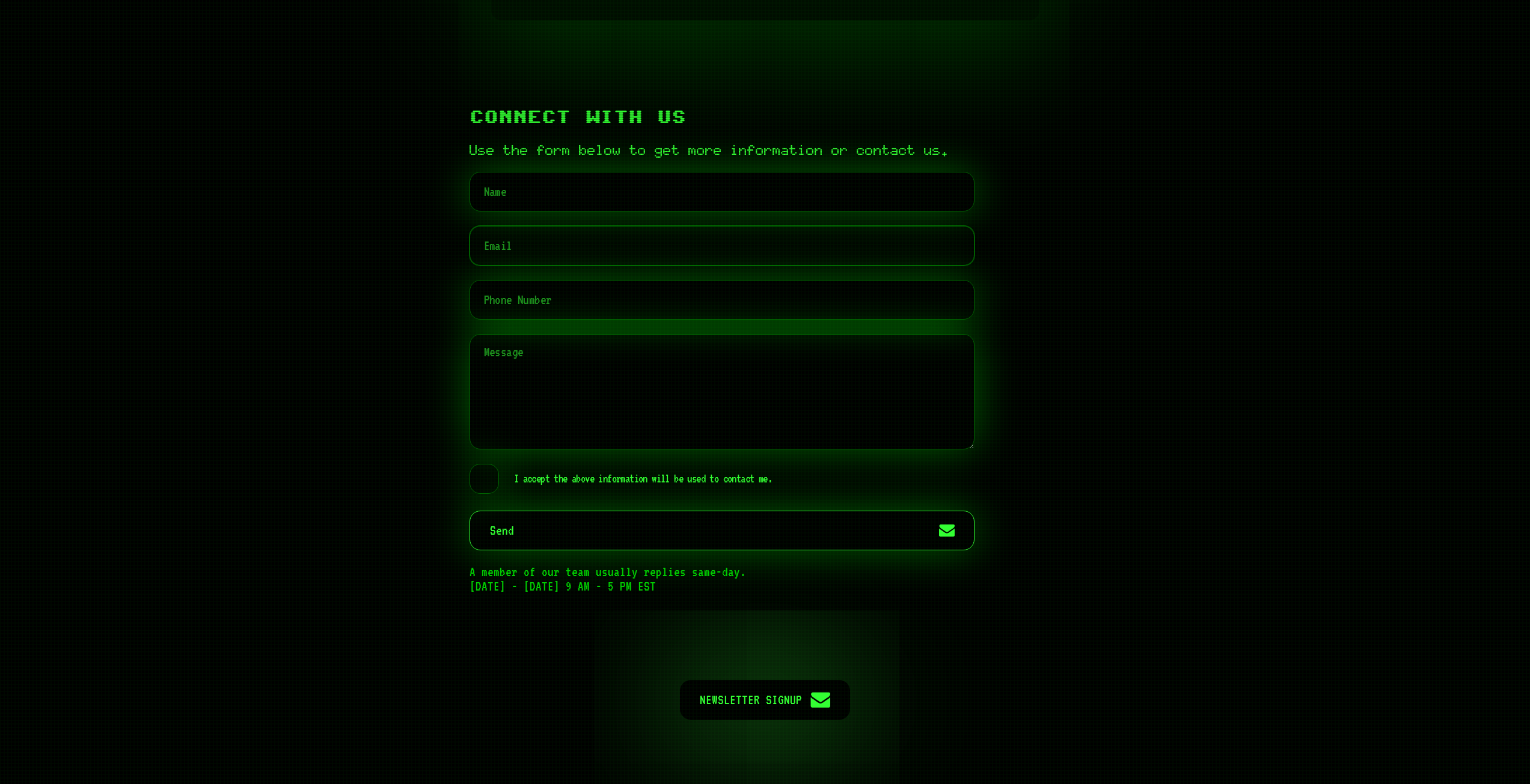
click at [777, 265] on input "email" at bounding box center [722, 246] width 505 height 40
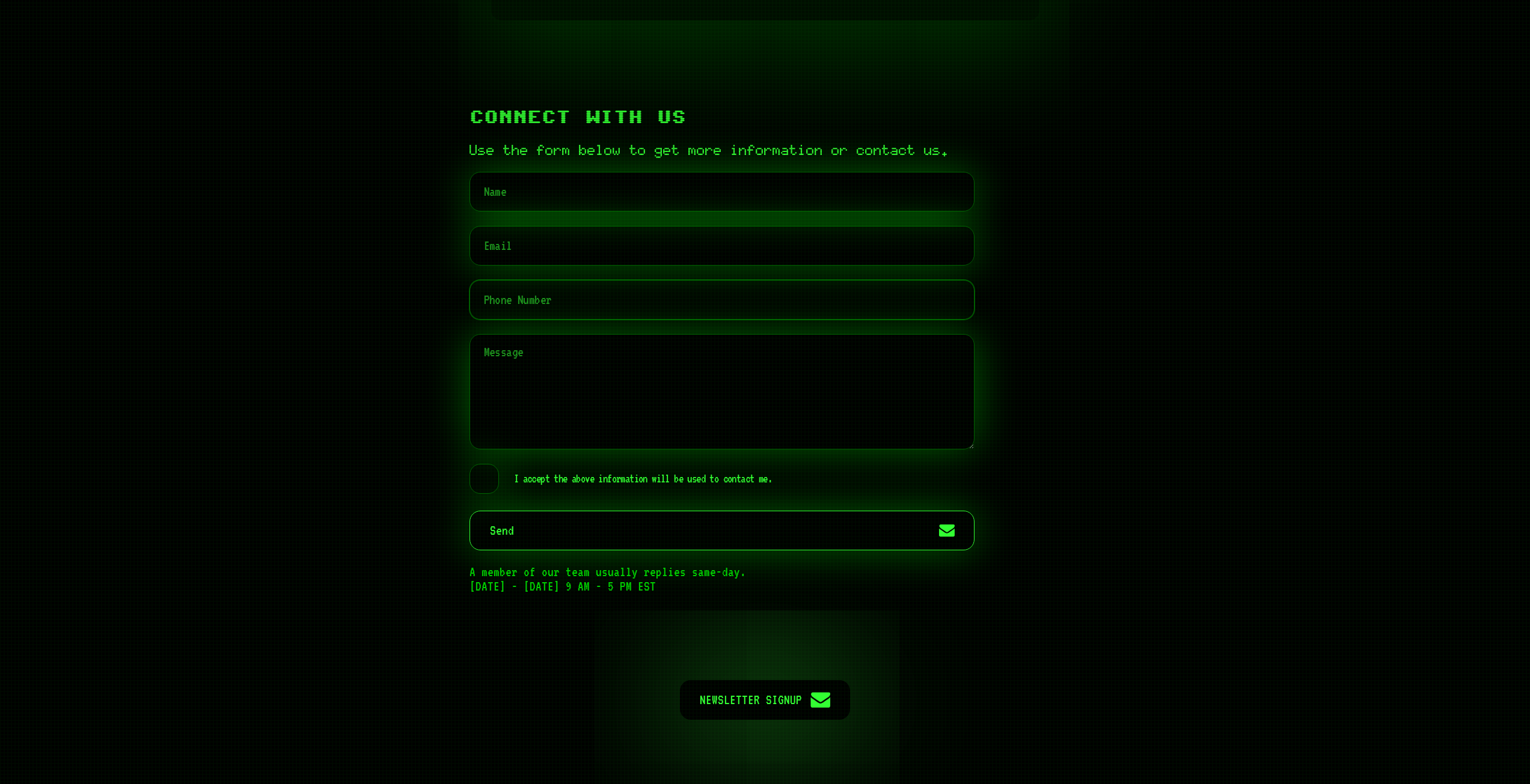
click at [794, 320] on input "tel" at bounding box center [722, 299] width 505 height 40
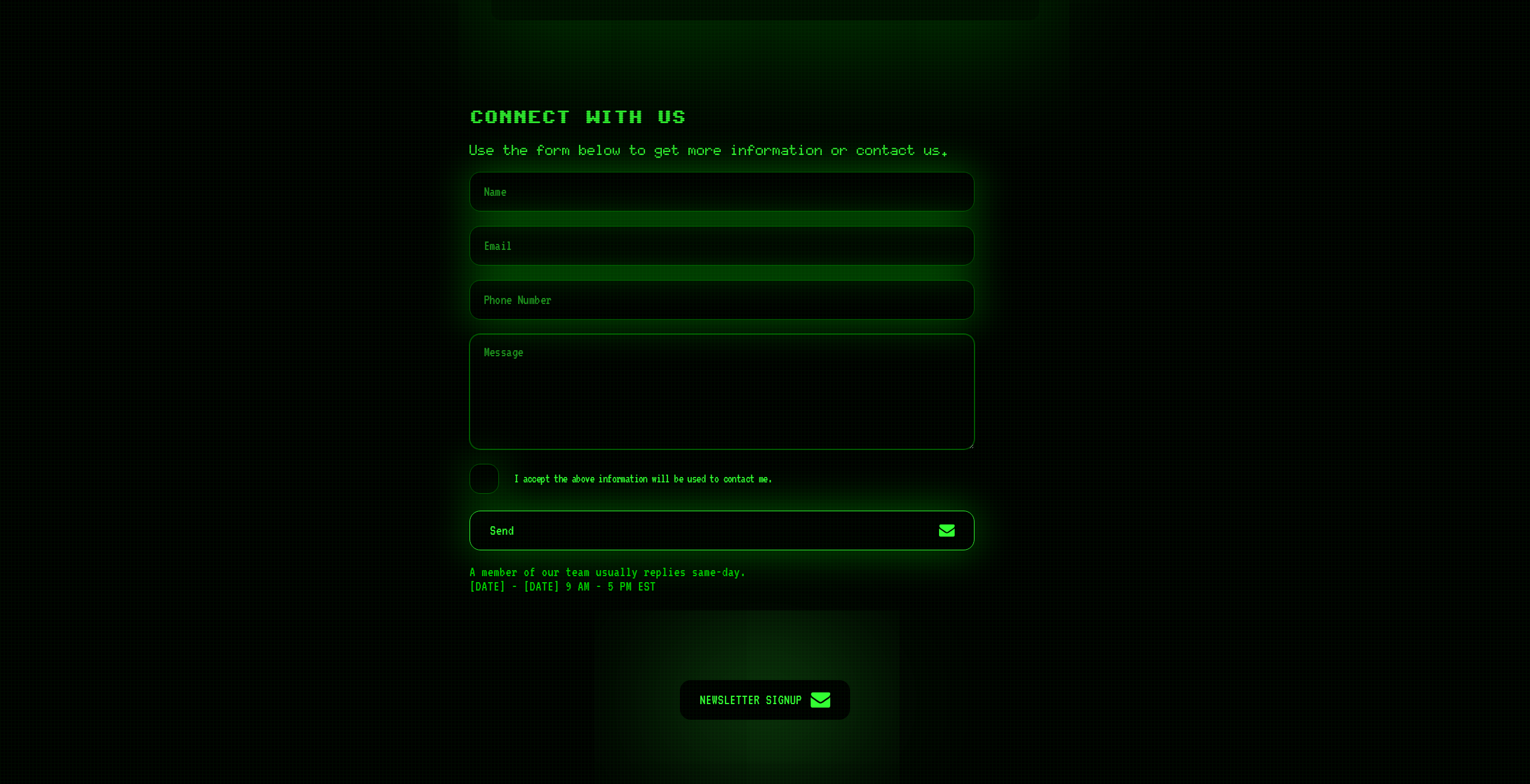
click at [779, 417] on textarea at bounding box center [722, 392] width 505 height 116
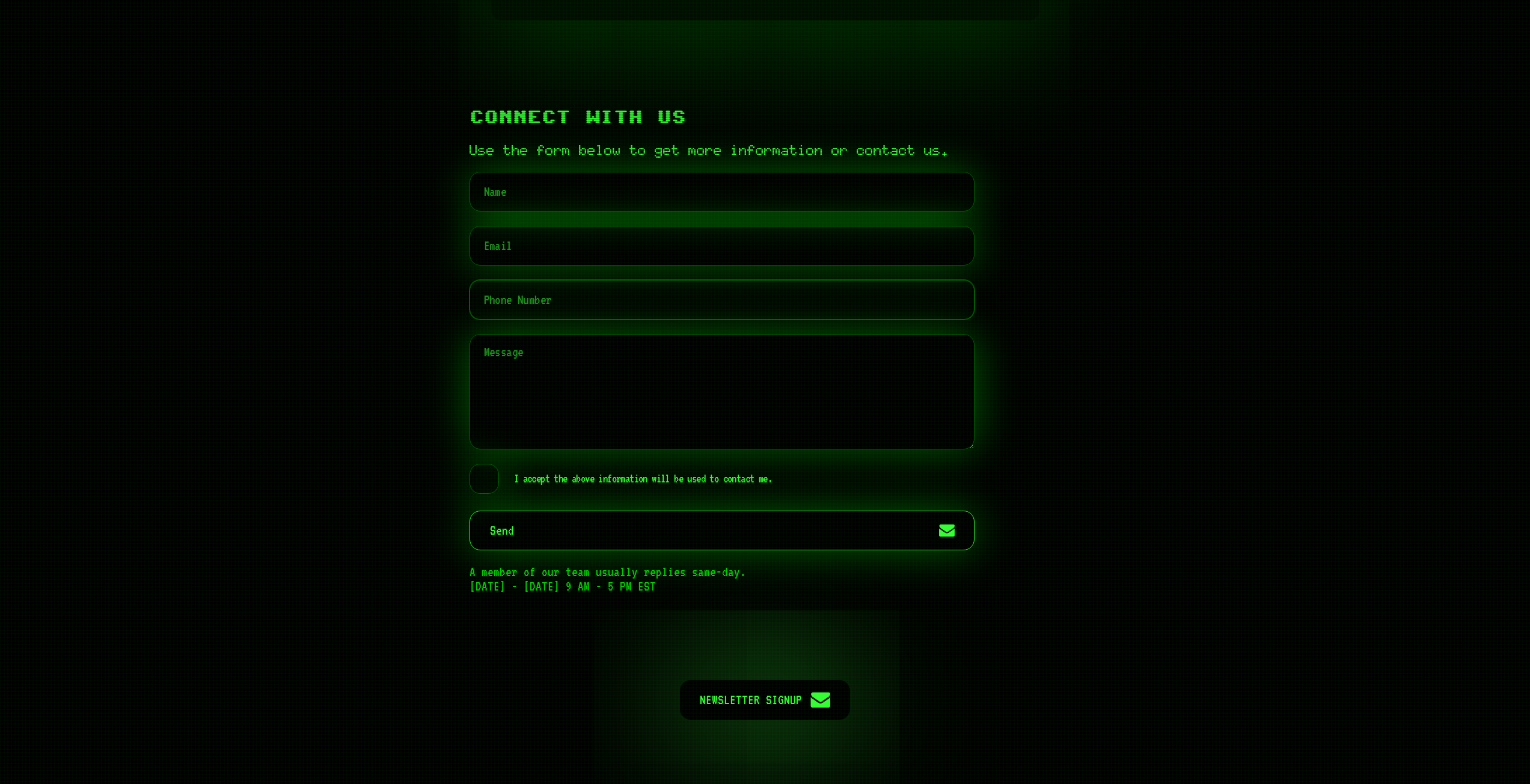
click at [765, 320] on input "tel" at bounding box center [722, 299] width 505 height 40
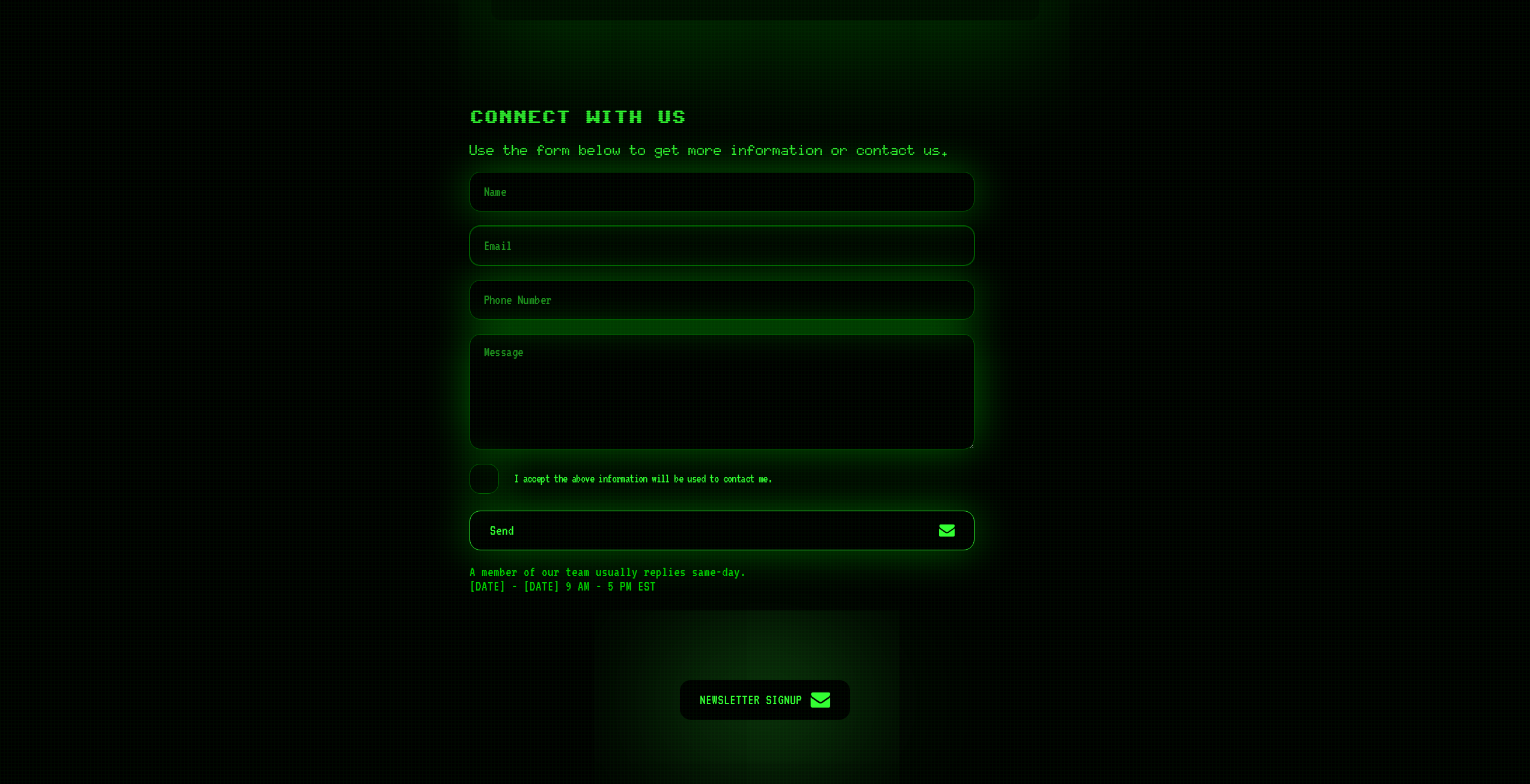
click at [720, 265] on input "email" at bounding box center [722, 246] width 505 height 40
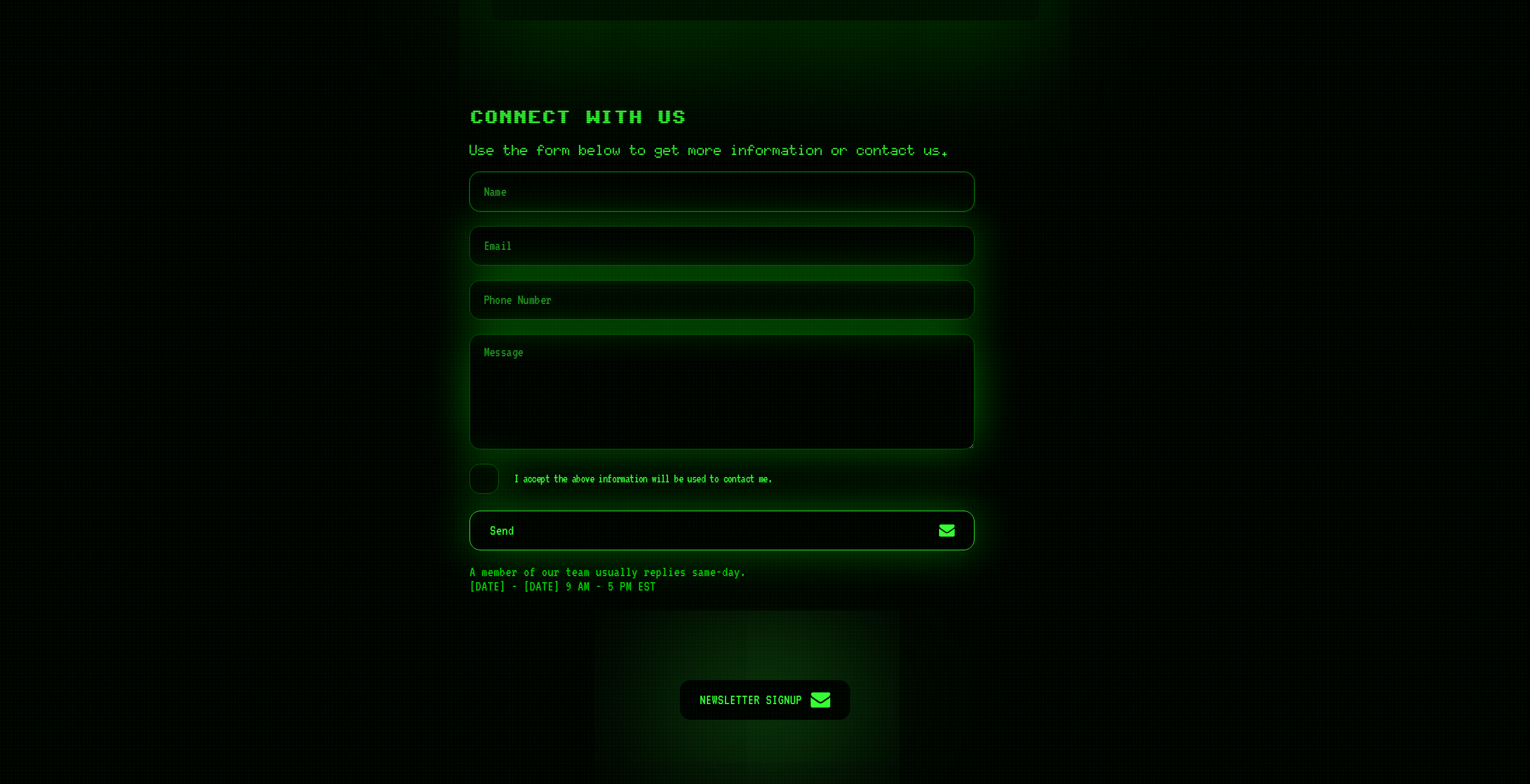
click at [707, 212] on input "text" at bounding box center [722, 191] width 505 height 40
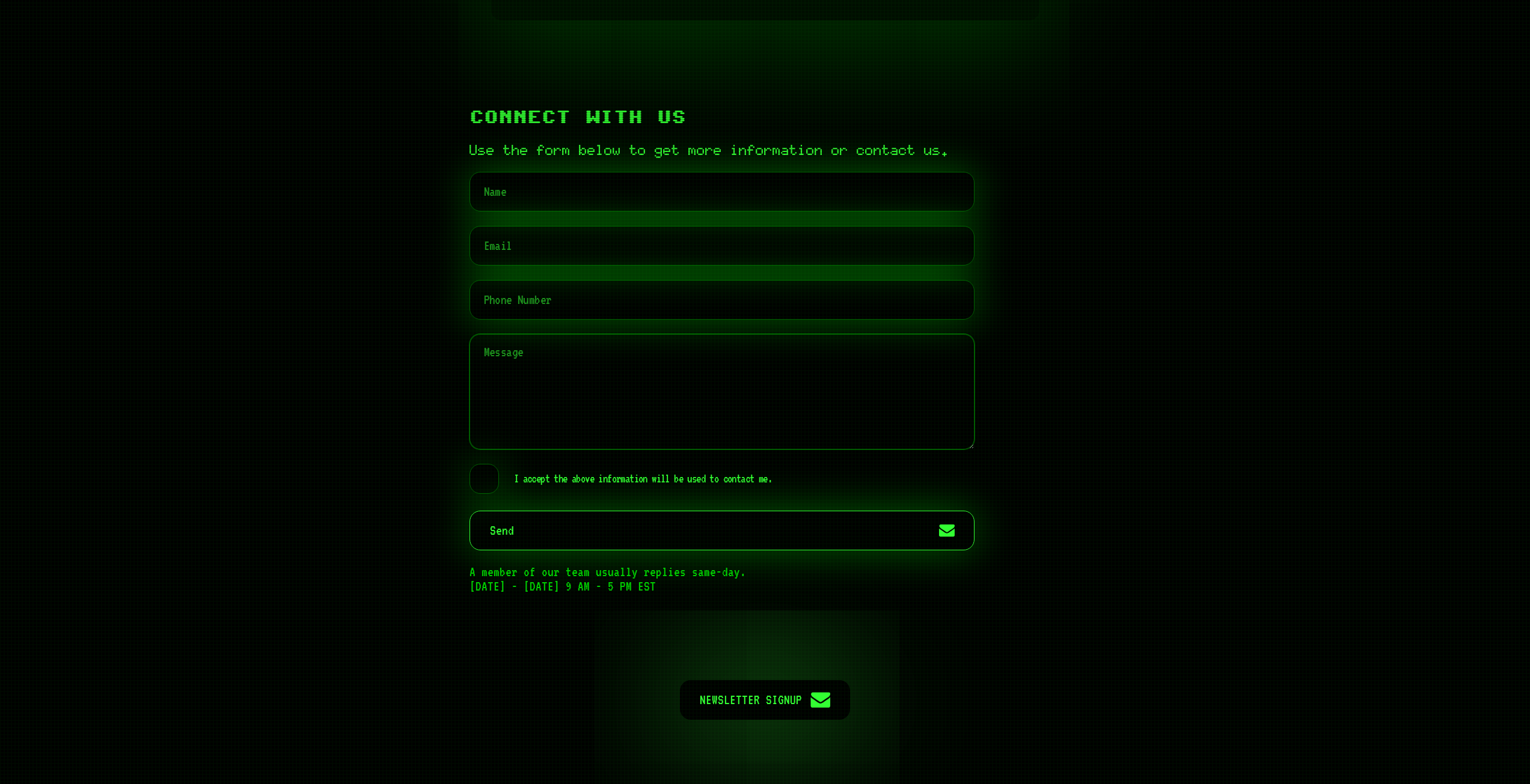
click at [787, 409] on textarea at bounding box center [722, 392] width 505 height 116
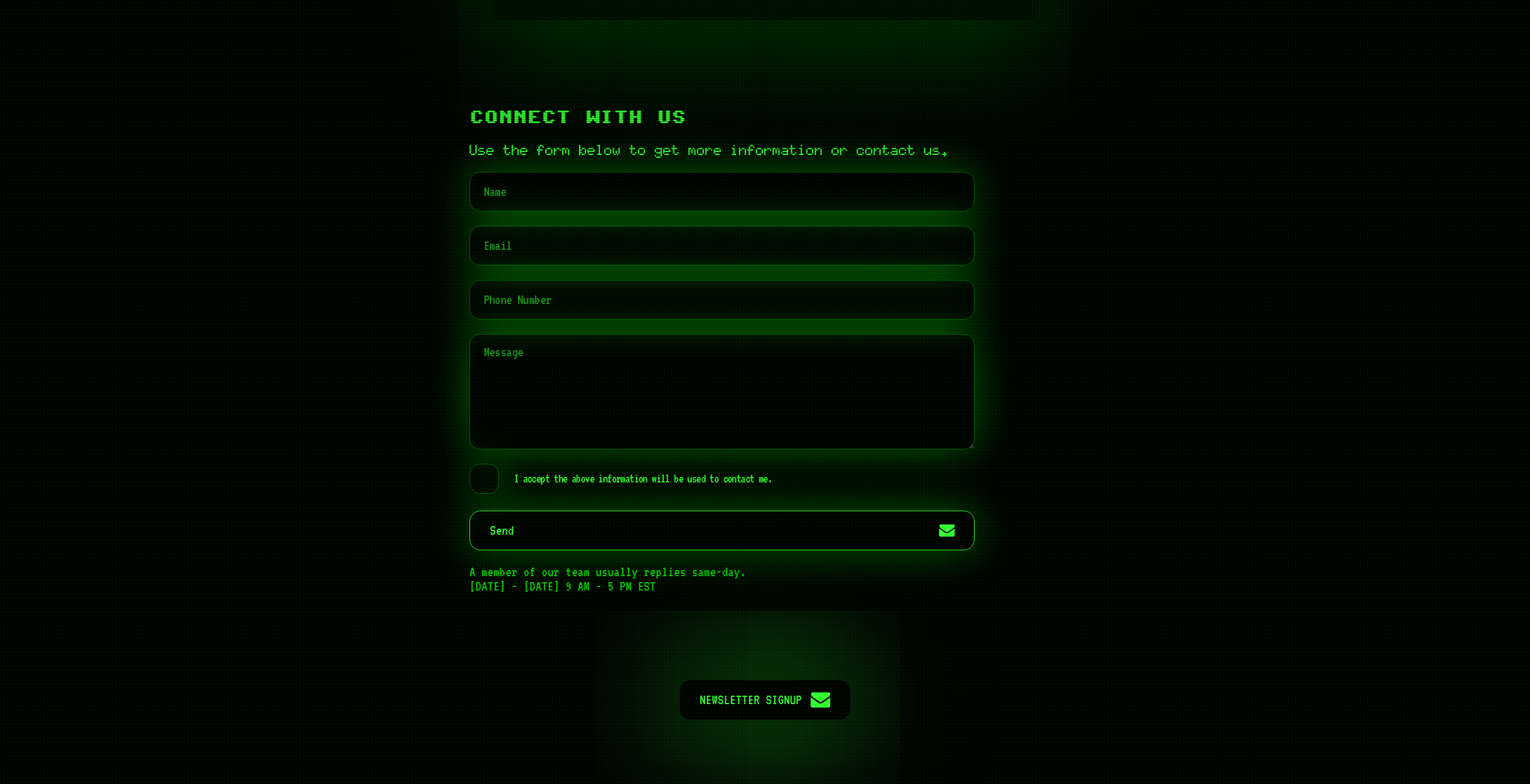
click at [491, 494] on label "I accept the above information will be used to contact me." at bounding box center [621, 479] width 302 height 30
click at [486, 466] on input "I accept the above information will be used to contact me." at bounding box center [479, 466] width 15 height 0
click at [485, 494] on label "I accept the above information will be used to contact me." at bounding box center [621, 479] width 302 height 30
click at [485, 466] on input "I accept the above information will be used to contact me." at bounding box center [479, 466] width 15 height 0
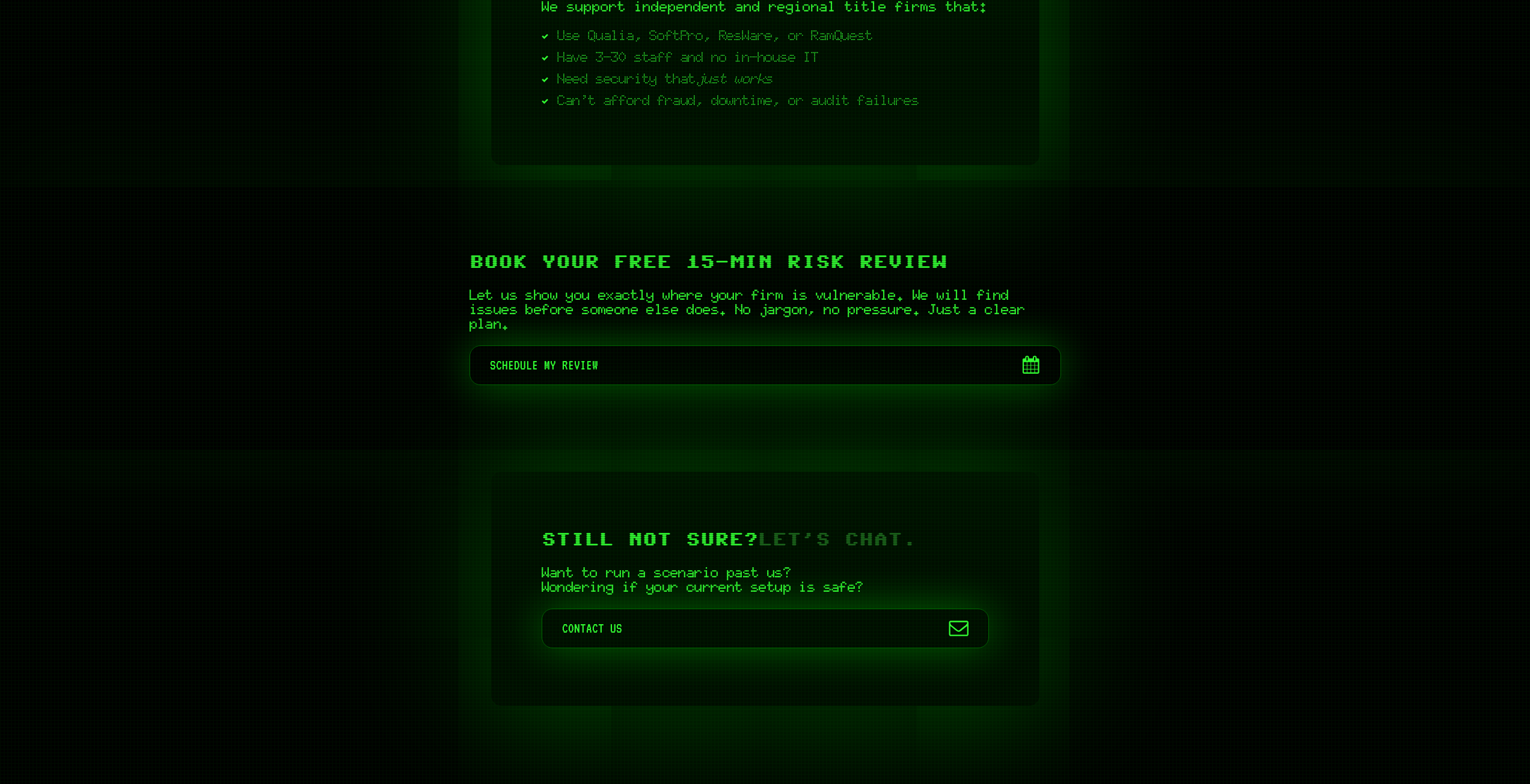
scroll to position [4974, 0]
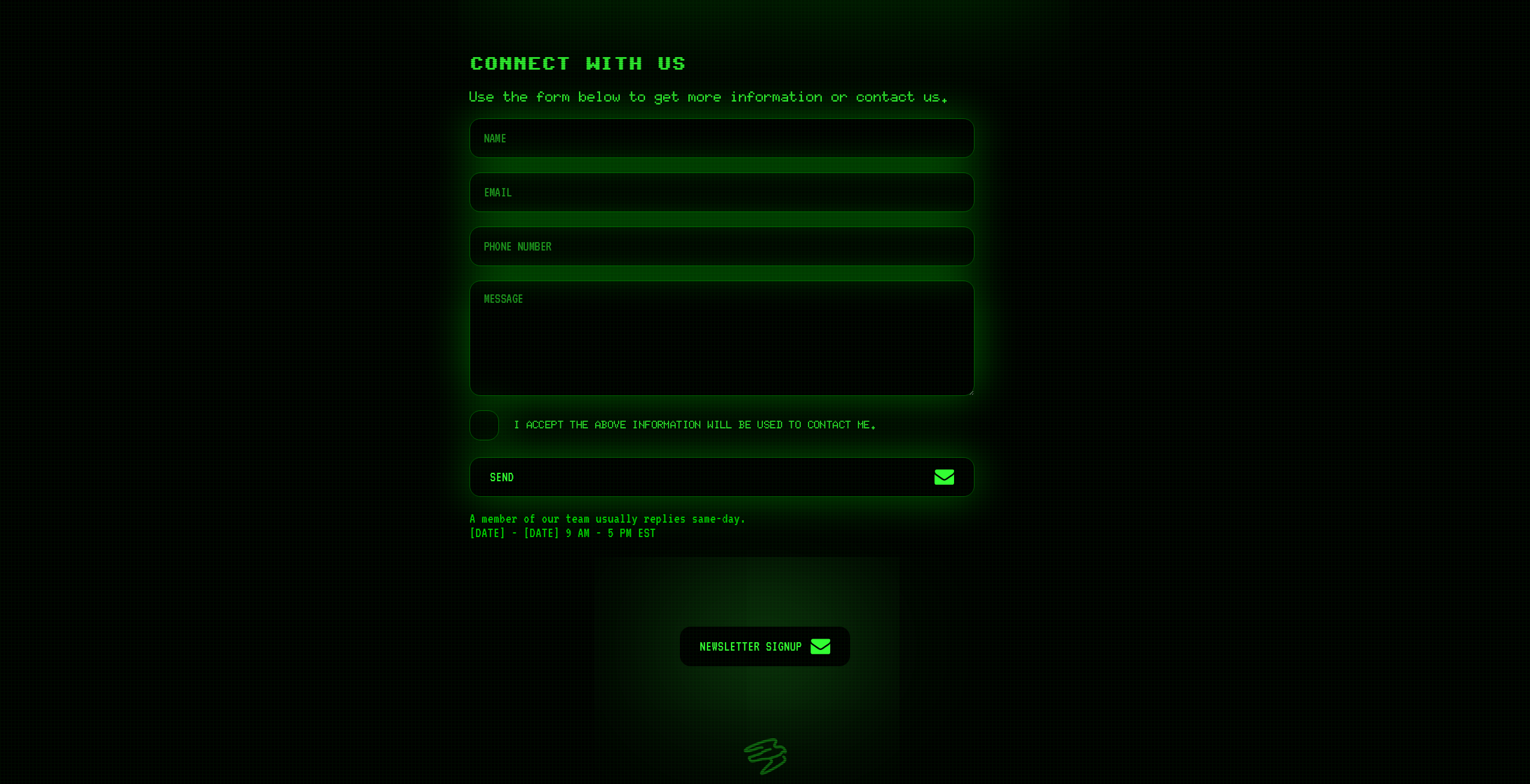
scroll to position [5725, 0]
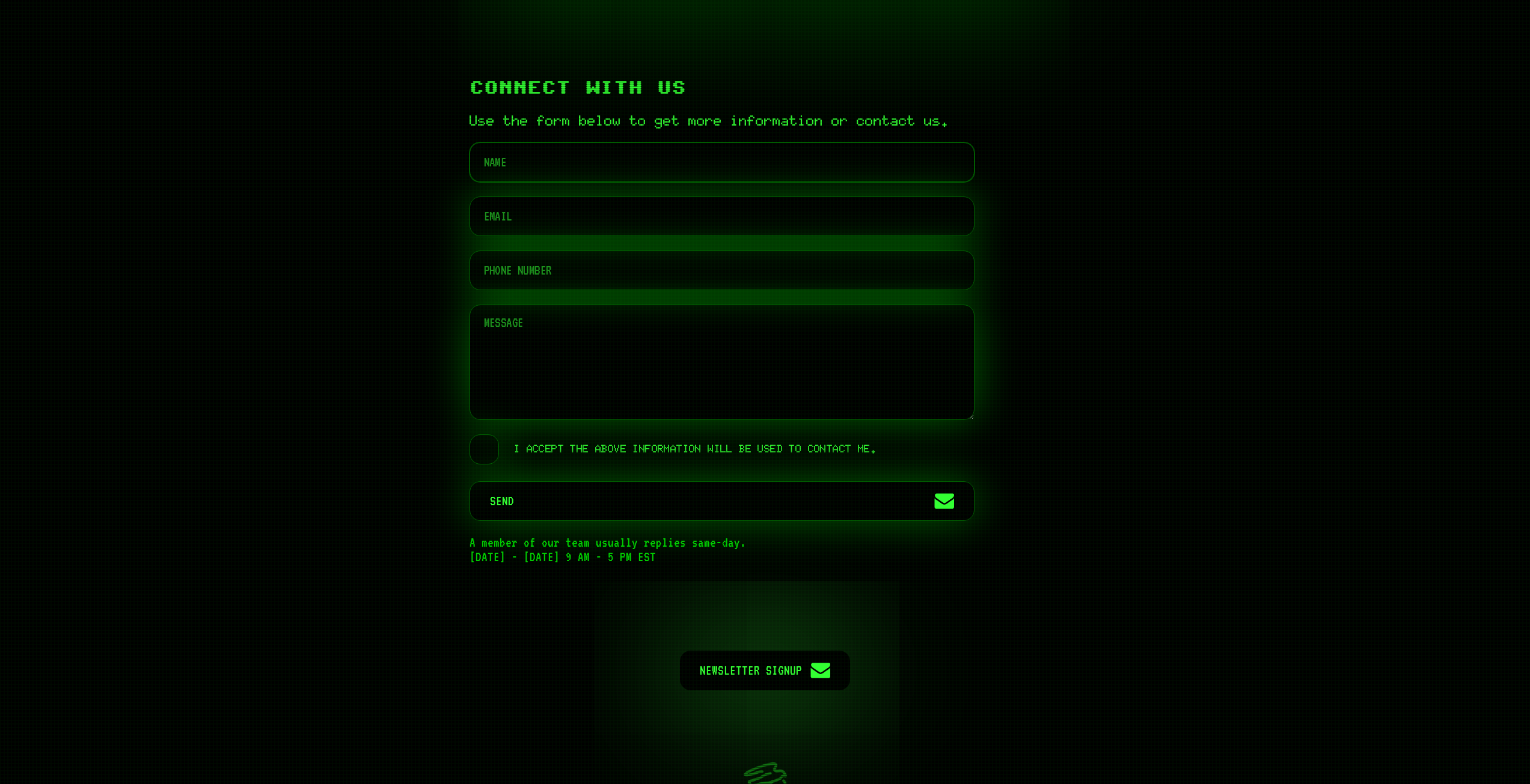
click at [525, 182] on input "text" at bounding box center [722, 162] width 505 height 40
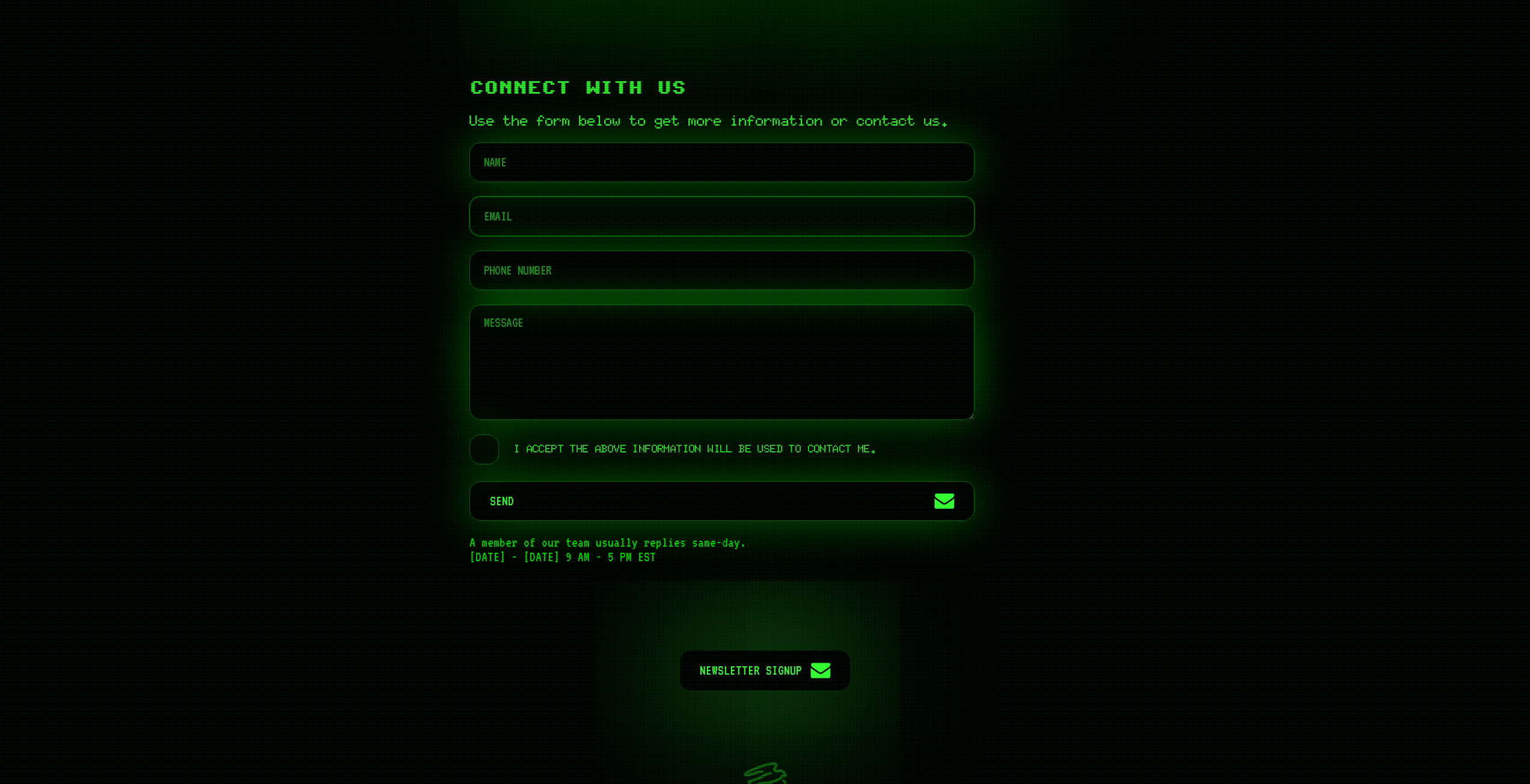
click at [715, 236] on input "email" at bounding box center [722, 216] width 505 height 40
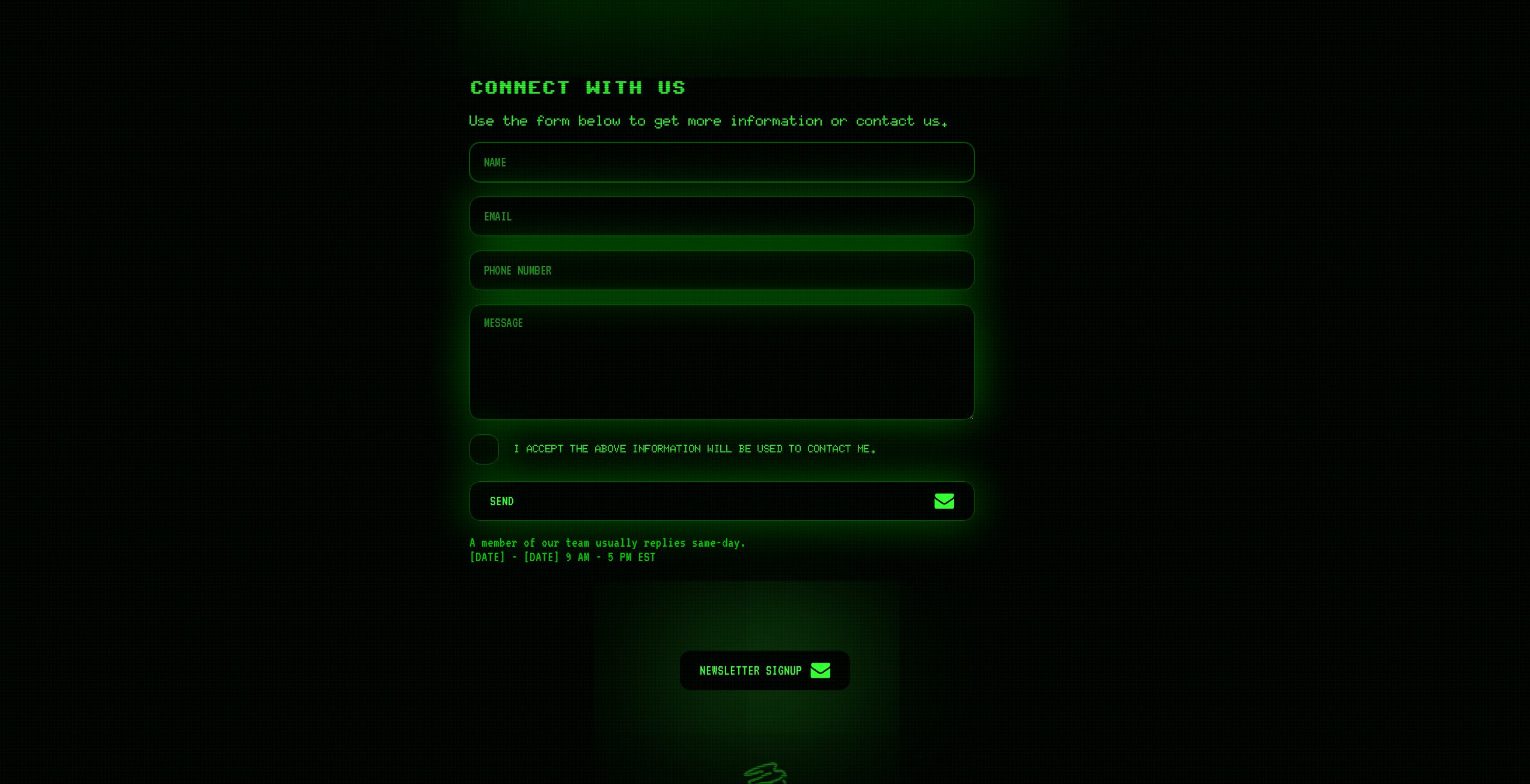
click at [559, 182] on input "text" at bounding box center [722, 162] width 505 height 40
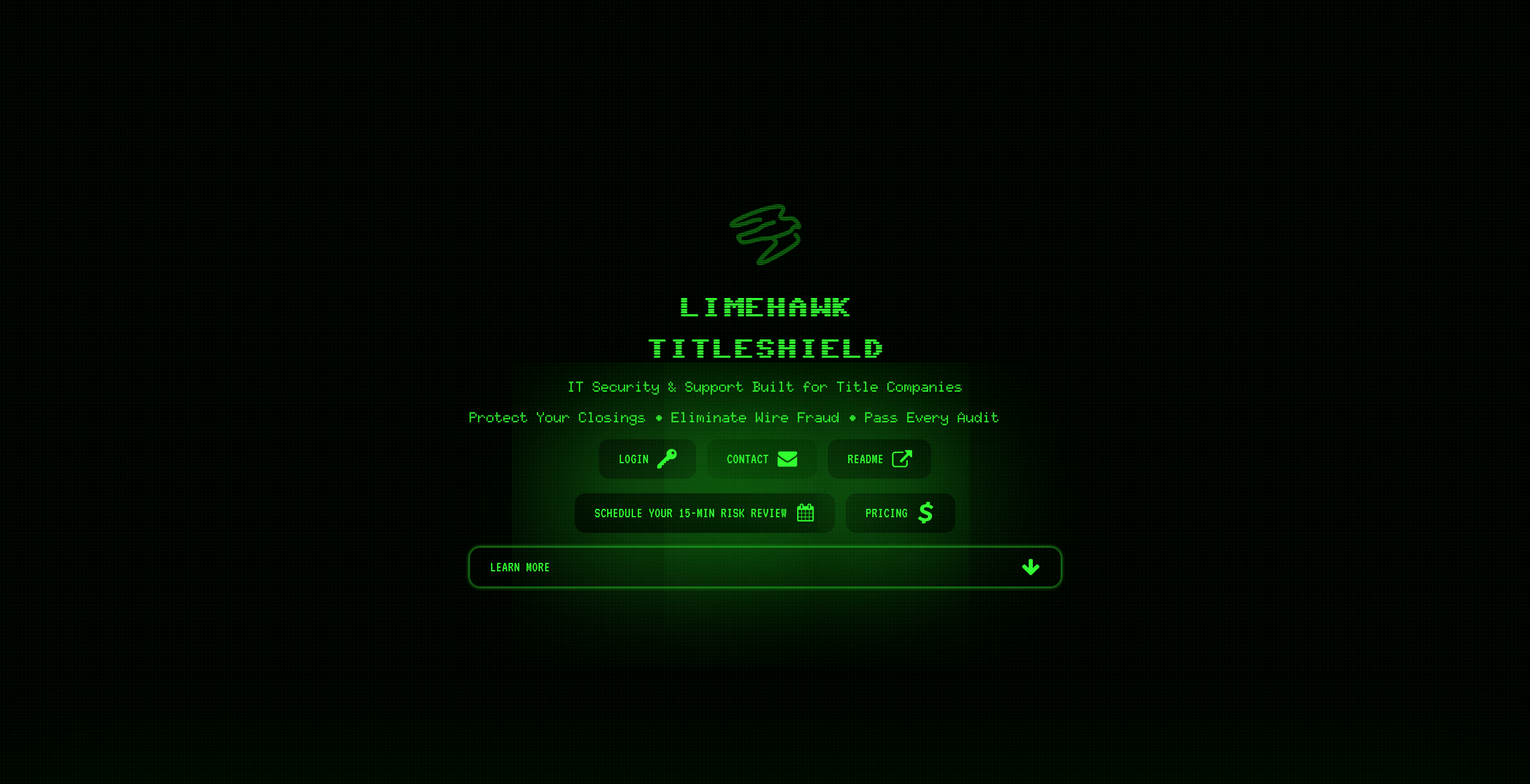
click at [774, 459] on link "Email Contact" at bounding box center [762, 459] width 110 height 40
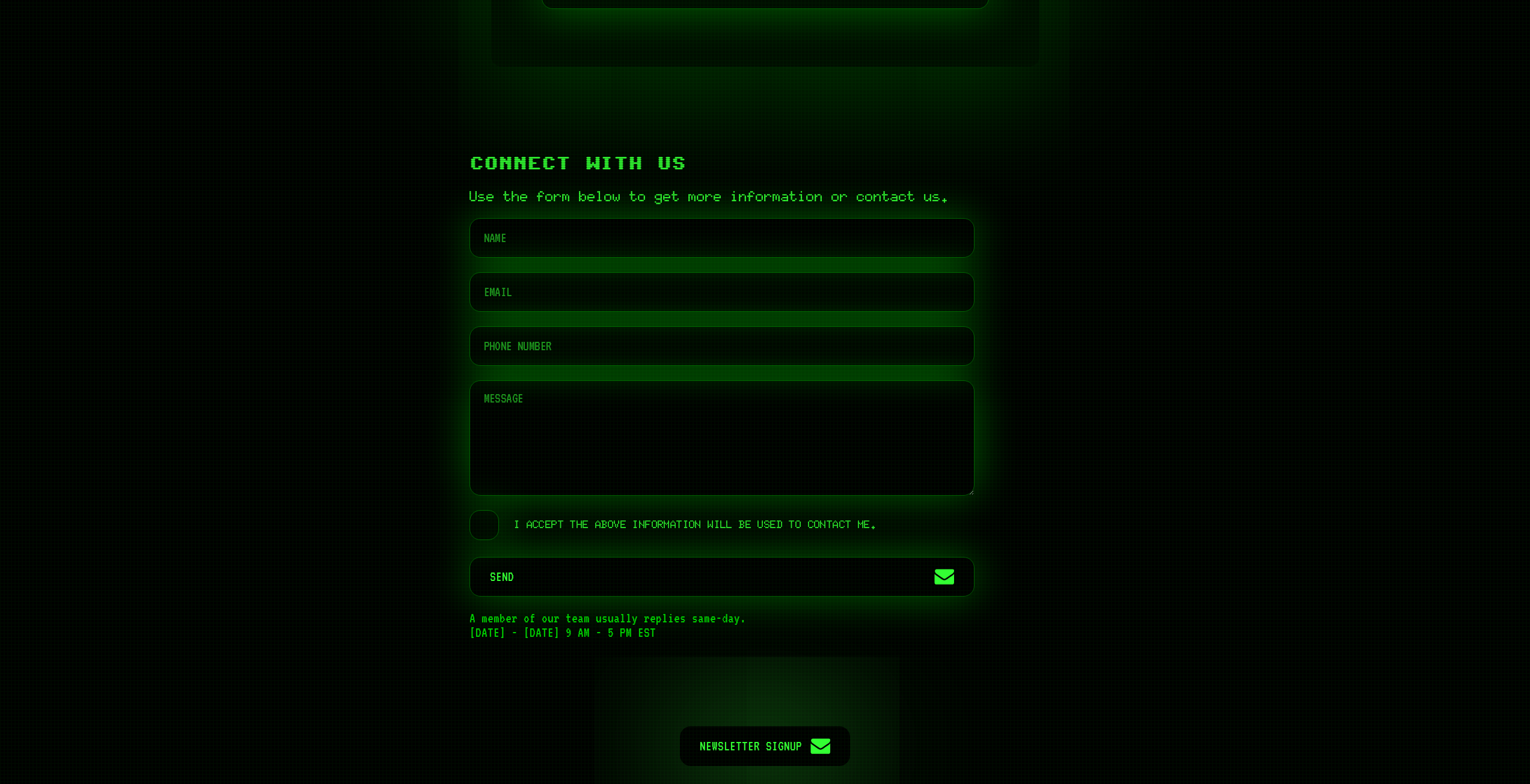
scroll to position [5767, 0]
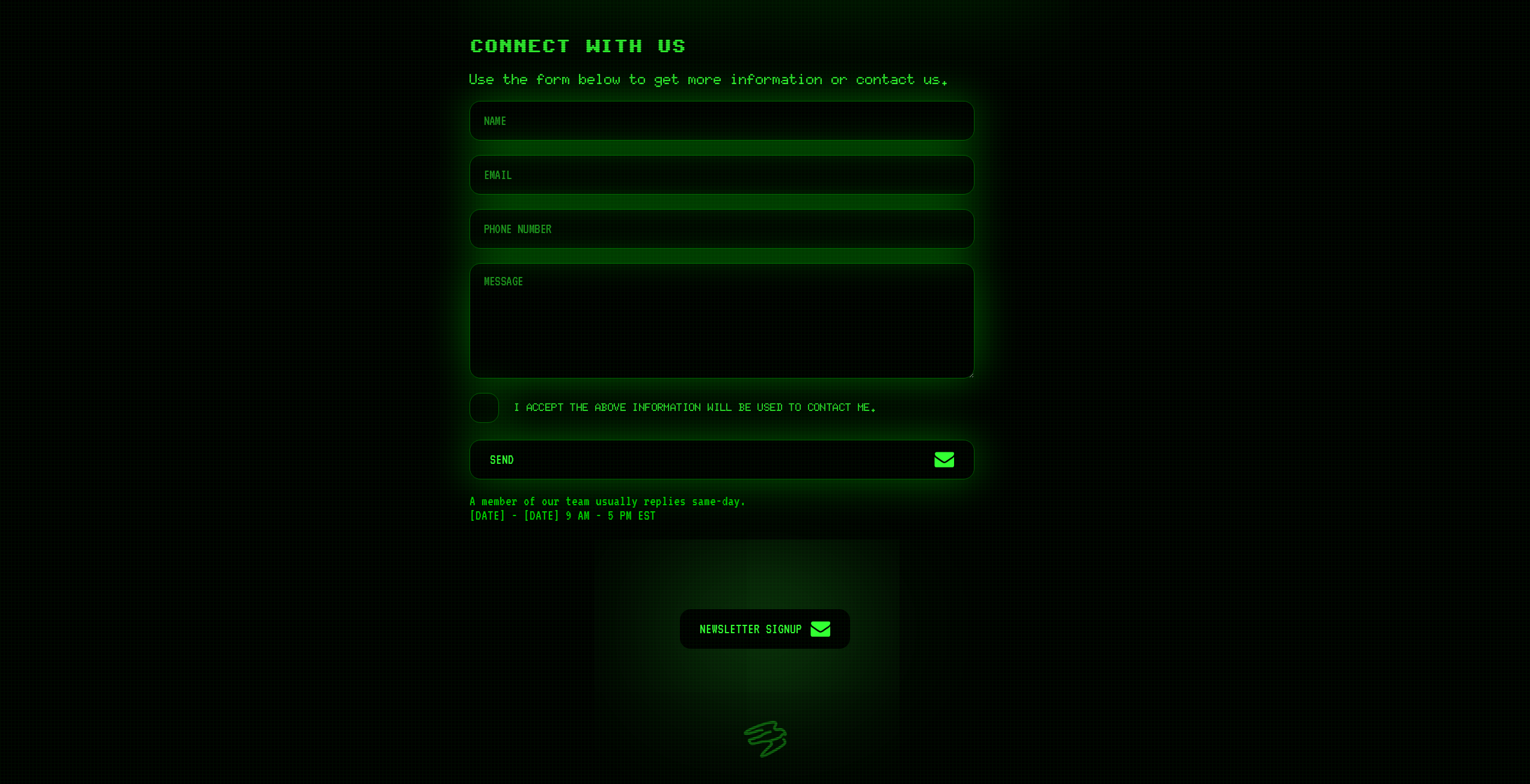
click at [487, 423] on label "I accept the above information will be used to contact me." at bounding box center [673, 408] width 407 height 30
click at [486, 395] on input "I accept the above information will be used to contact me." at bounding box center [479, 395] width 15 height 0
click at [487, 423] on label "I accept the above information will be used to contact me." at bounding box center [673, 408] width 407 height 30
click at [486, 395] on input "I accept the above information will be used to contact me." at bounding box center [479, 395] width 15 height 0
click at [487, 423] on label "I accept the above information will be used to contact me." at bounding box center [673, 408] width 407 height 30
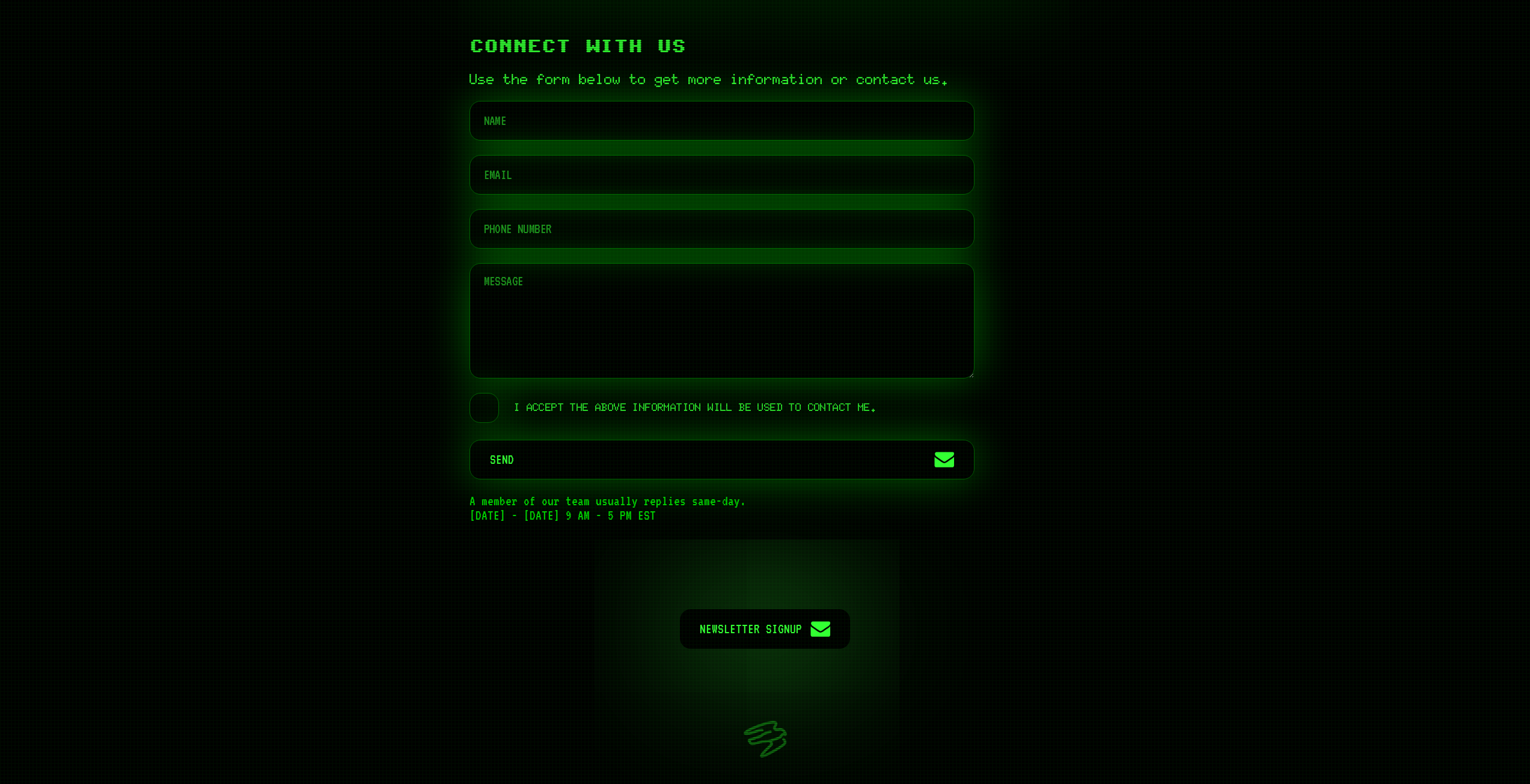
click at [486, 395] on input "I accept the above information will be used to contact me." at bounding box center [479, 395] width 15 height 0
click at [487, 423] on label "I accept the above information will be used to contact me." at bounding box center [673, 408] width 407 height 30
click at [486, 395] on input "I accept the above information will be used to contact me." at bounding box center [479, 395] width 15 height 0
click at [487, 423] on label "I accept the above information will be used to contact me." at bounding box center [673, 408] width 407 height 30
click at [486, 395] on input "I accept the above information will be used to contact me." at bounding box center [479, 395] width 15 height 0
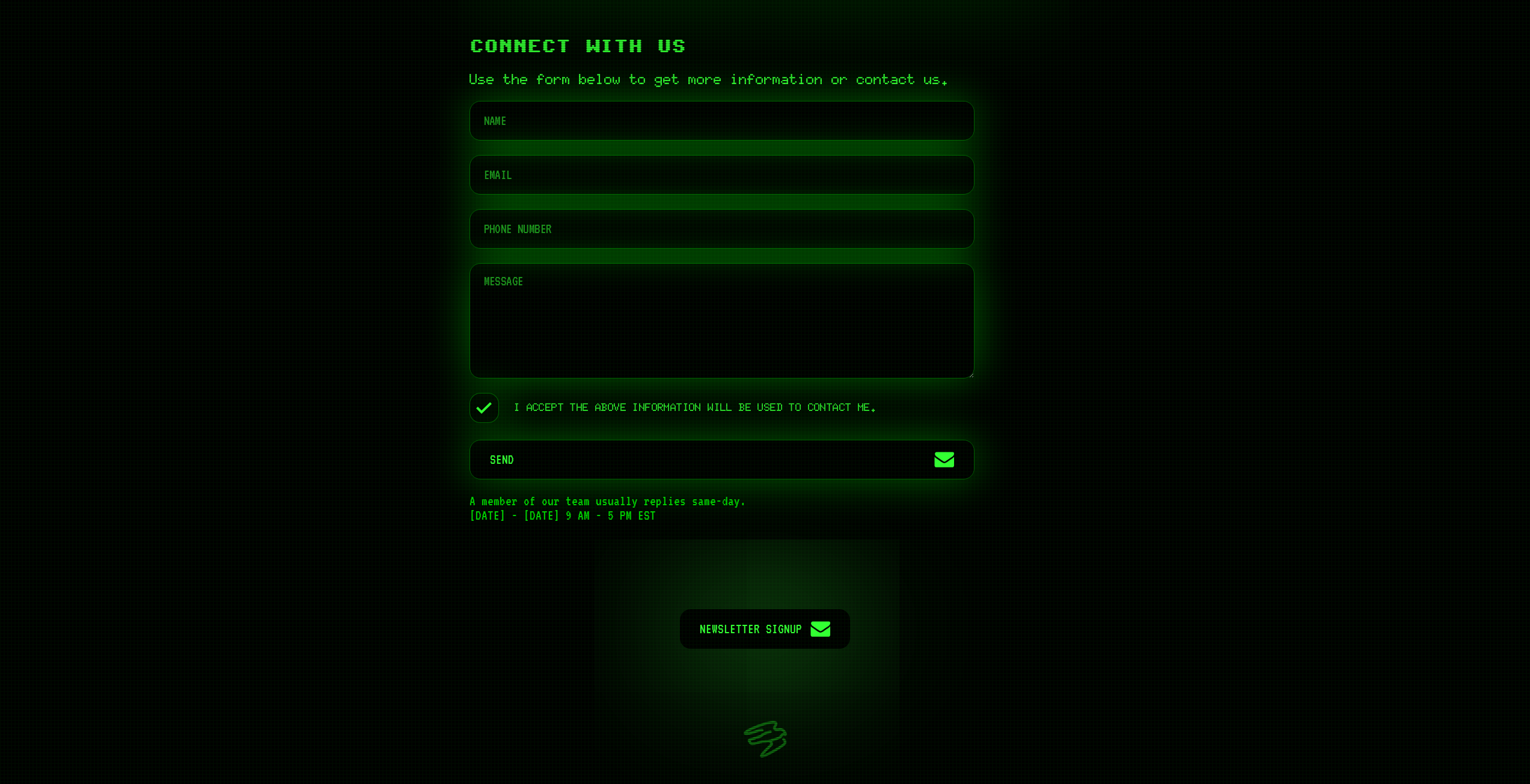
click at [487, 423] on label "I accept the above information will be used to contact me." at bounding box center [673, 408] width 407 height 30
click at [486, 395] on input "I accept the above information will be used to contact me." at bounding box center [479, 395] width 15 height 0
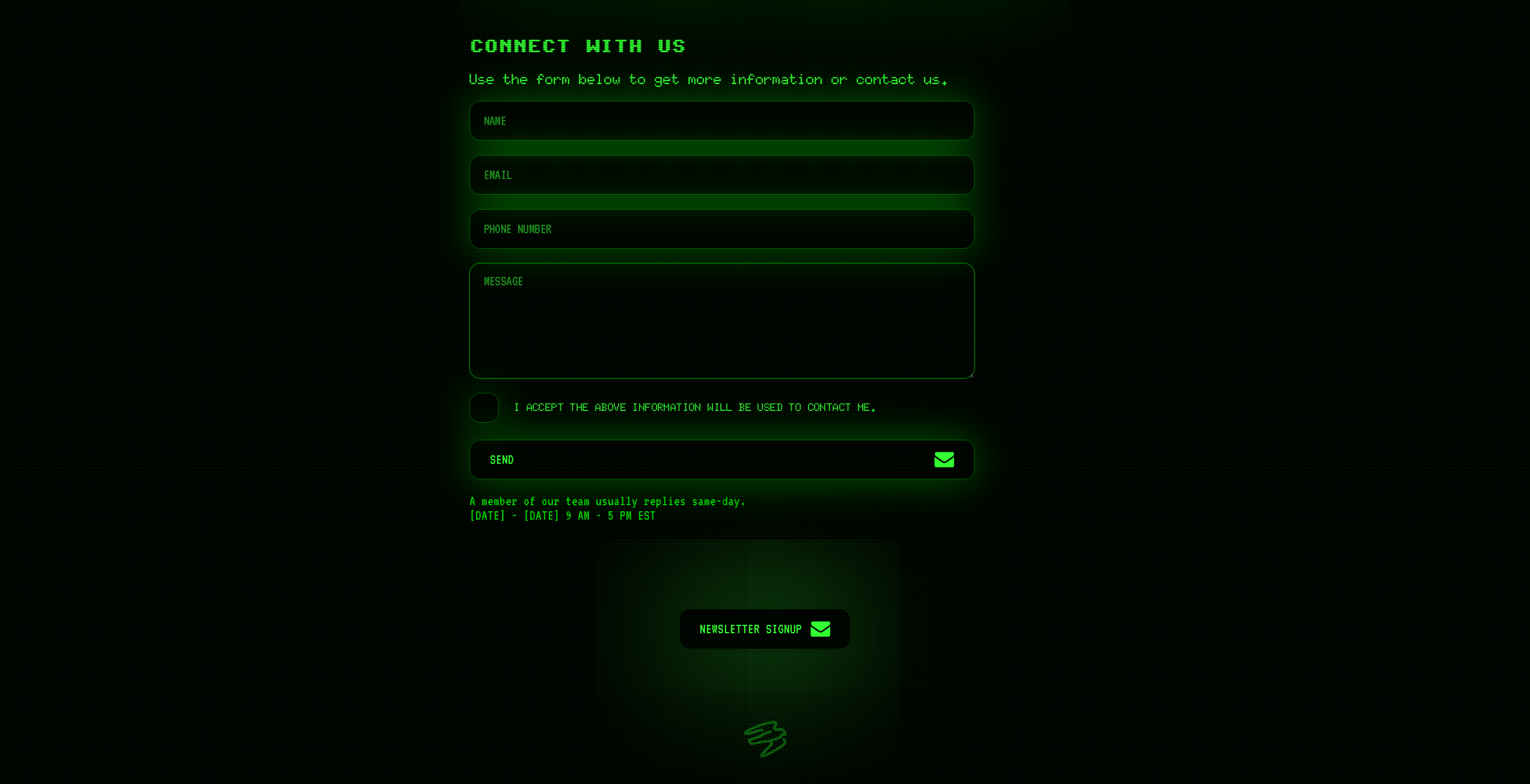
click at [529, 354] on textarea at bounding box center [722, 321] width 505 height 116
type textarea "sdfsdfsdfsdfsdf"
click at [521, 314] on textarea "sdfsdfsdfsdfsdf" at bounding box center [722, 321] width 505 height 116
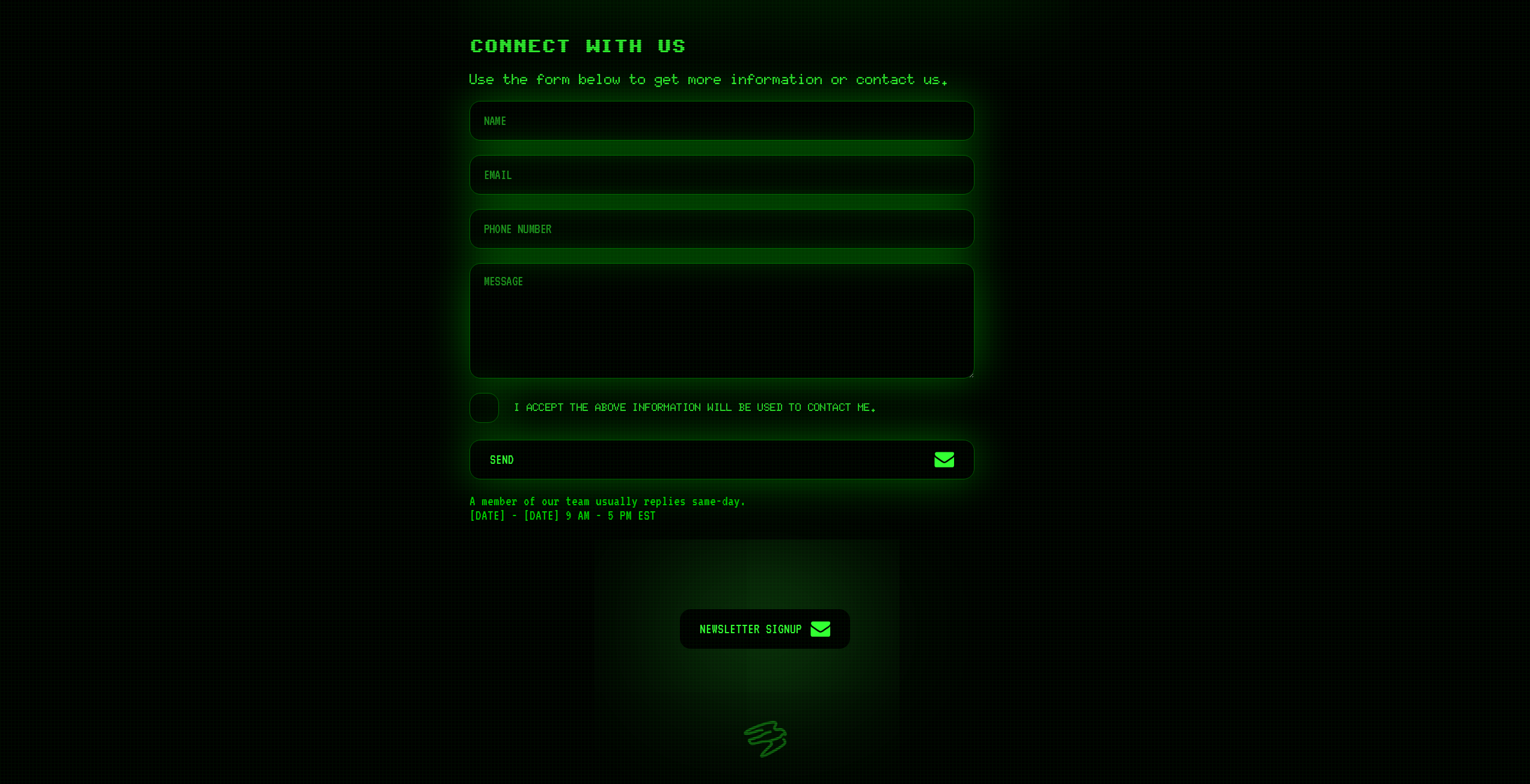
click at [1184, 337] on div "Connect With Us Use the form below to get more information or contact us. I acc…" at bounding box center [765, 279] width 1530 height 617
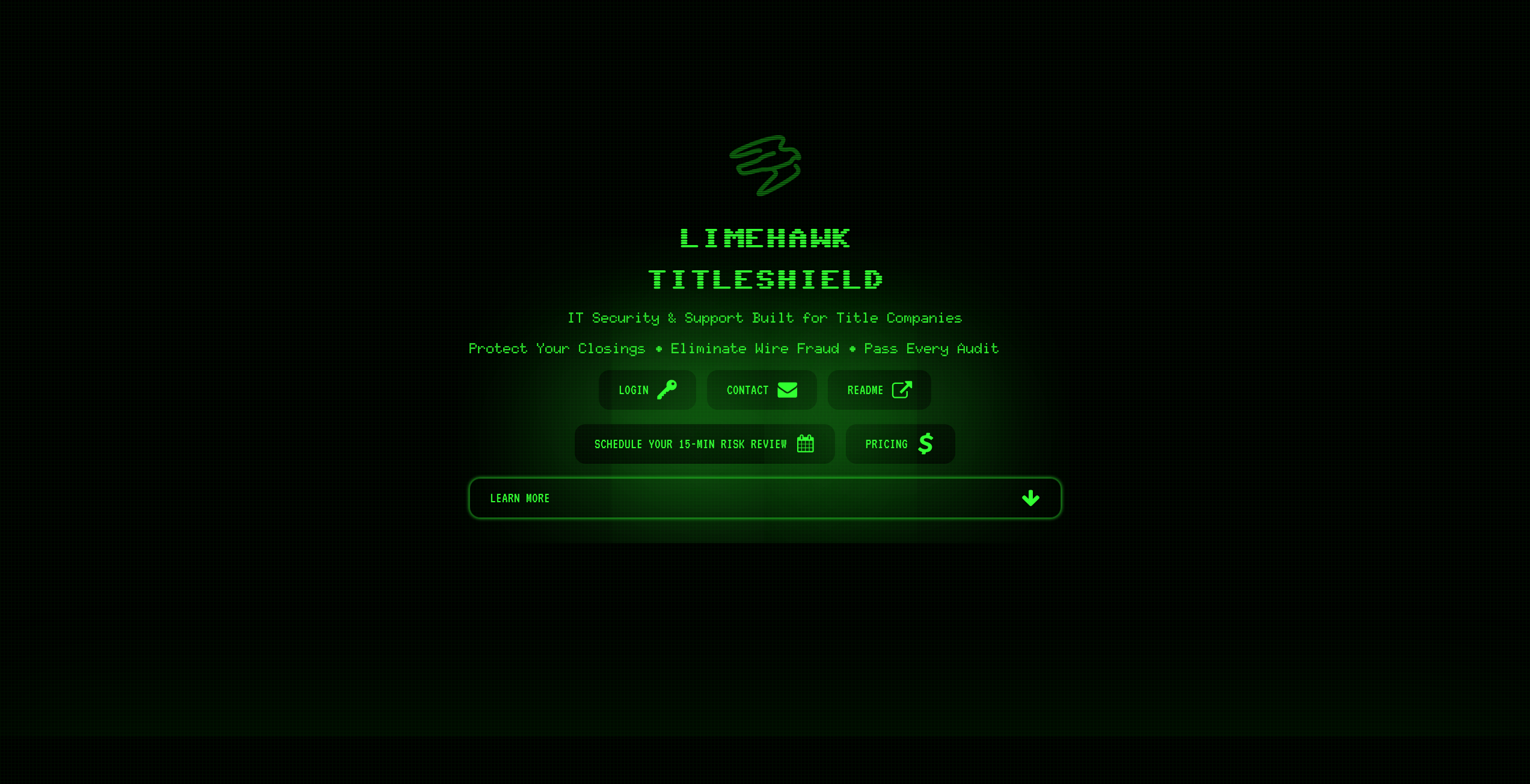
scroll to position [0, 0]
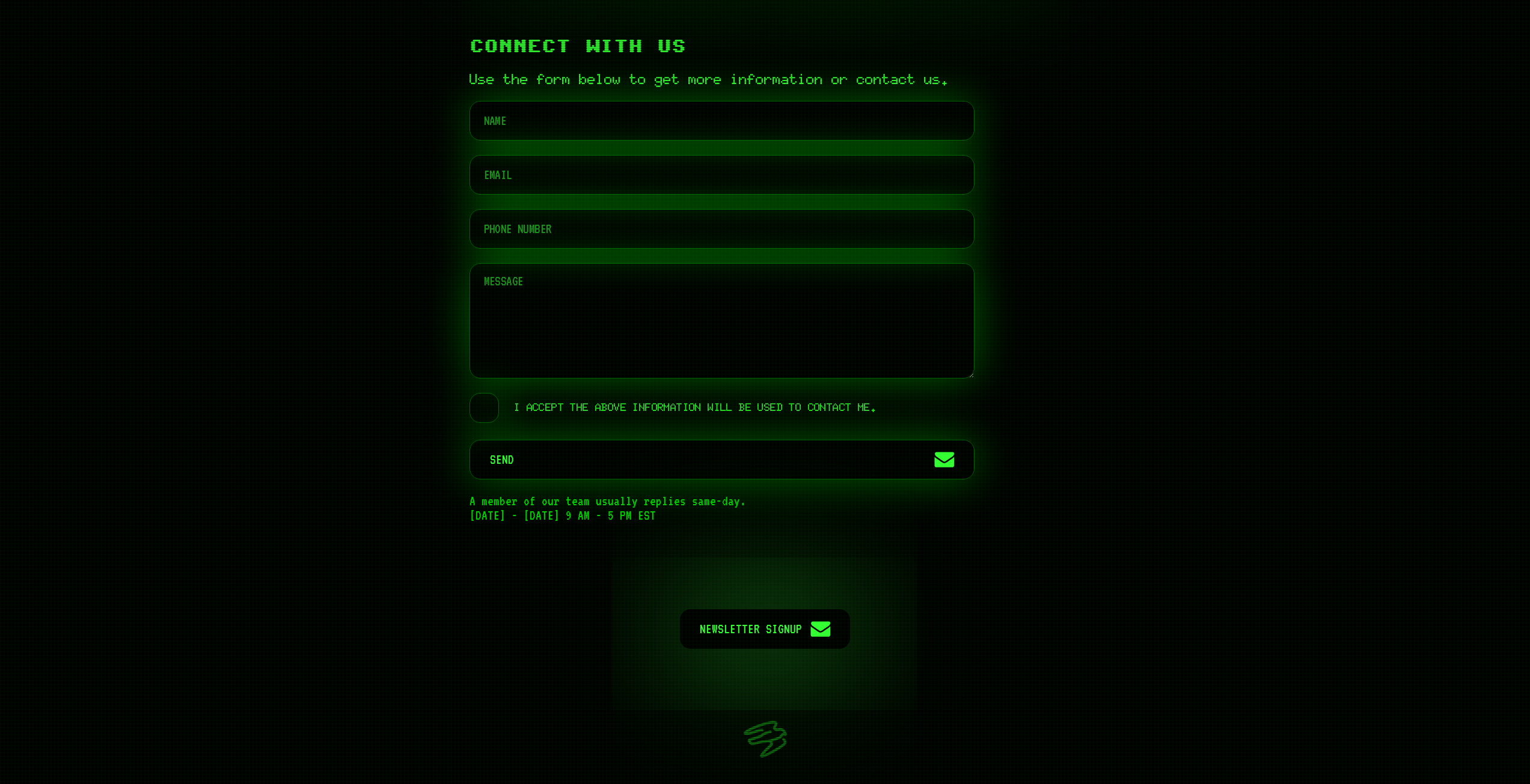
scroll to position [5622, 0]
drag, startPoint x: 123, startPoint y: 133, endPoint x: 120, endPoint y: 118, distance: 15.3
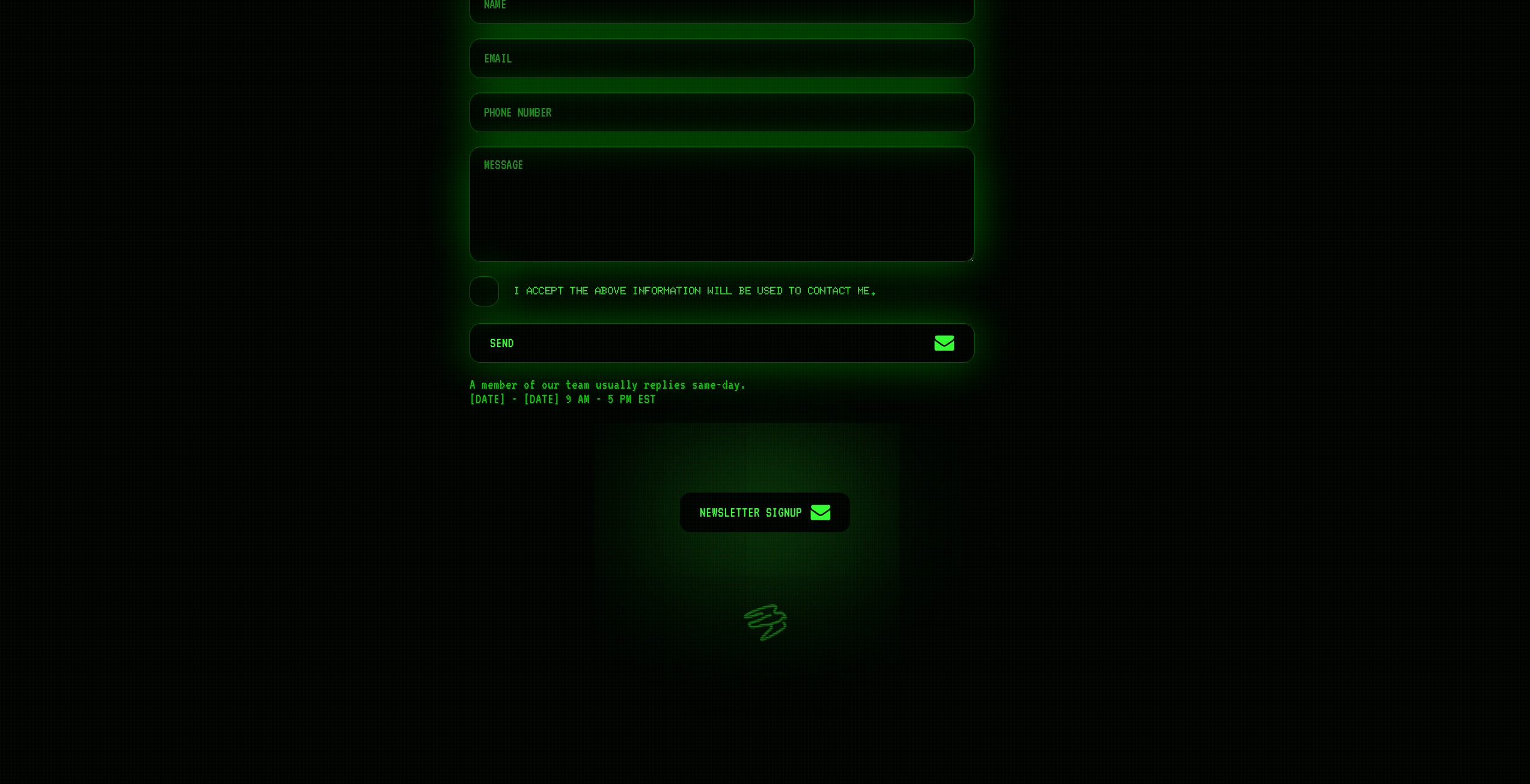
scroll to position [5912, 0]
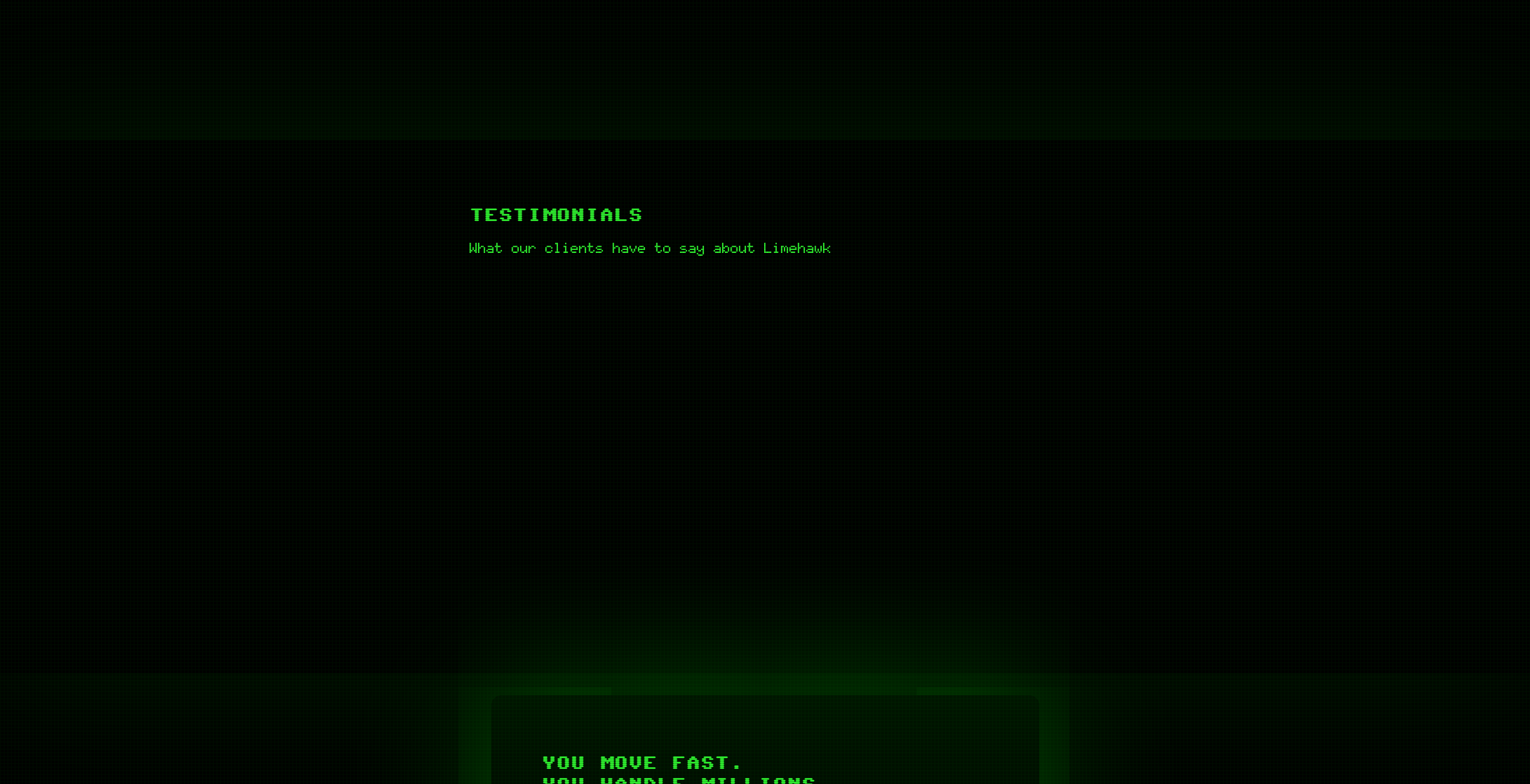
scroll to position [661, 0]
